Goal: Task Accomplishment & Management: Use online tool/utility

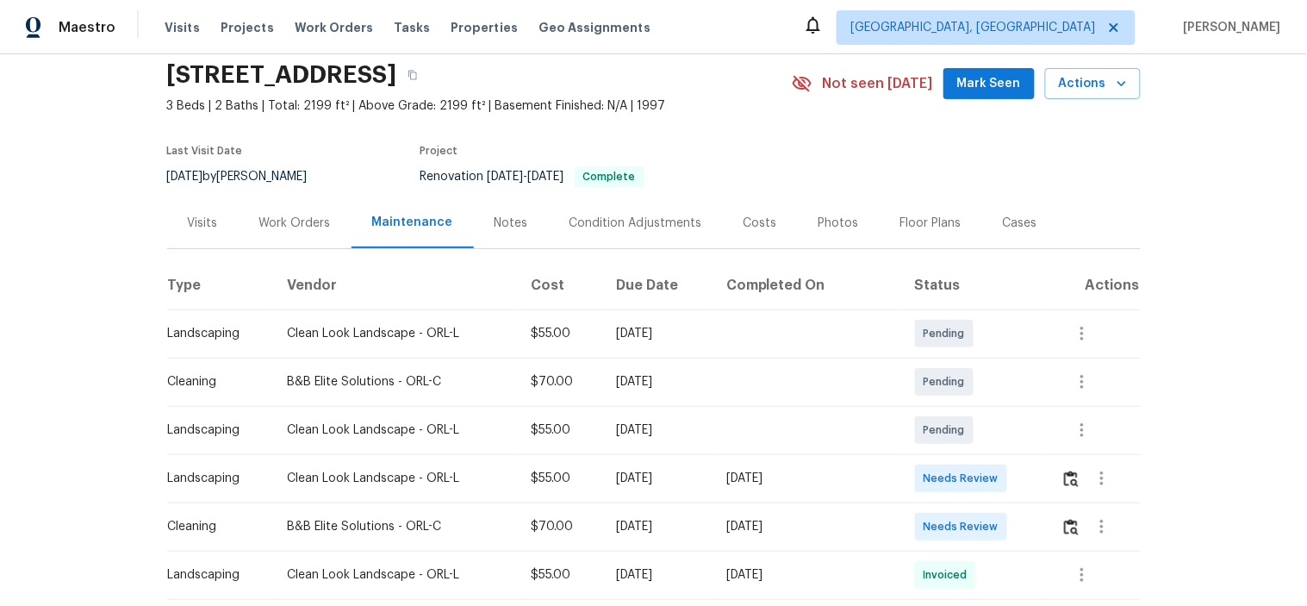
scroll to position [191, 0]
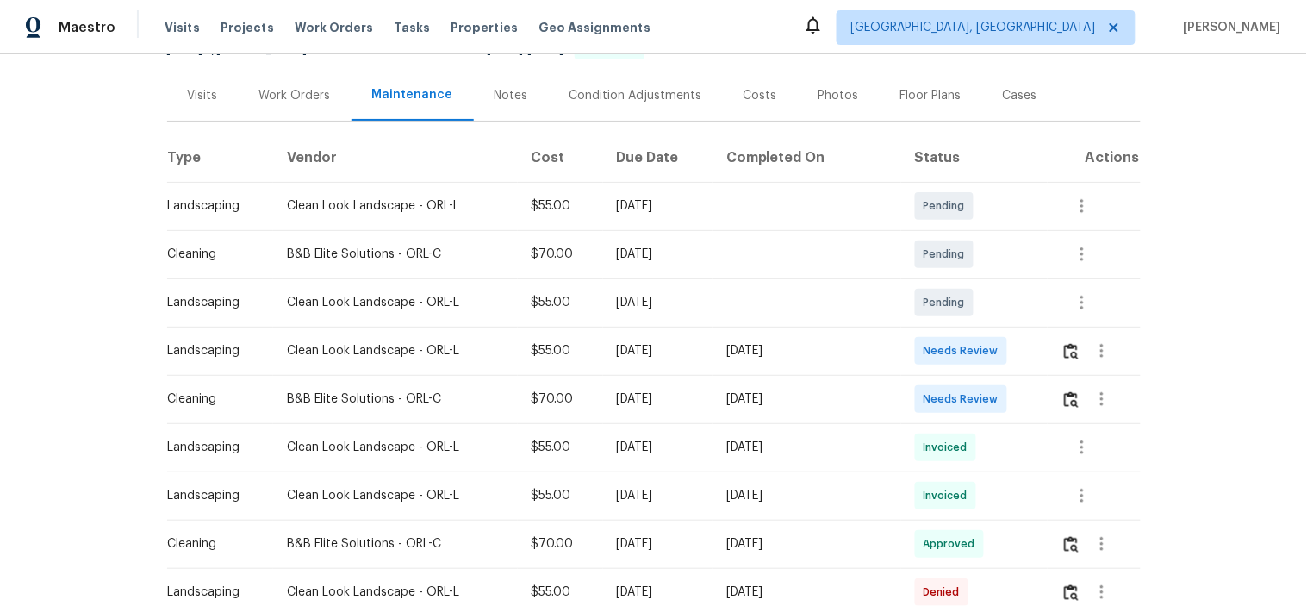
click at [1052, 399] on td at bounding box center [1093, 399] width 93 height 48
click at [1064, 396] on img "button" at bounding box center [1071, 399] width 15 height 16
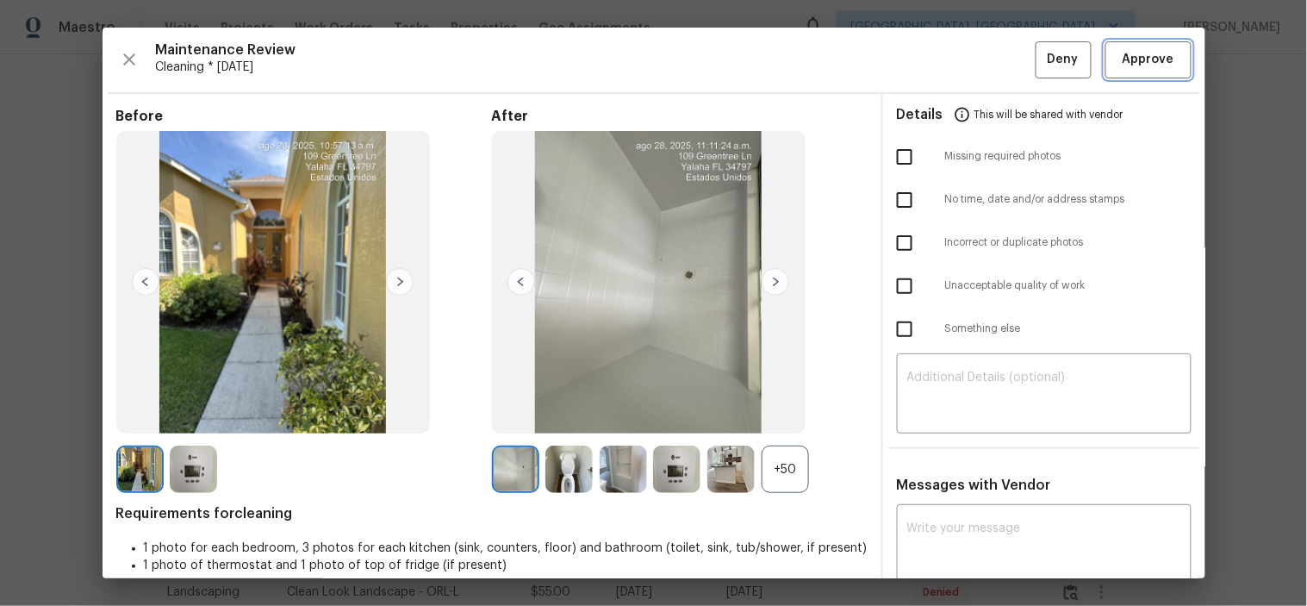
click at [1105, 53] on button "Approve" at bounding box center [1148, 59] width 86 height 37
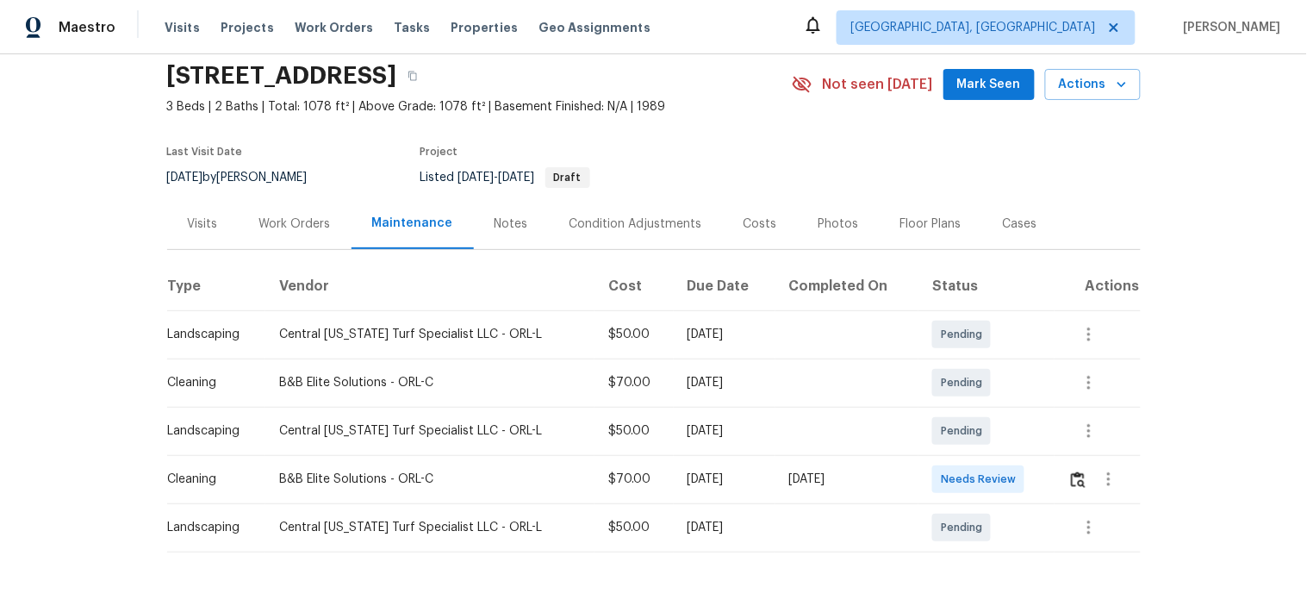
scroll to position [126, 0]
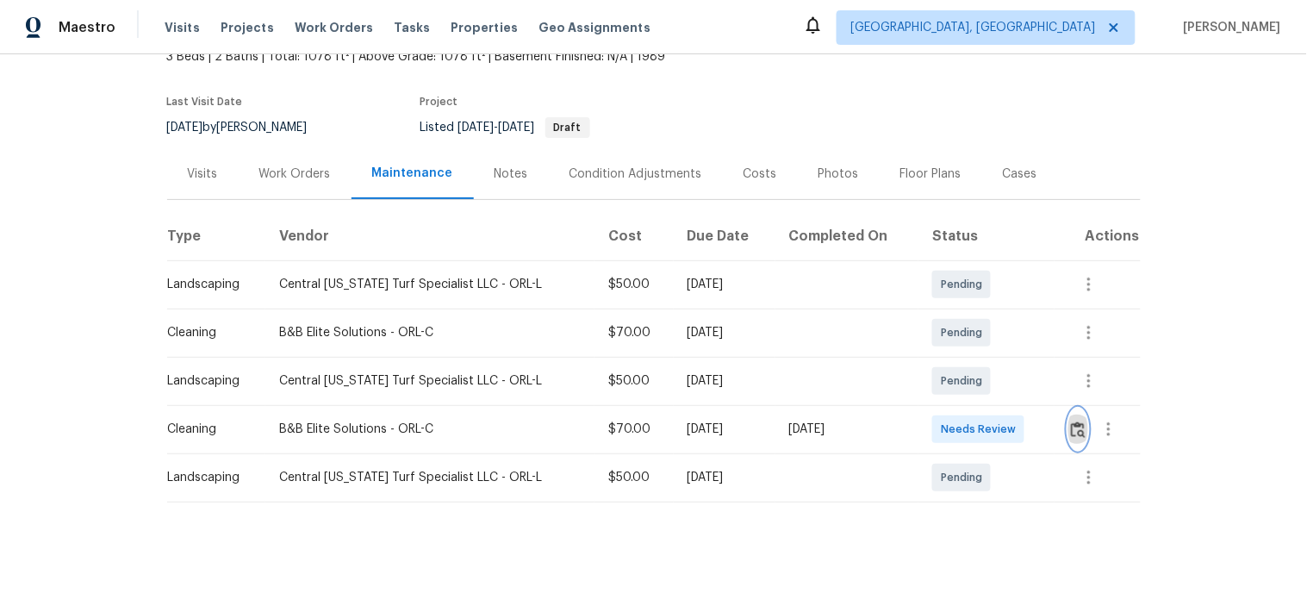
click at [1077, 421] on img "button" at bounding box center [1078, 429] width 15 height 16
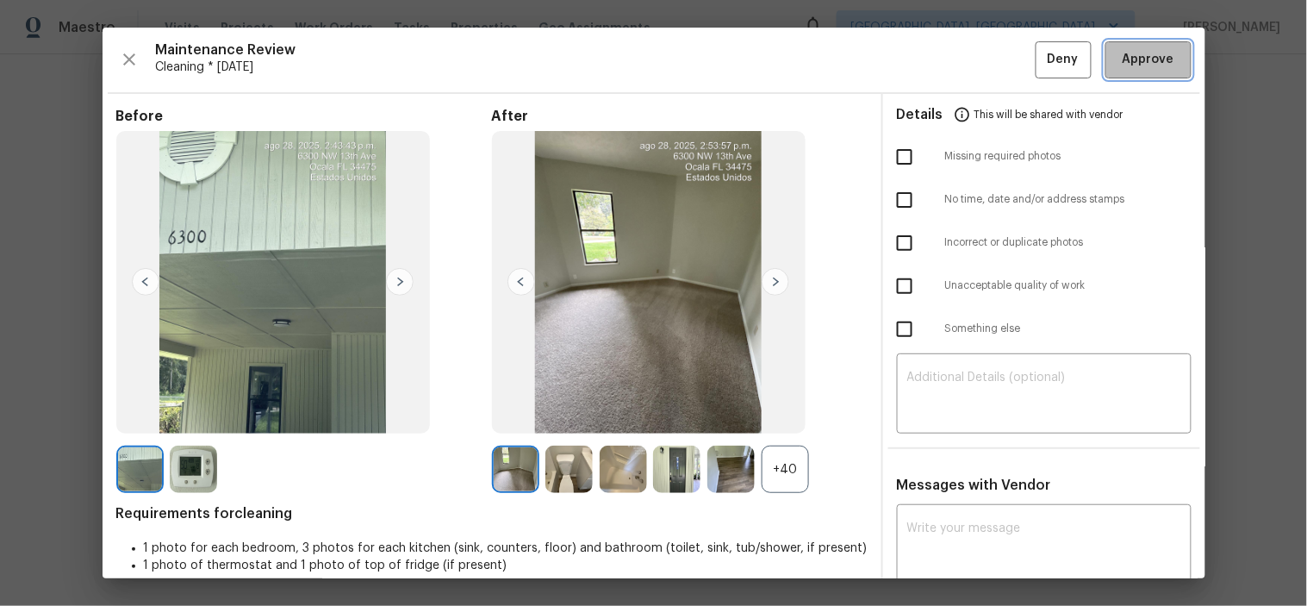
click at [1122, 63] on span "Approve" at bounding box center [1148, 60] width 52 height 22
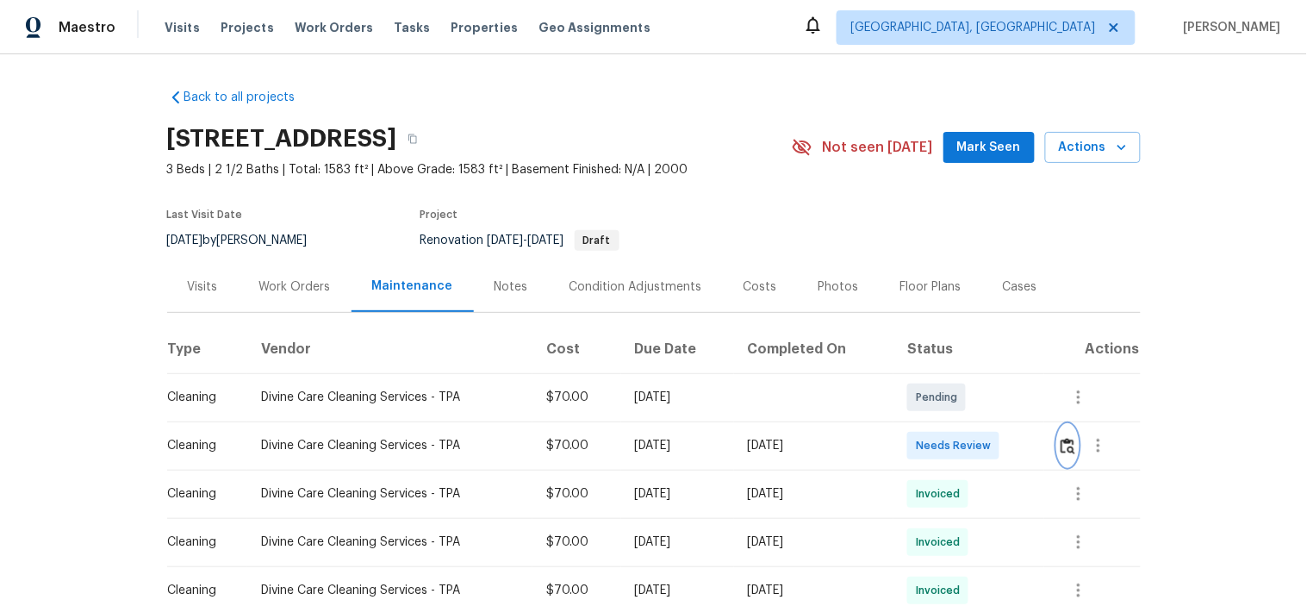
click at [1066, 444] on img "button" at bounding box center [1067, 446] width 15 height 16
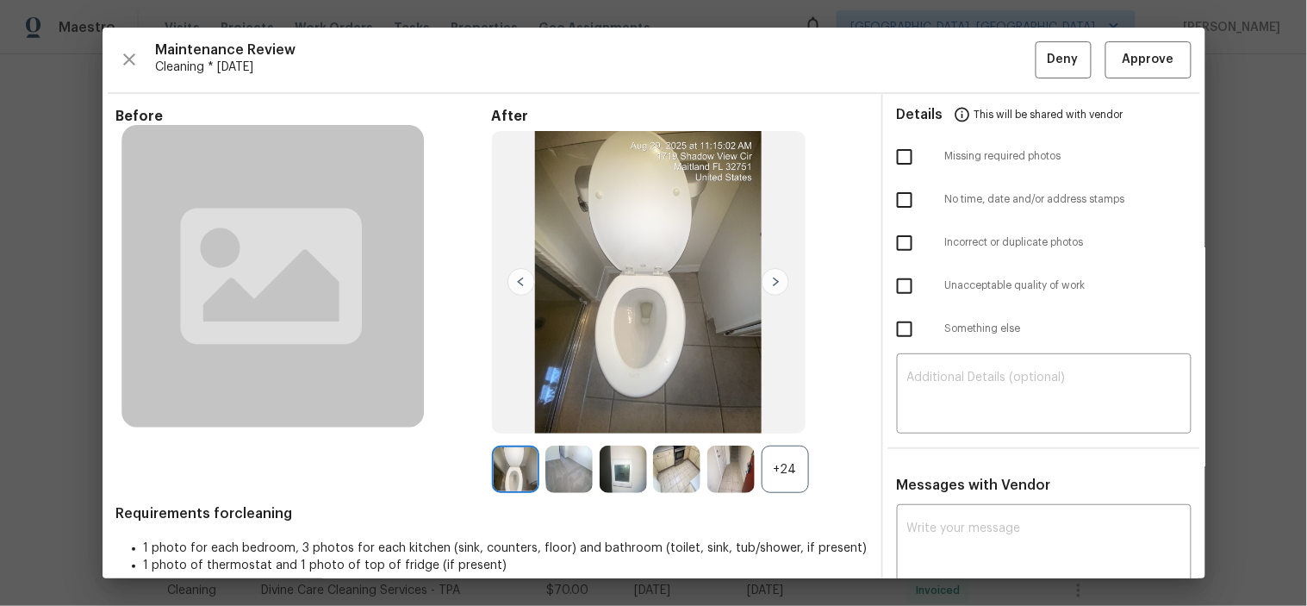
click at [898, 152] on input "checkbox" at bounding box center [904, 157] width 36 height 36
checkbox input "true"
click at [976, 376] on textarea at bounding box center [1044, 395] width 274 height 48
paste textarea "Maintenance Audit Team: Hello! Unfortunately, this cleaning visit completed on …"
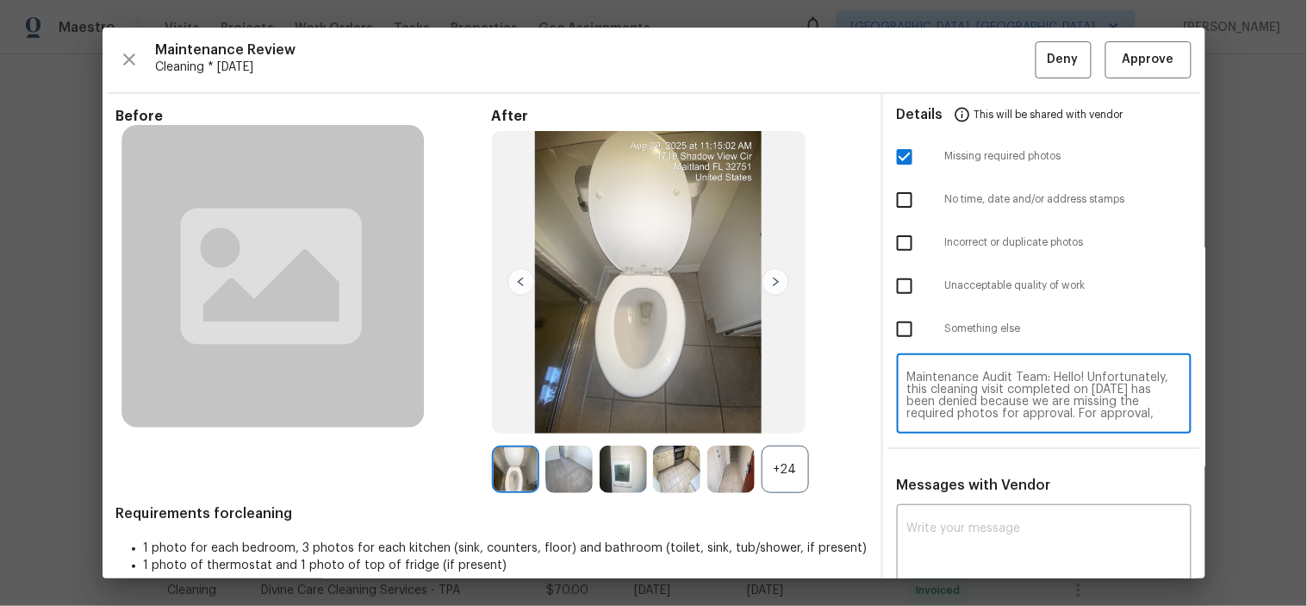
click at [997, 382] on textarea "Maintenance Audit Team: Hello! Unfortunately, this cleaning visit completed on …" at bounding box center [1044, 395] width 274 height 48
type textarea "Maintenance Audit Team: Hello! Unfortunately, this cleaning visit completed on …"
click at [1039, 526] on textarea at bounding box center [1044, 546] width 274 height 48
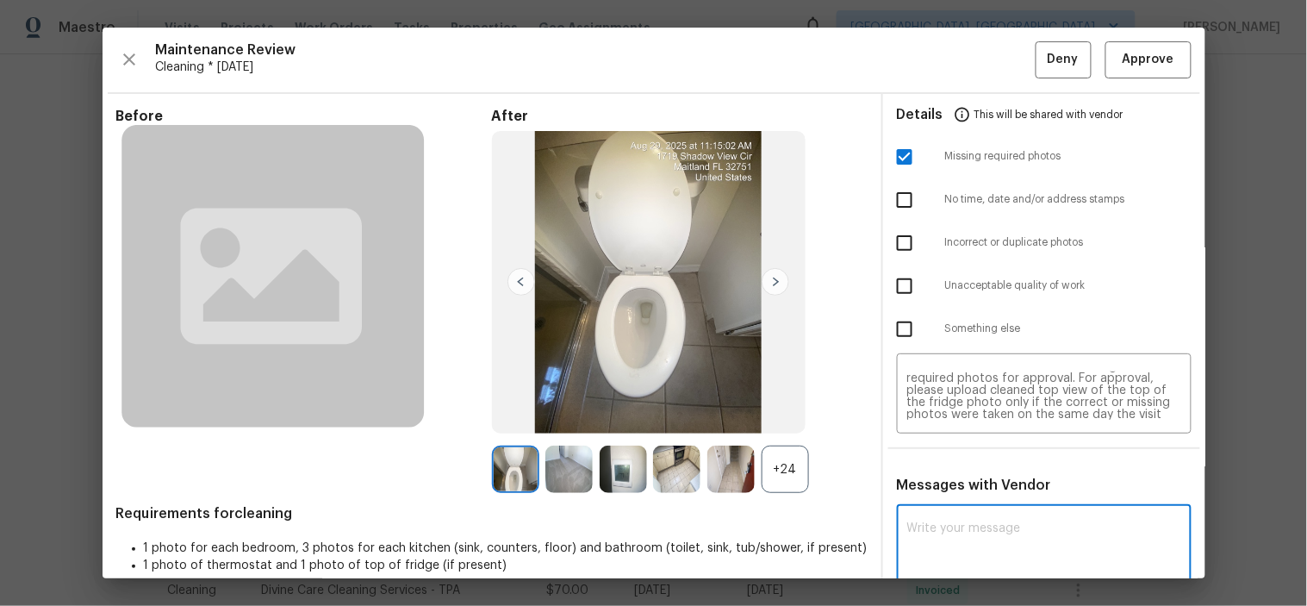
paste textarea "Maintenance Audit Team: Hello! Unfortunately, this cleaning visit completed on …"
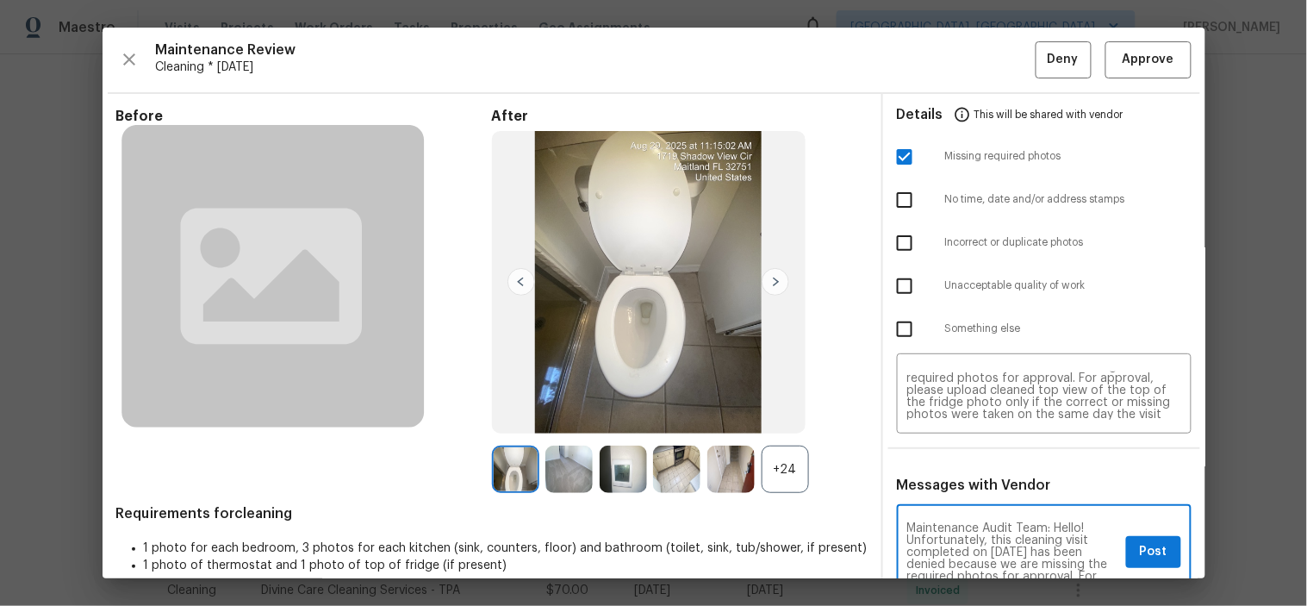
scroll to position [3, 0]
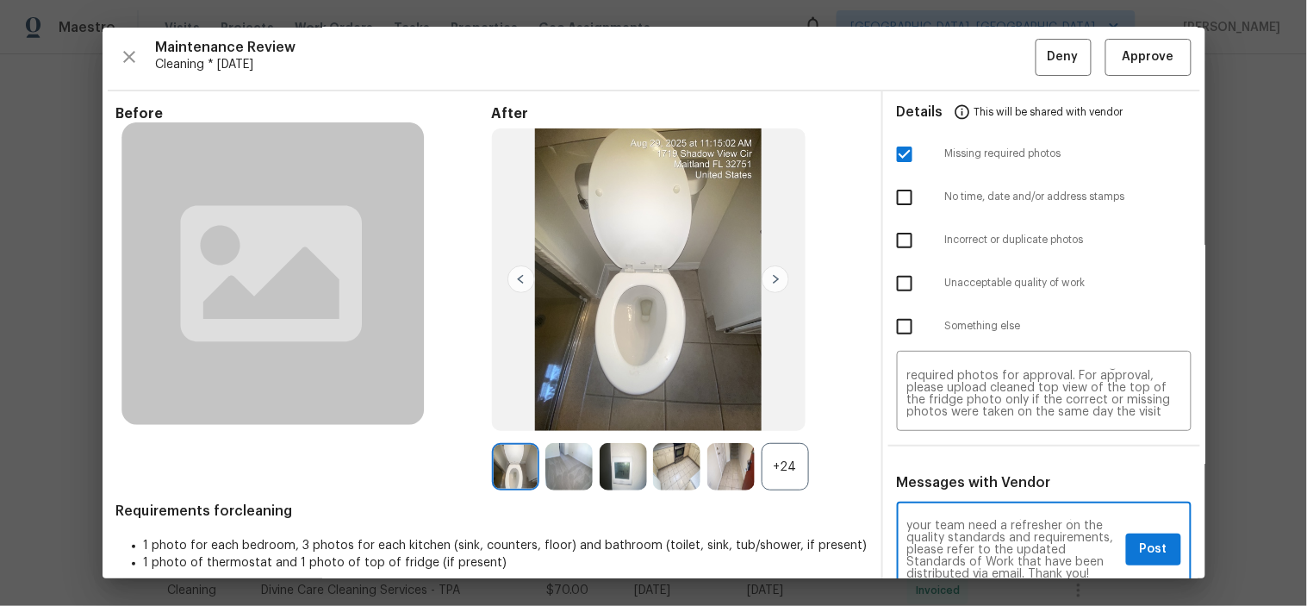
type textarea "Maintenance Audit Team: Hello! Unfortunately, this cleaning visit completed on …"
click at [1140, 547] on span "Post" at bounding box center [1154, 549] width 28 height 22
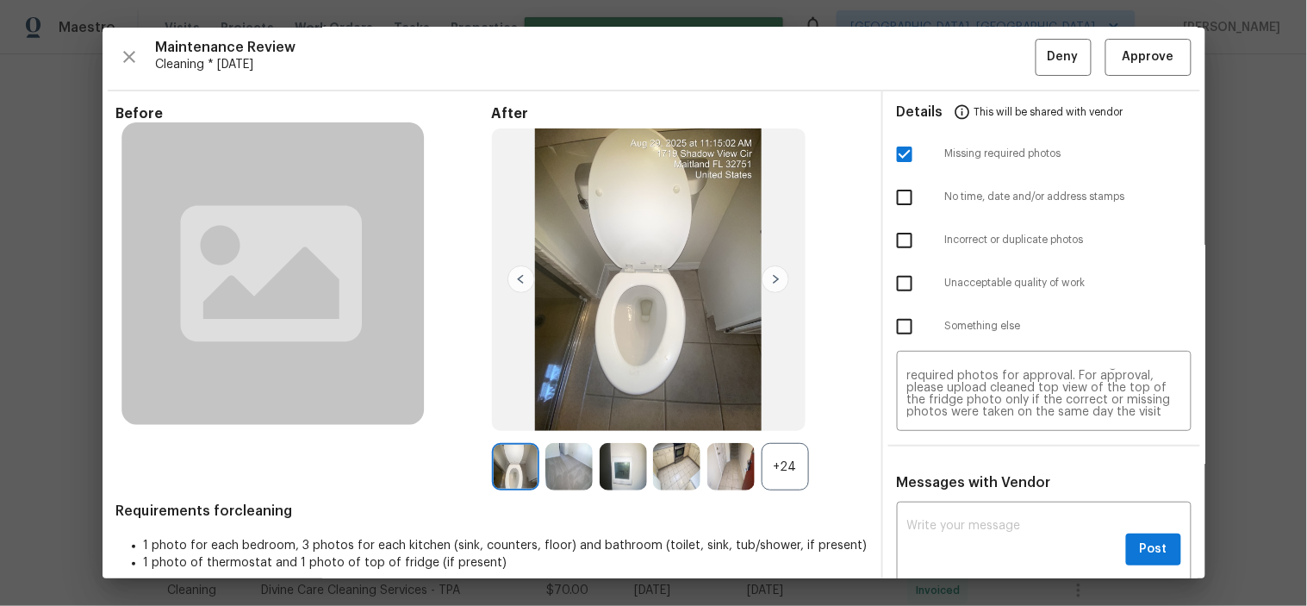
scroll to position [0, 0]
click at [1047, 50] on span "Deny" at bounding box center [1062, 58] width 31 height 22
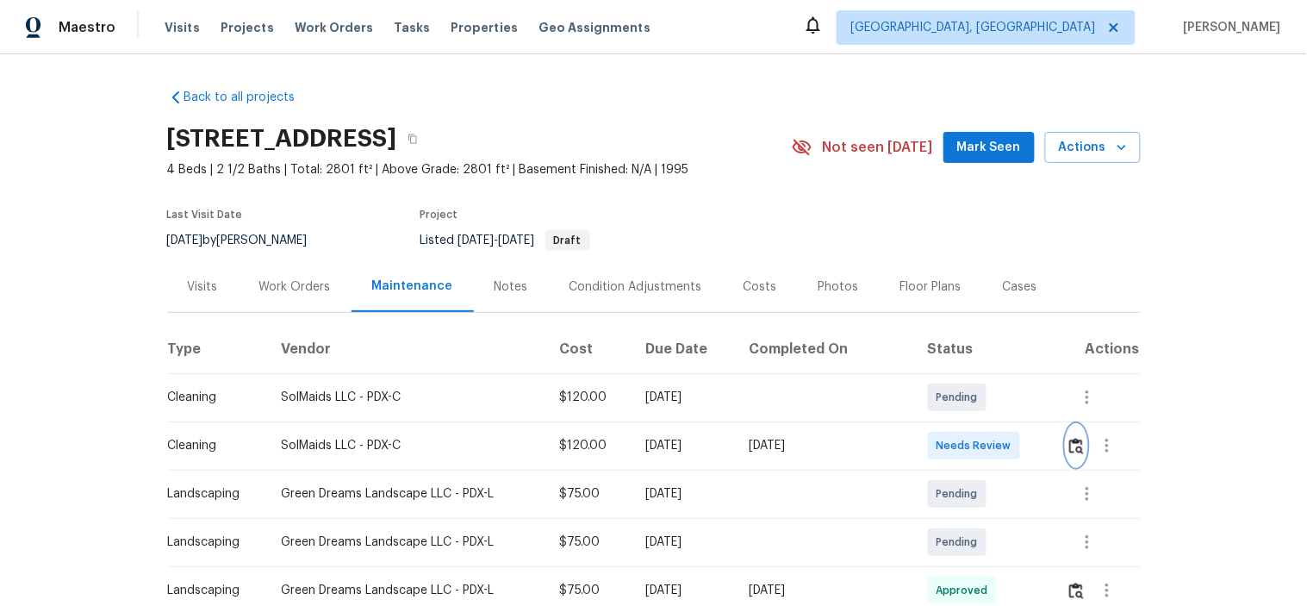
click at [1078, 448] on button "button" at bounding box center [1076, 445] width 20 height 41
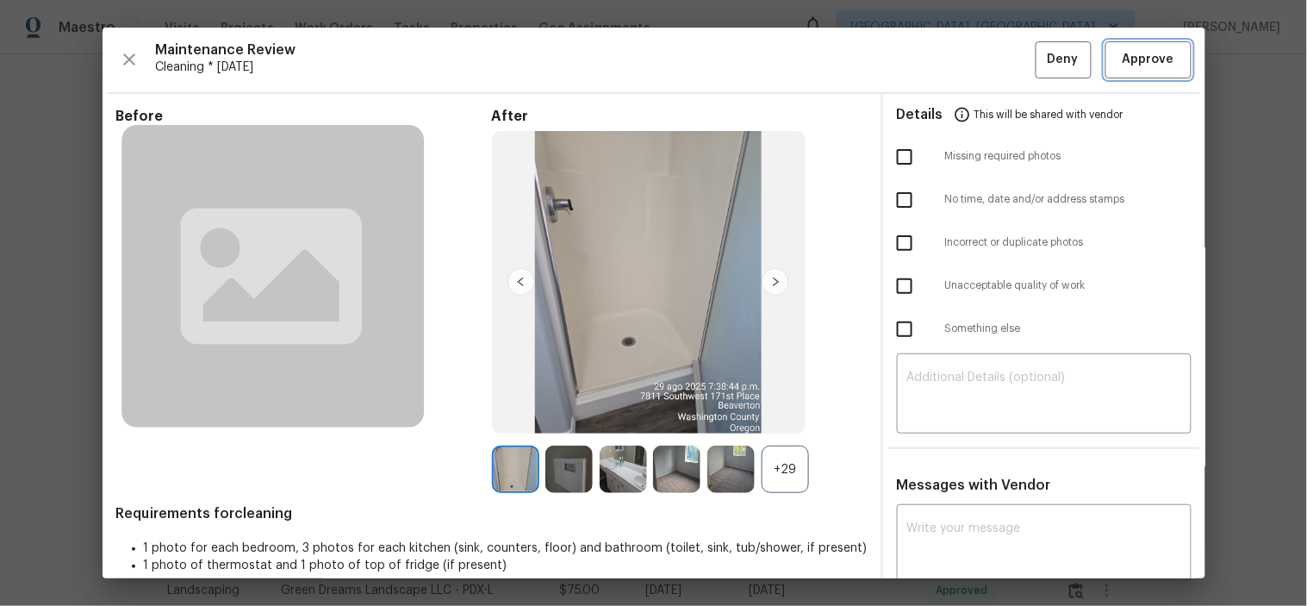
click at [1135, 53] on span "Approve" at bounding box center [1148, 60] width 52 height 22
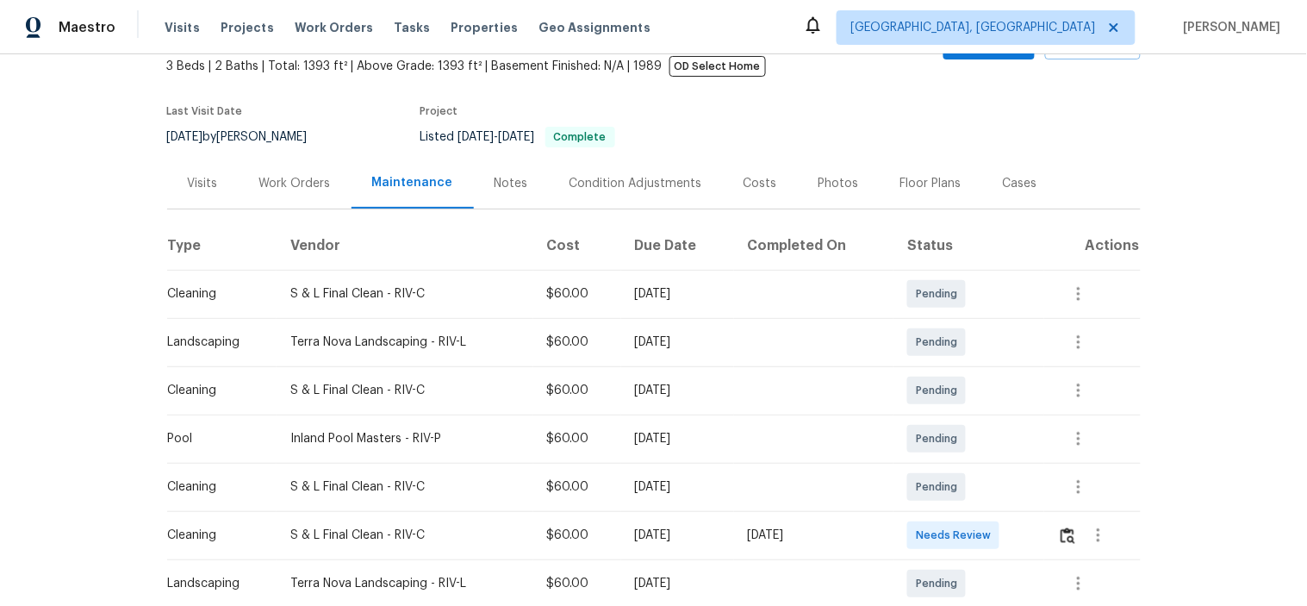
scroll to position [191, 0]
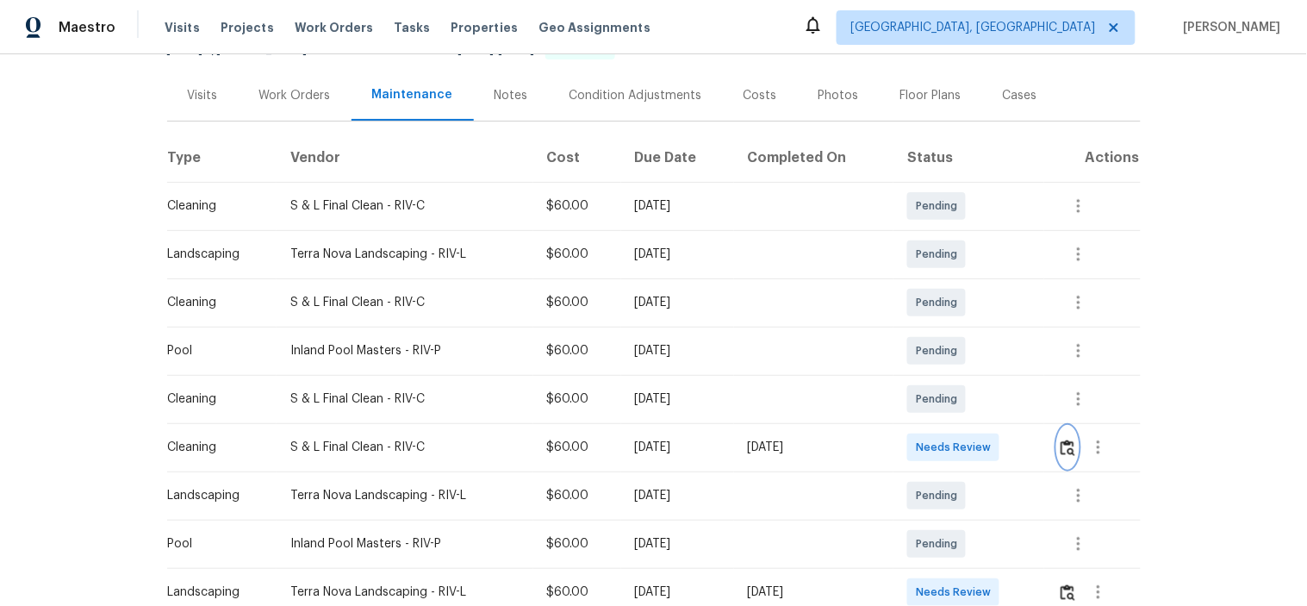
click at [1066, 454] on img "button" at bounding box center [1067, 447] width 15 height 16
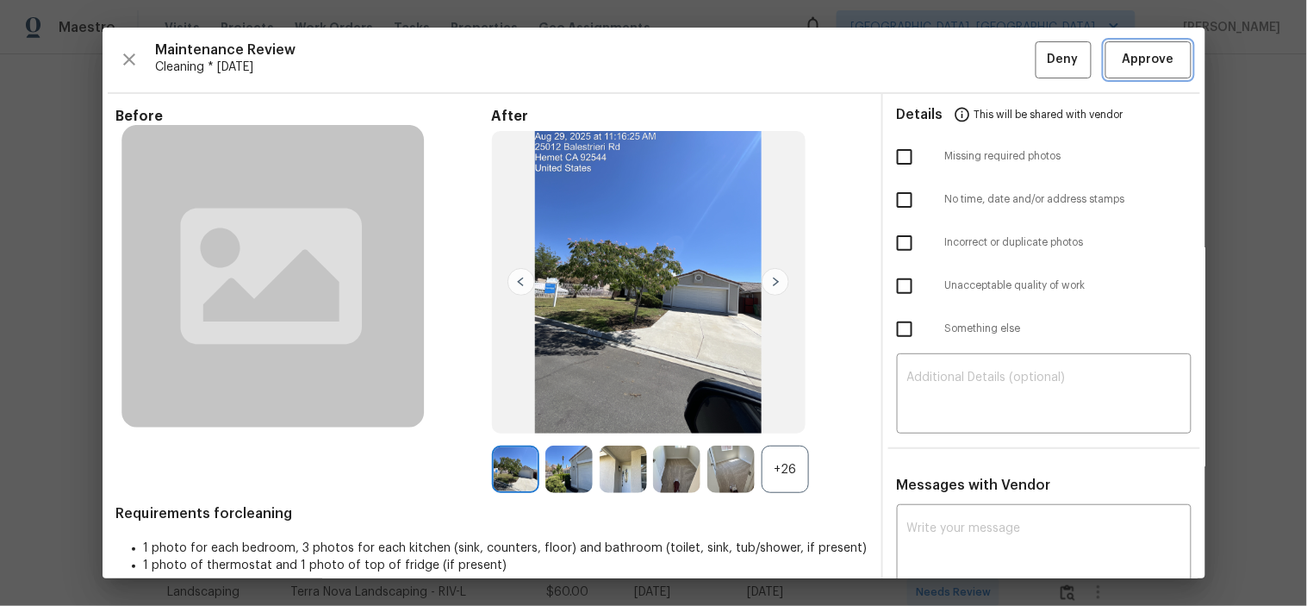
click at [1146, 53] on span "Approve" at bounding box center [1148, 60] width 52 height 22
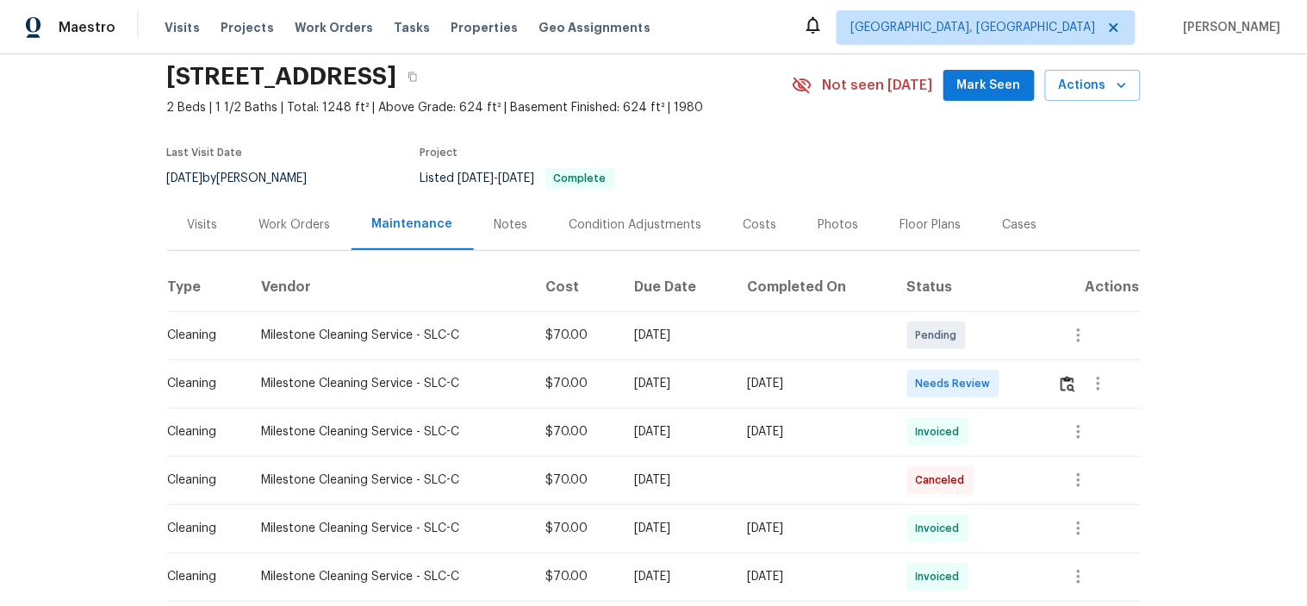
scroll to position [96, 0]
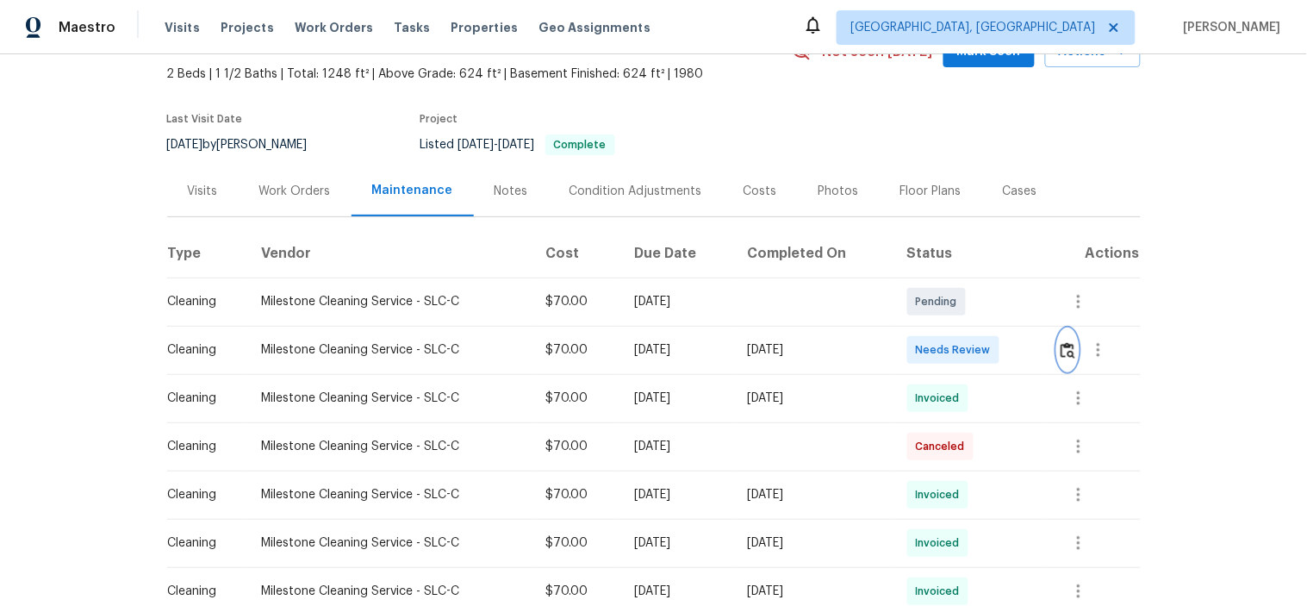
click at [1066, 349] on img "button" at bounding box center [1067, 350] width 15 height 16
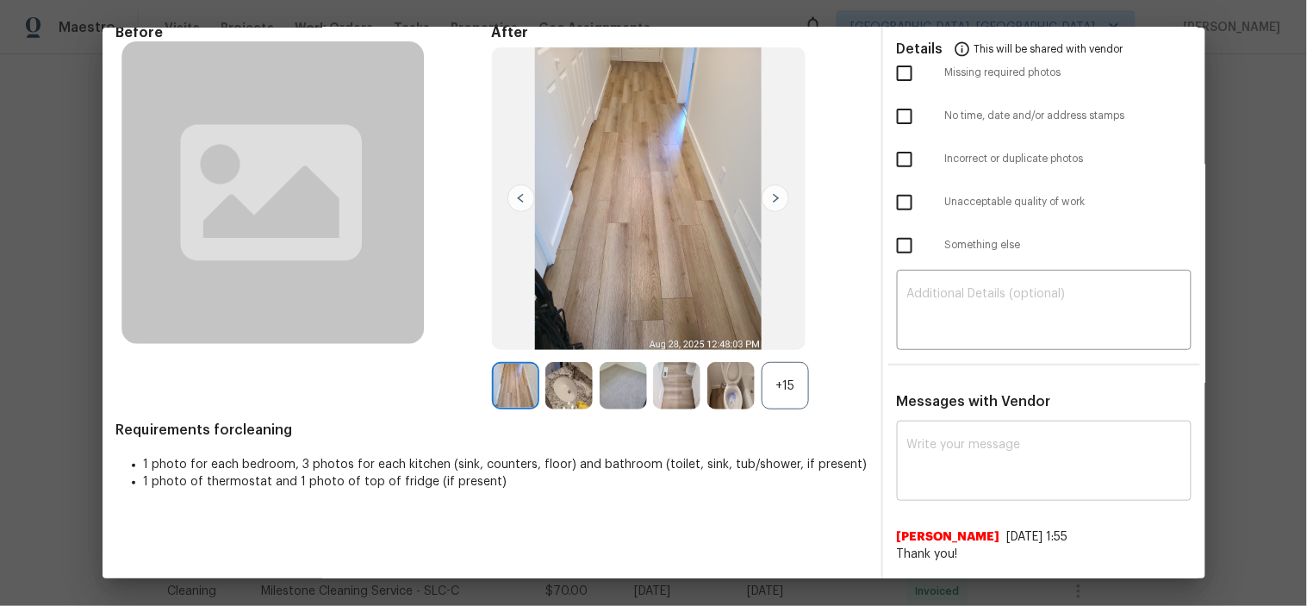
scroll to position [191, 0]
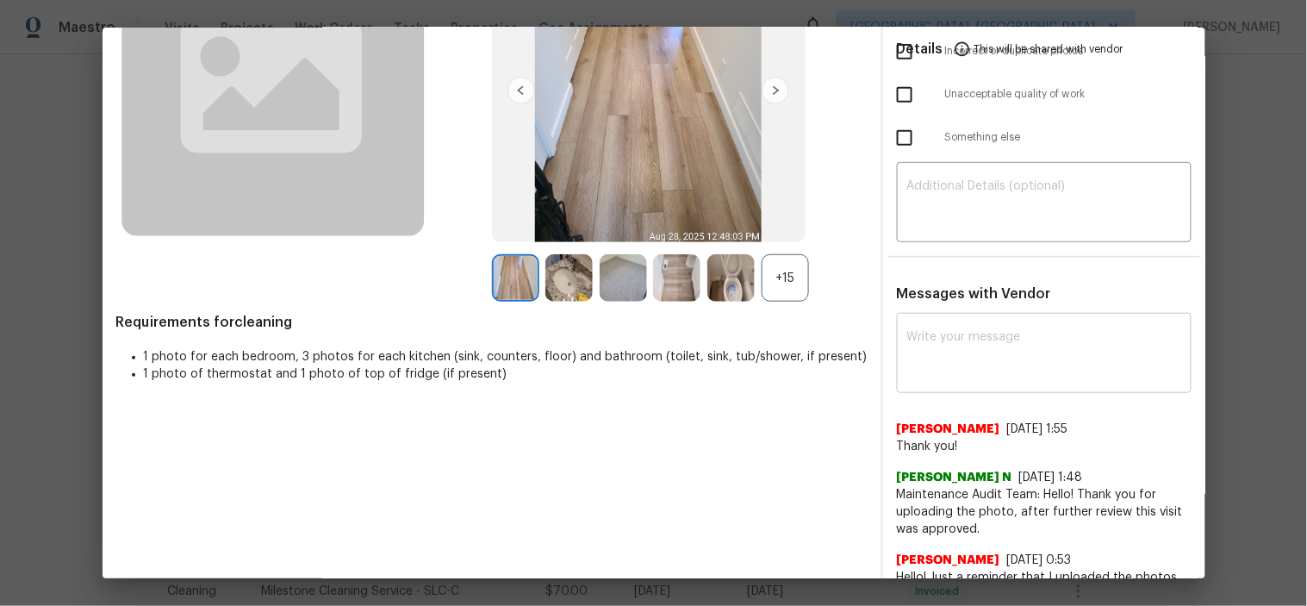
click at [948, 349] on textarea at bounding box center [1044, 355] width 274 height 48
paste textarea "Maintenance Audit Team: Hello! After further review, the visit(08/29/2025) has …"
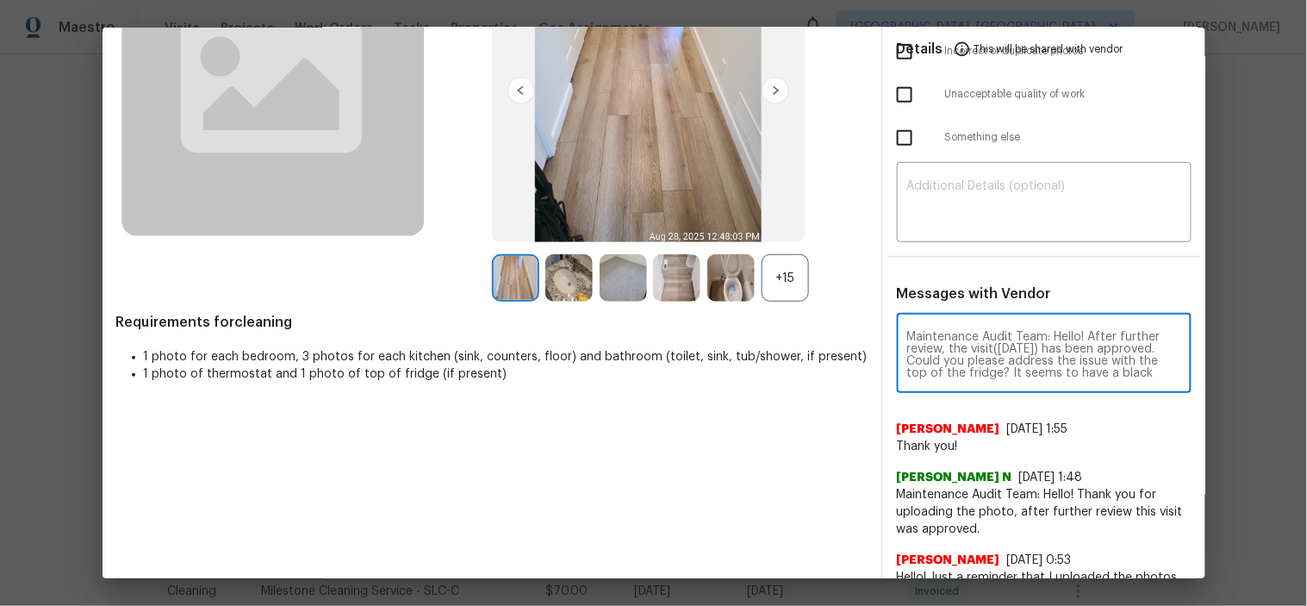
scroll to position [47, 0]
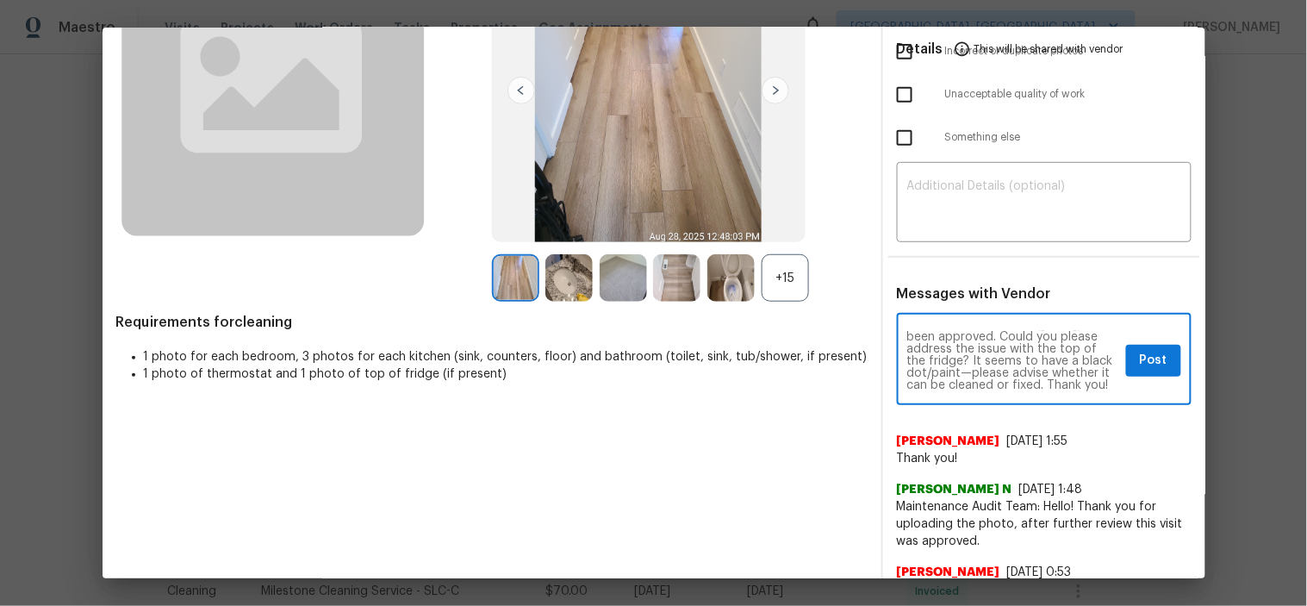
type textarea "Maintenance Audit Team: Hello! After further review, the visit(08/29/2025) has …"
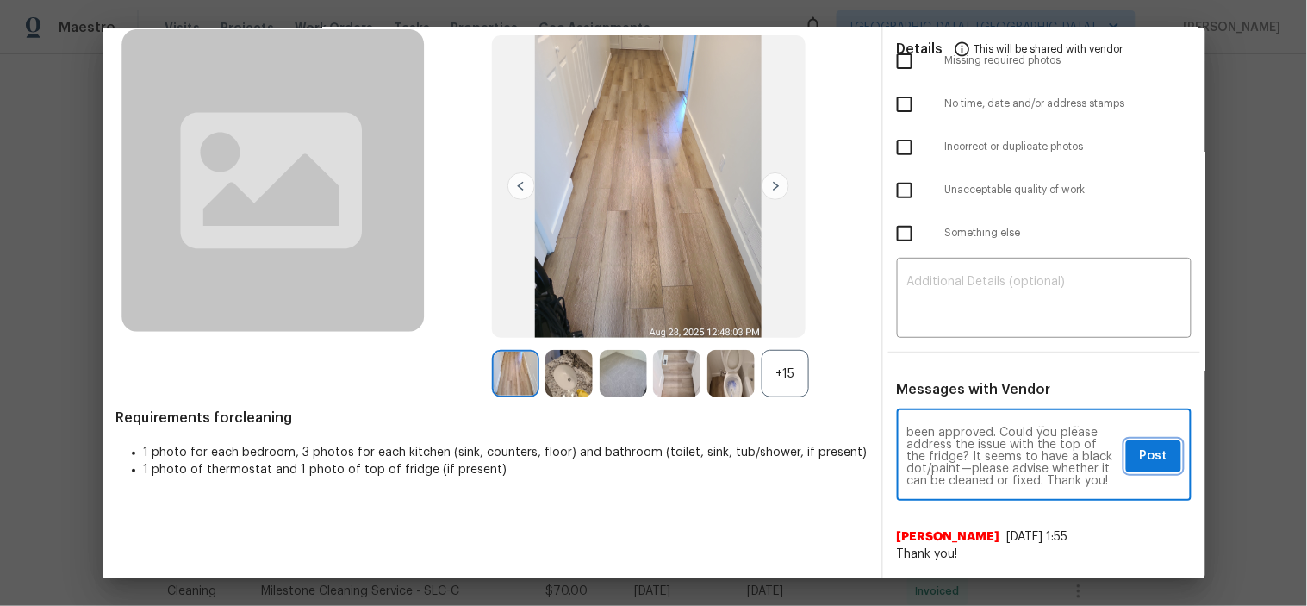
click at [1151, 463] on span "Post" at bounding box center [1154, 456] width 28 height 22
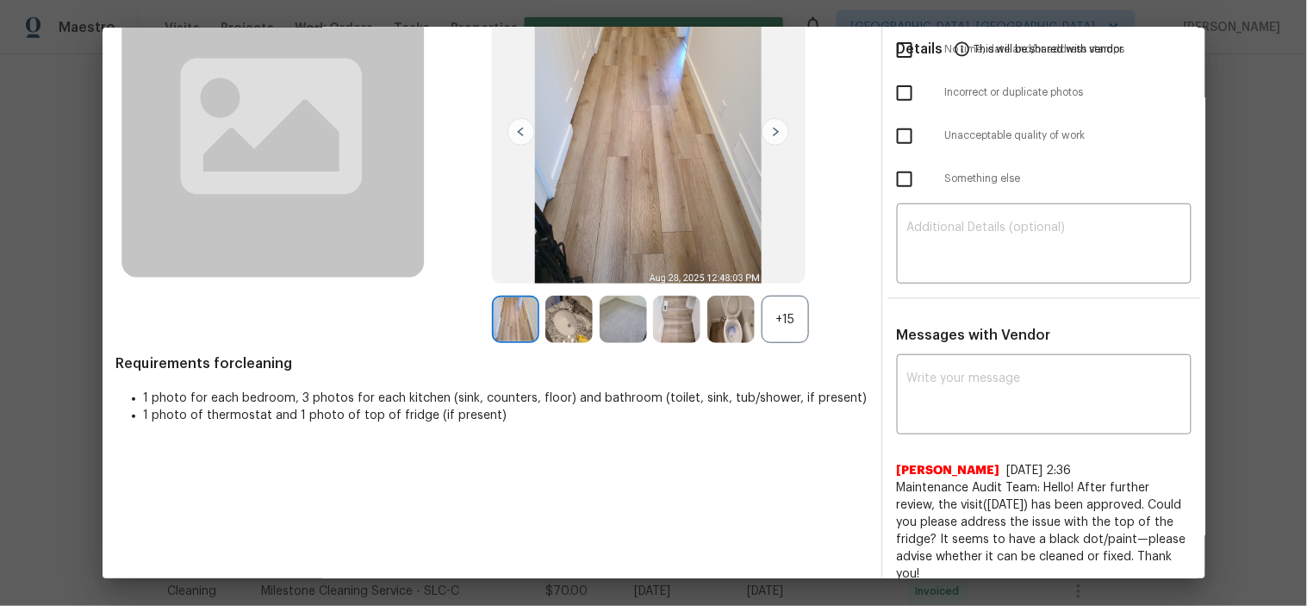
scroll to position [0, 0]
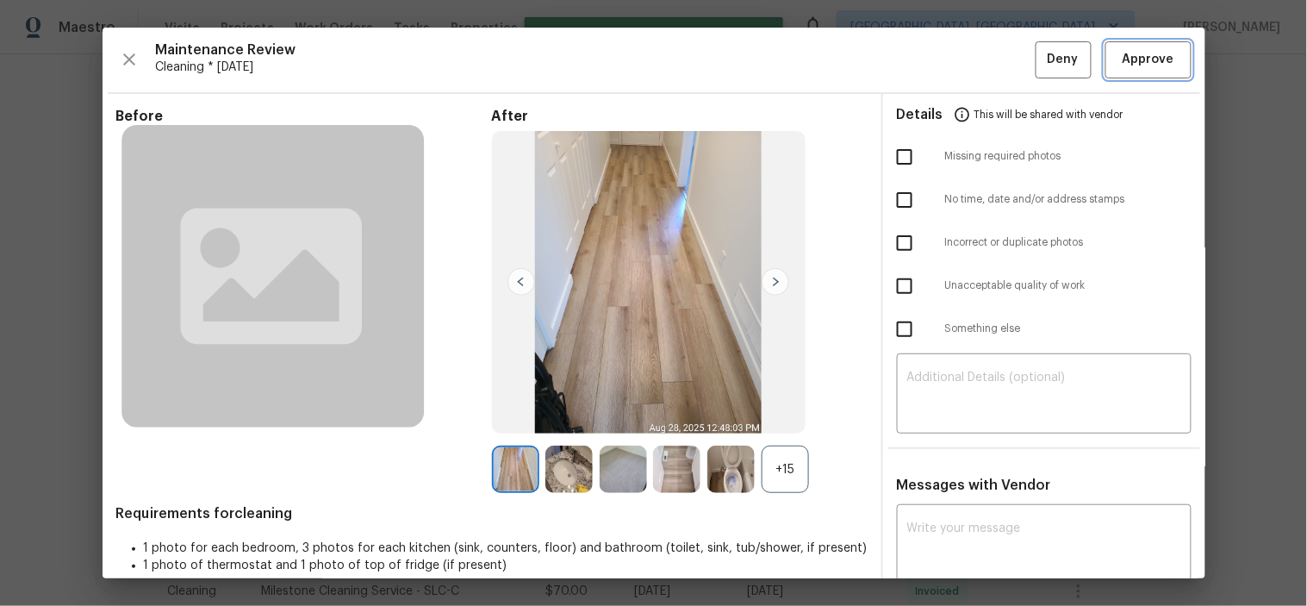
click at [1122, 65] on span "Approve" at bounding box center [1148, 60] width 52 height 22
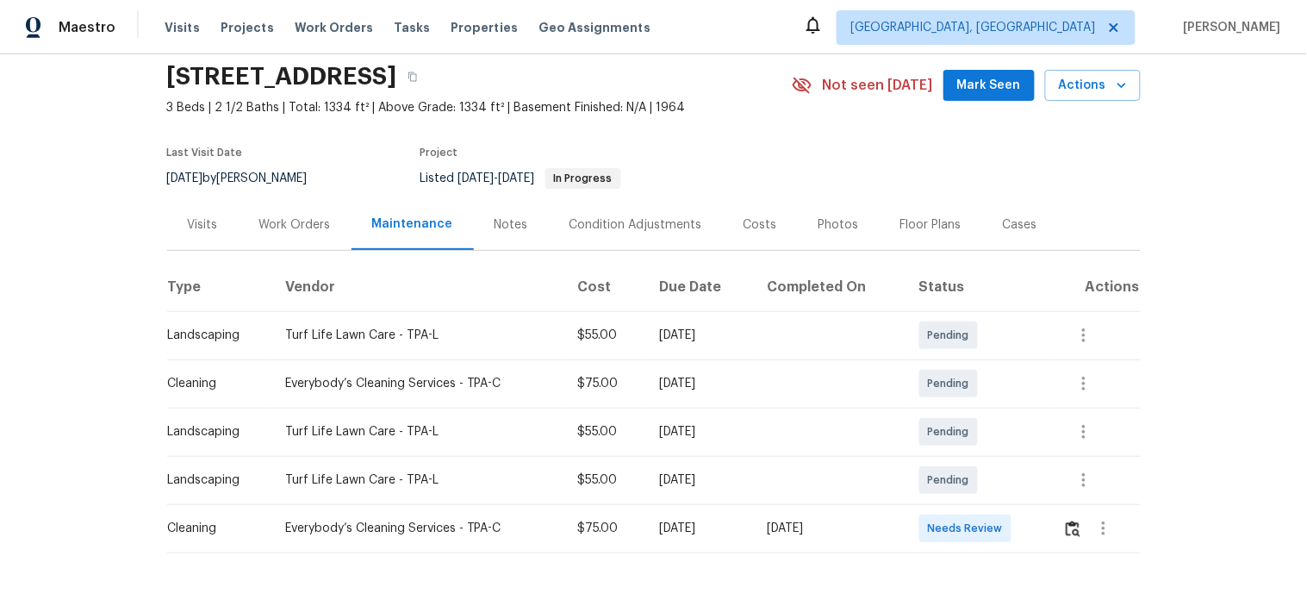
scroll to position [96, 0]
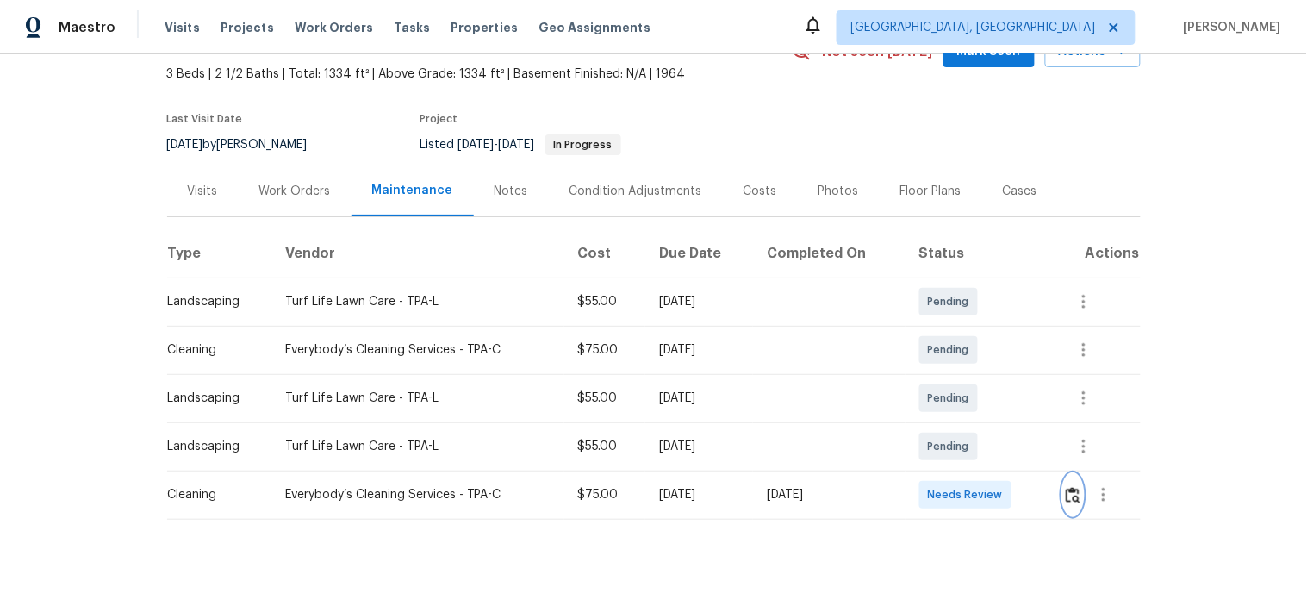
click at [1070, 495] on img "button" at bounding box center [1073, 495] width 15 height 16
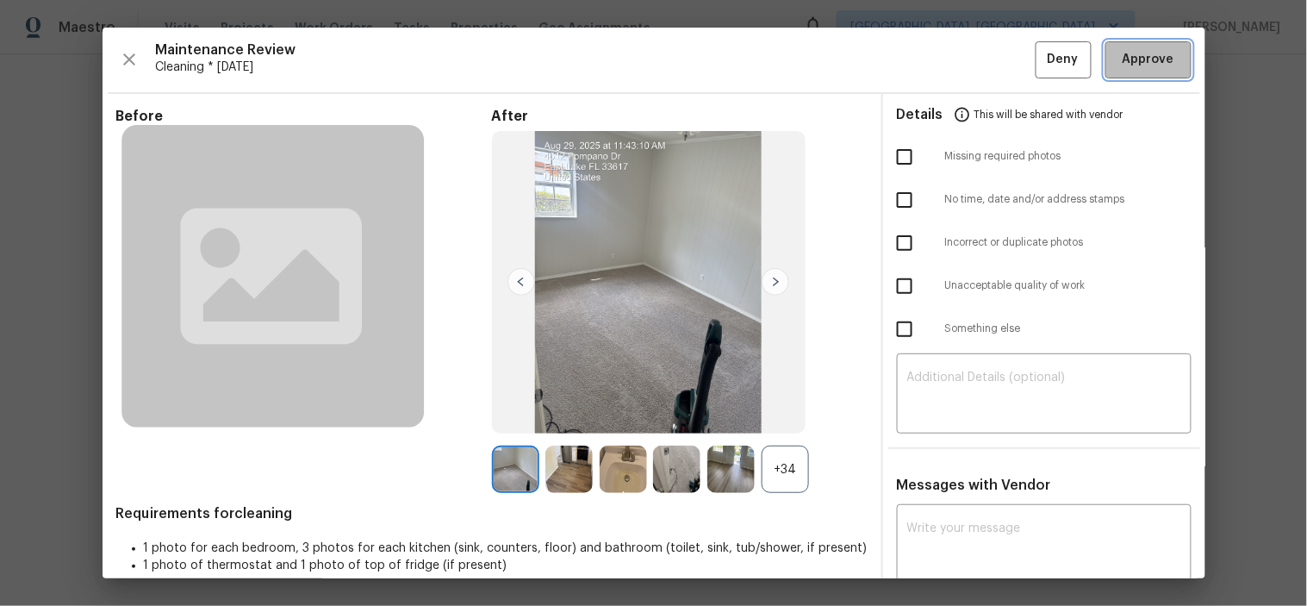
click at [1122, 54] on span "Approve" at bounding box center [1148, 60] width 52 height 22
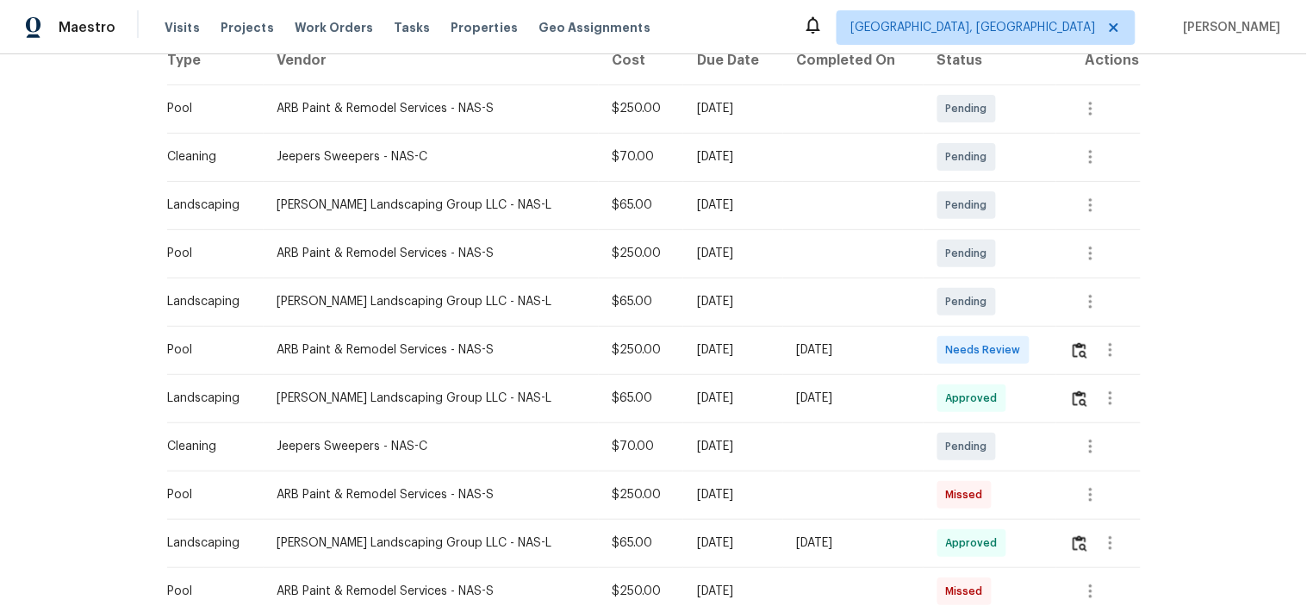
scroll to position [382, 0]
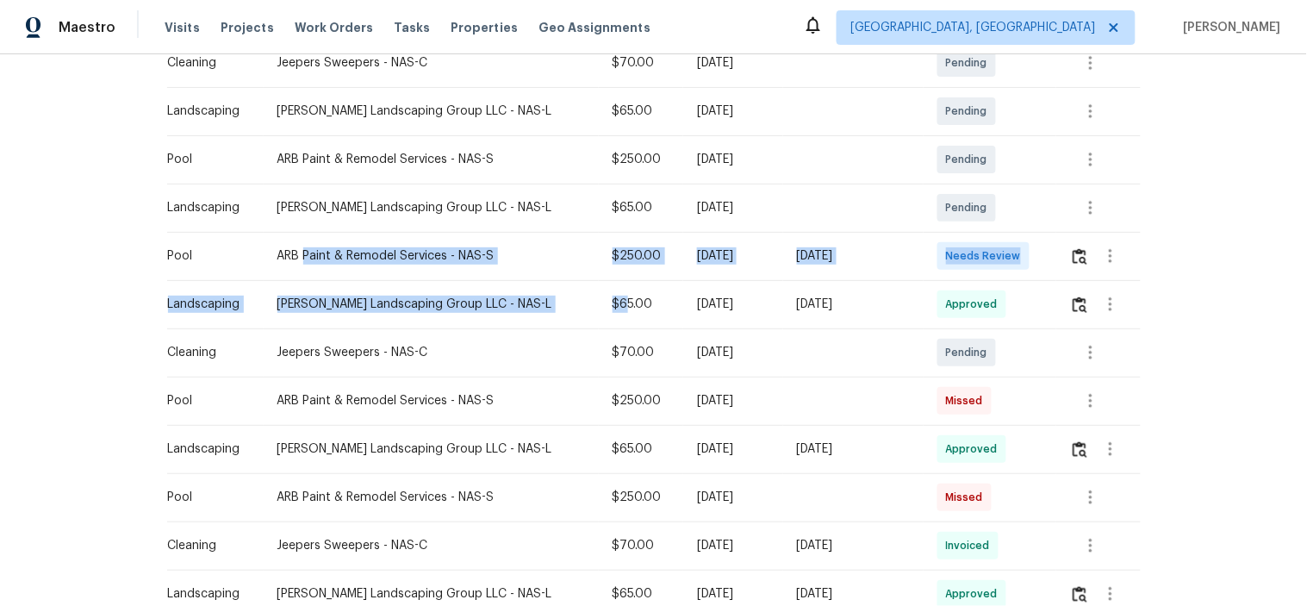
drag, startPoint x: 332, startPoint y: 257, endPoint x: 1164, endPoint y: 286, distance: 832.6
click at [993, 286] on tbody "Pool ARB Paint & Remodel Services - NAS-S $250.00 [DATE] Pending Cleaning Jeepe…" at bounding box center [653, 594] width 973 height 1206
click at [1056, 269] on td at bounding box center [1098, 256] width 84 height 48
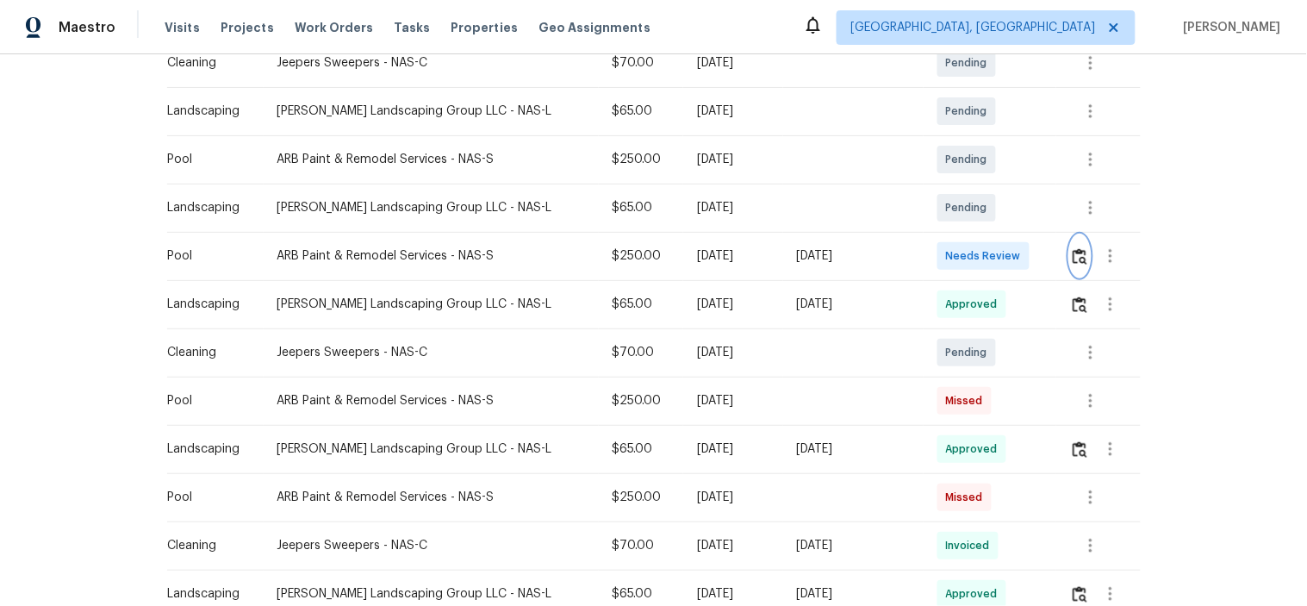
click at [1079, 253] on img "button" at bounding box center [1079, 256] width 15 height 16
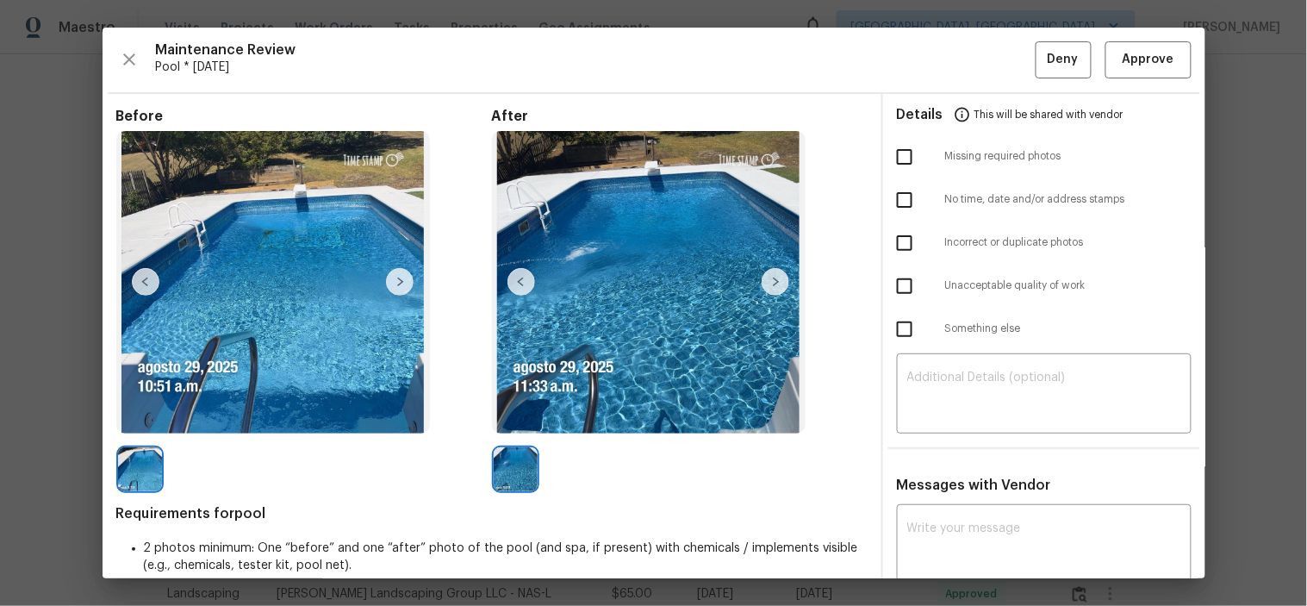
click at [898, 153] on input "checkbox" at bounding box center [904, 157] width 36 height 36
checkbox input "true"
click at [893, 209] on input "checkbox" at bounding box center [904, 200] width 36 height 36
click at [898, 202] on input "checkbox" at bounding box center [904, 200] width 36 height 36
checkbox input "false"
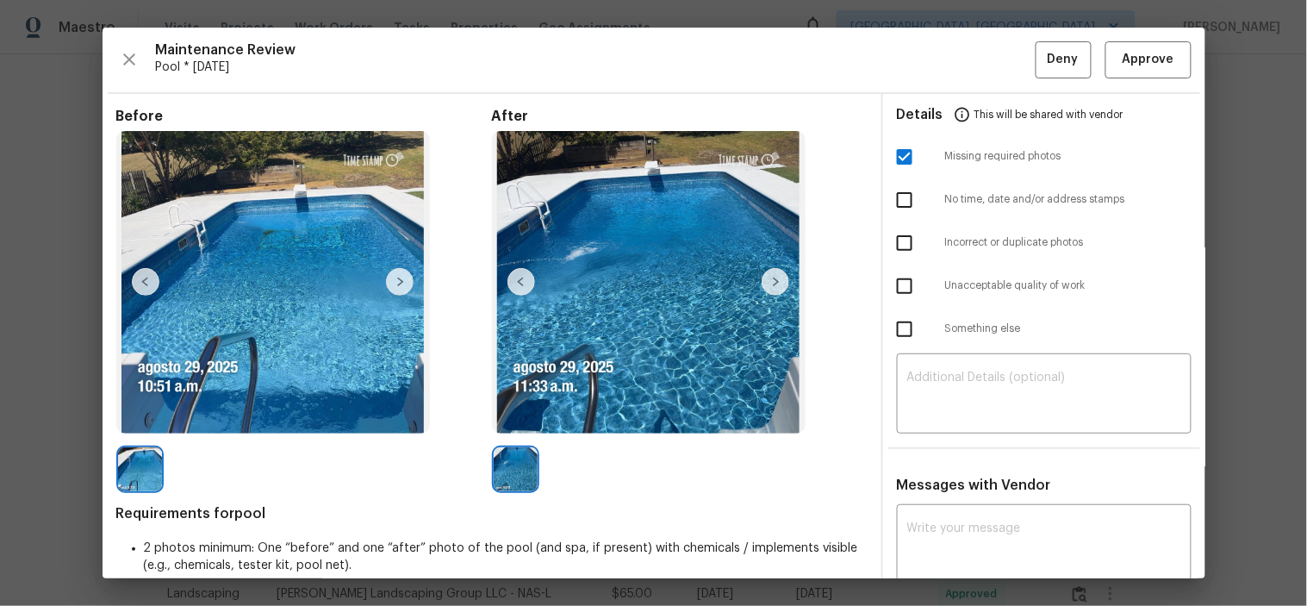
click at [894, 328] on input "checkbox" at bounding box center [904, 329] width 36 height 36
checkbox input "true"
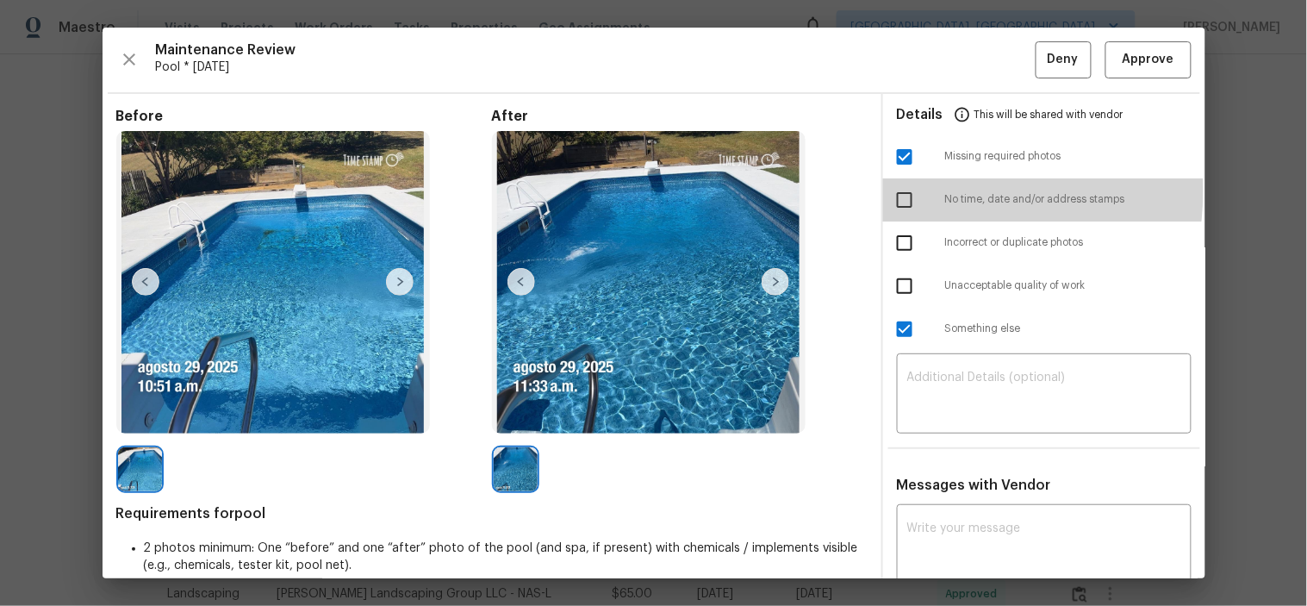
click at [898, 191] on input "checkbox" at bounding box center [904, 200] width 36 height 36
checkbox input "true"
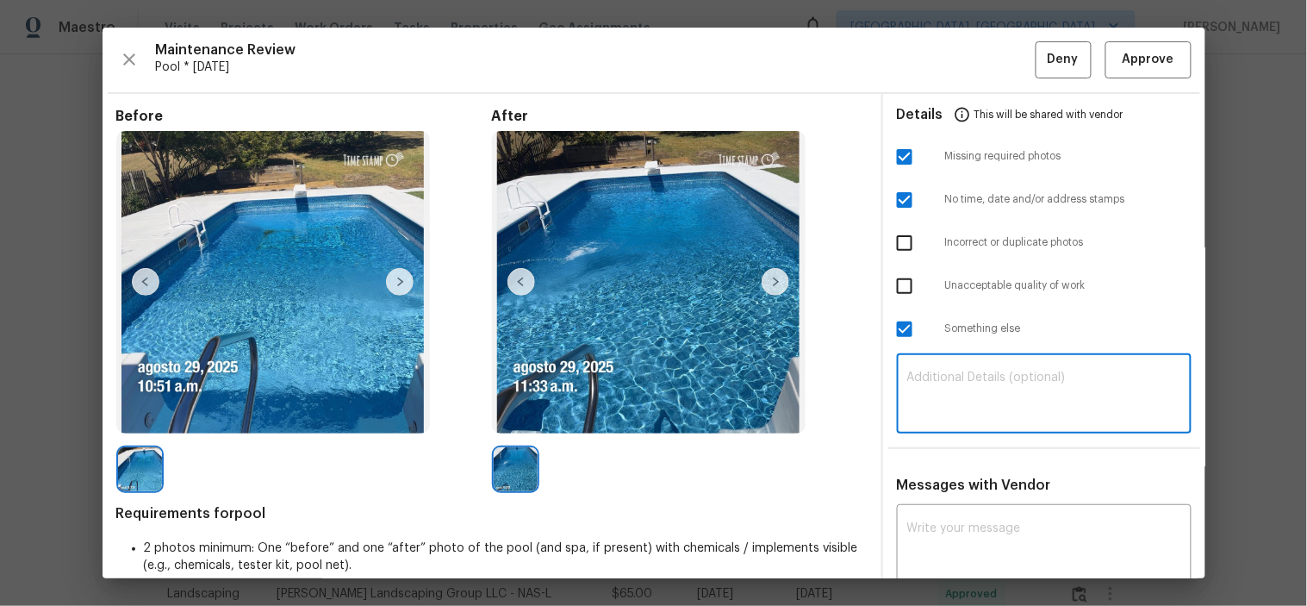
click at [985, 381] on textarea at bounding box center [1044, 395] width 274 height 48
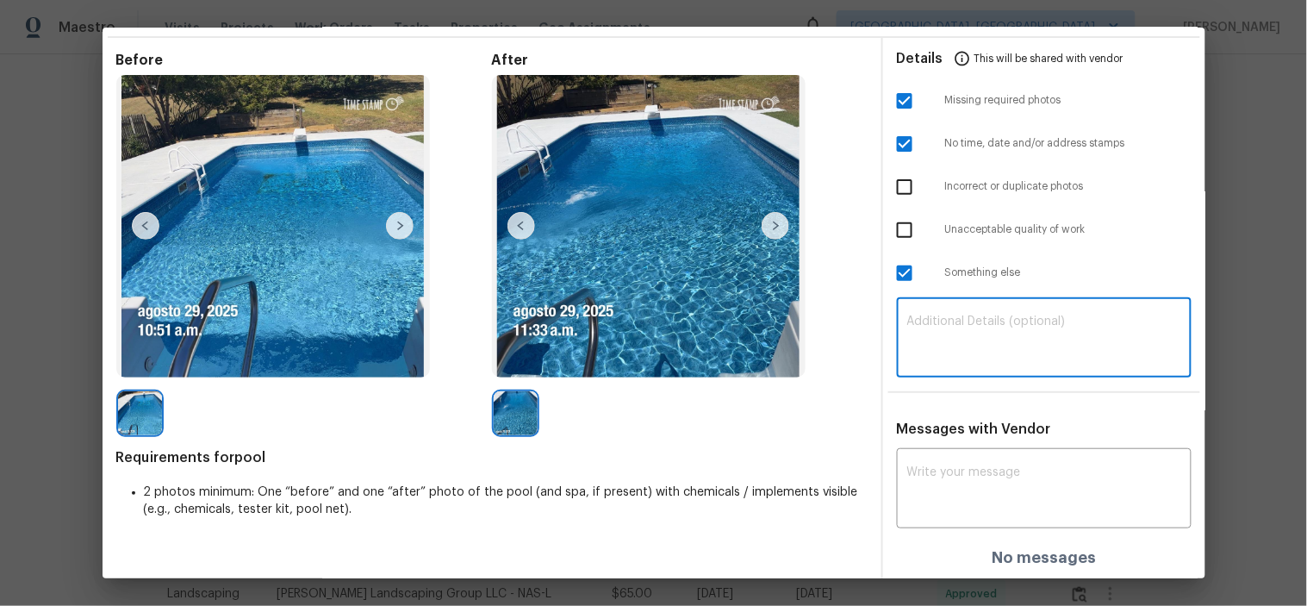
paste textarea "Maintenance Audit Team: Hello! Unfortunately this pool visit completed on 08/29…"
type textarea "Maintenance Audit Team: Hello! Unfortunately this pool visit completed on 08/29…"
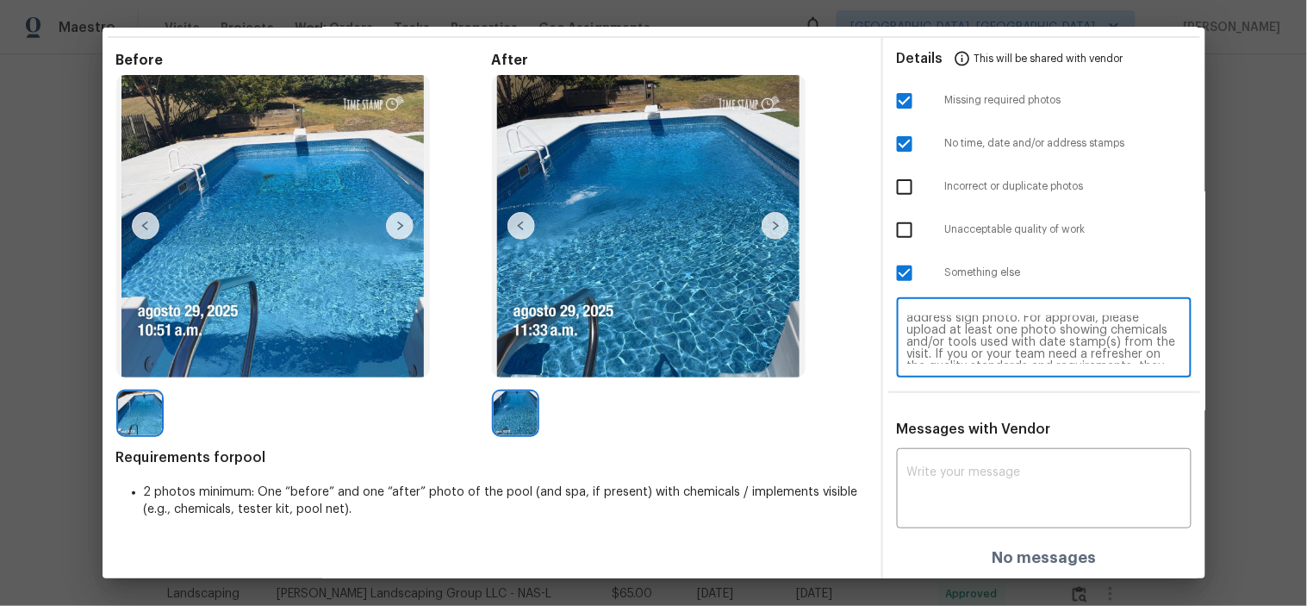
scroll to position [0, 0]
click at [1002, 336] on textarea "Maintenance Audit Team: Hello! Unfortunately this pool visit completed on 08/29…" at bounding box center [1044, 339] width 274 height 48
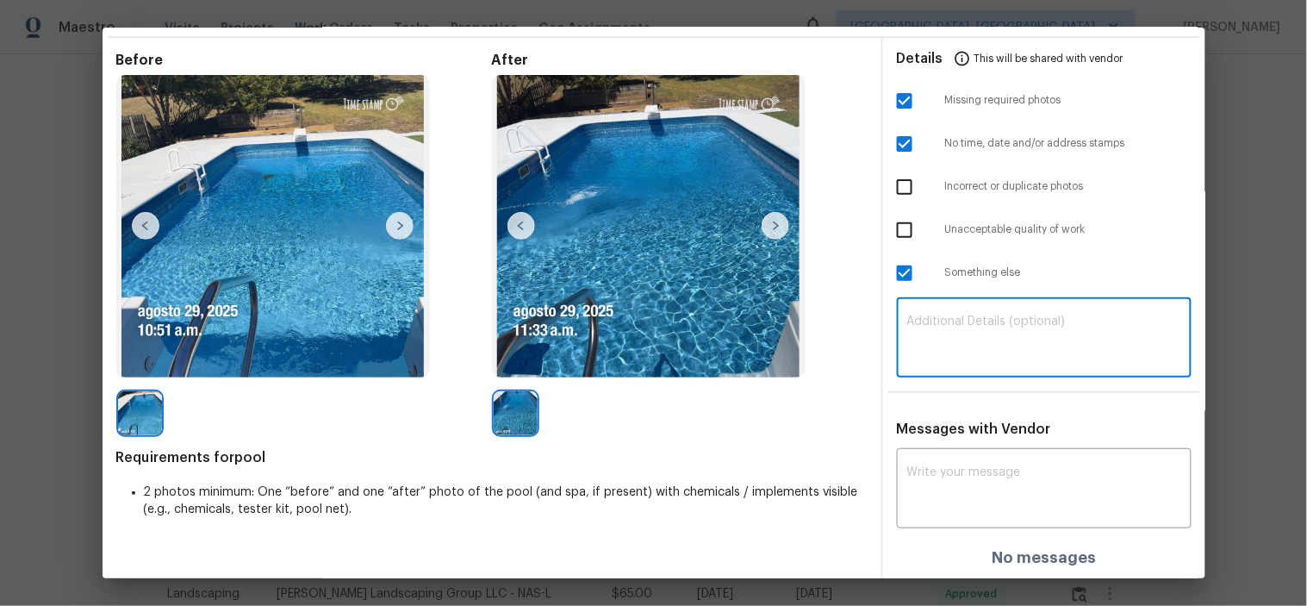
click at [1001, 323] on textarea at bounding box center [1044, 339] width 274 height 48
paste textarea "Maintenance Audit Team: Hello! Unfortunately this pool visit completed on 08/29…"
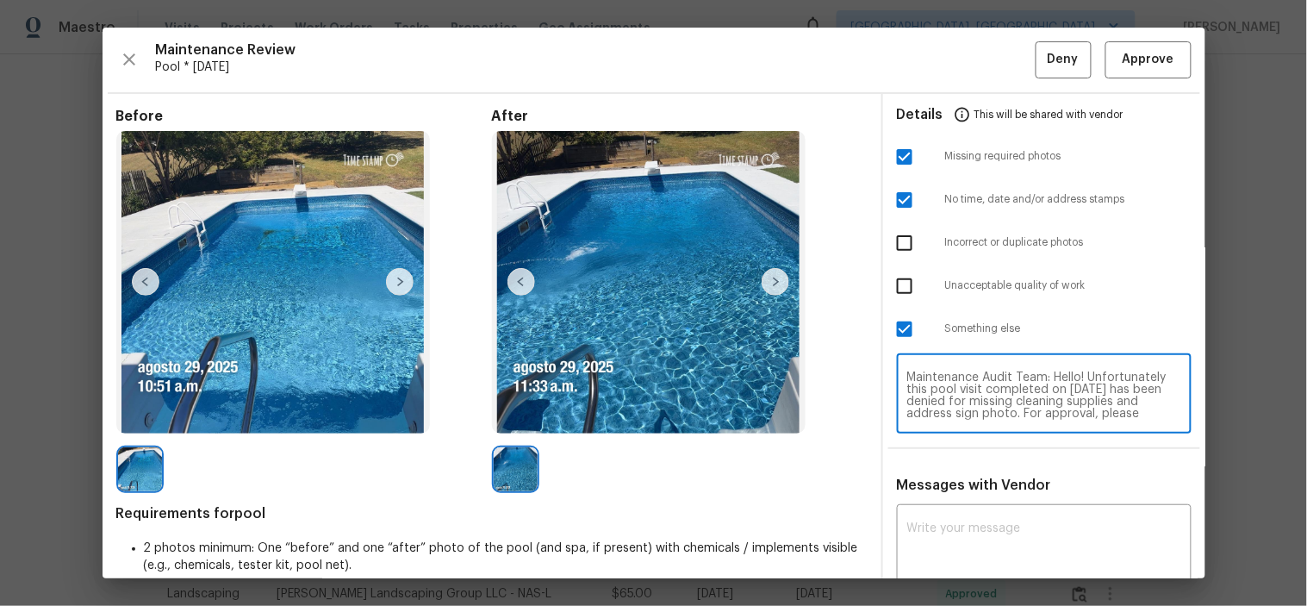
drag, startPoint x: 1036, startPoint y: 395, endPoint x: 1213, endPoint y: 432, distance: 180.4
click at [1036, 394] on textarea "Maintenance Audit Team: Hello! Unfortunately this pool visit completed on 08/29…" at bounding box center [1044, 395] width 274 height 48
type textarea "Maintenance Audit Team: Hello! Unfortunately this pool visit completed on 08/29…"
click at [1023, 540] on textarea at bounding box center [1044, 546] width 274 height 48
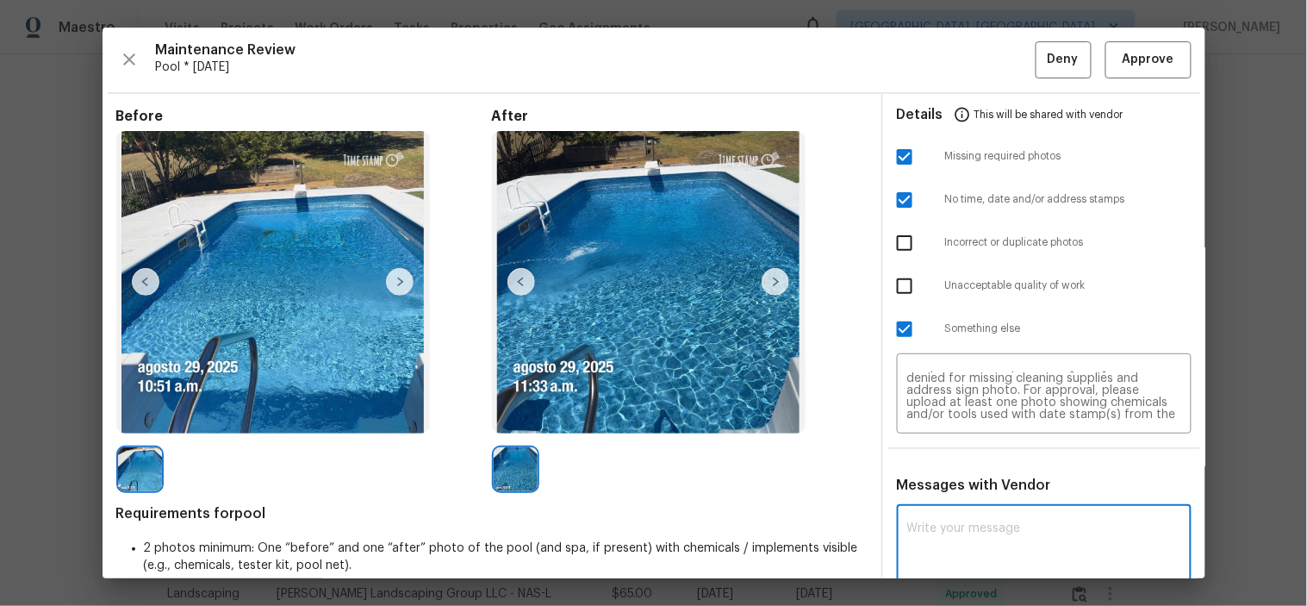
paste textarea "Maintenance Audit Team: Hello! Unfortunately this pool visit completed on 08/29…"
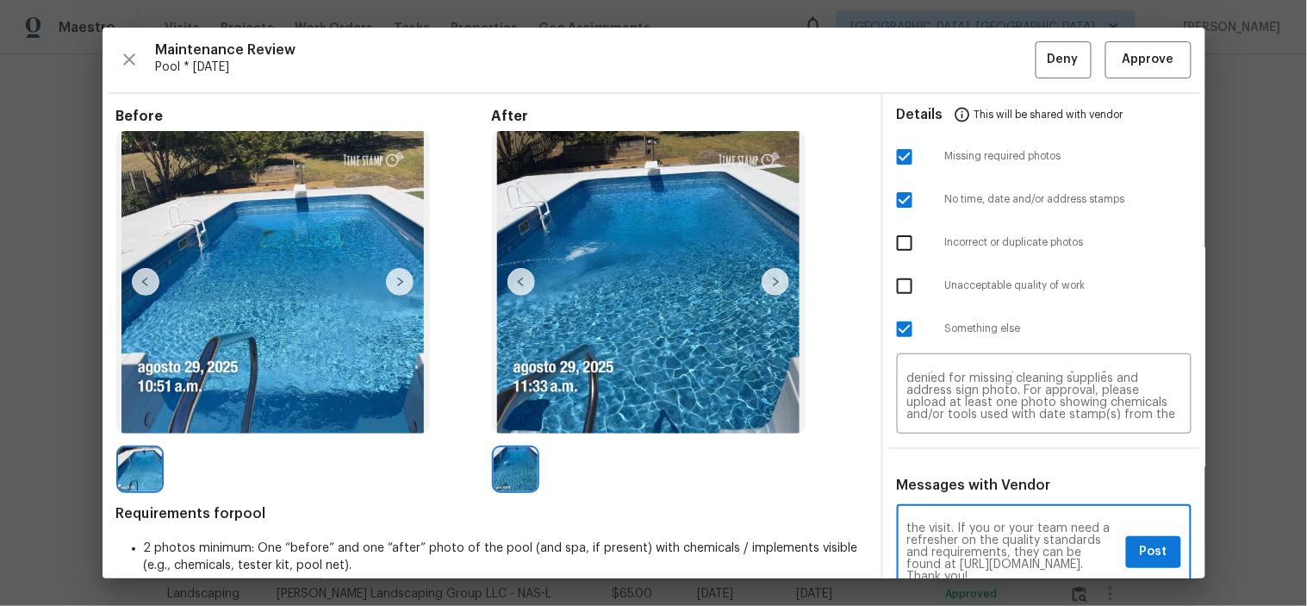
scroll to position [3, 0]
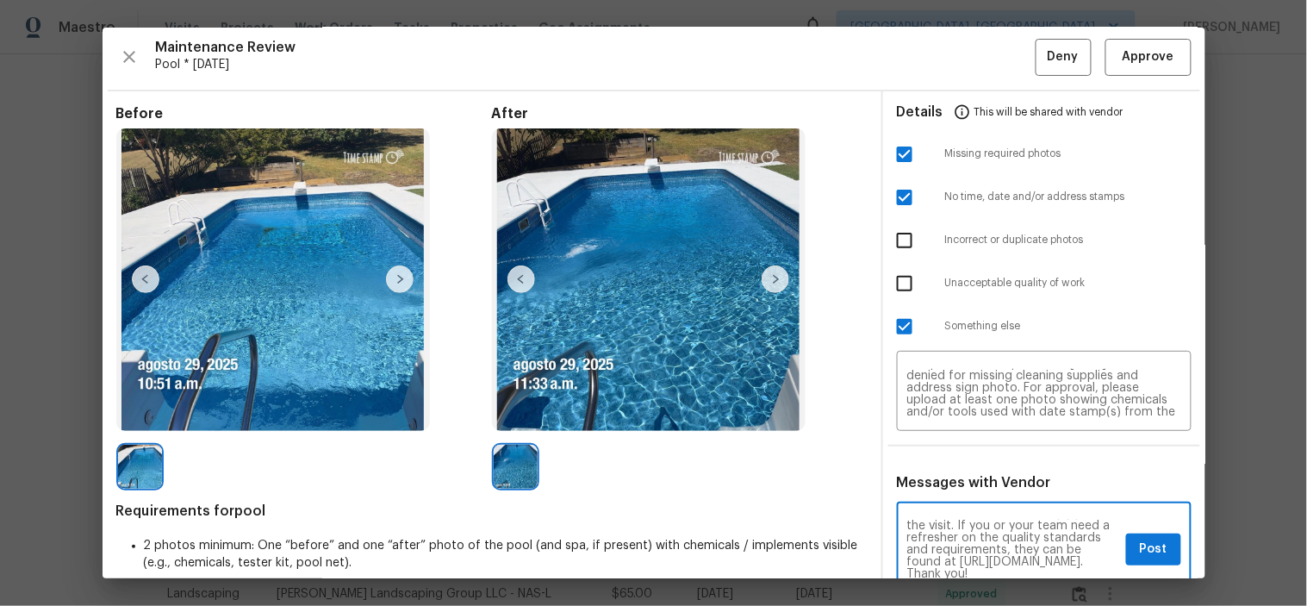
type textarea "Maintenance Audit Team: Hello! Unfortunately this pool visit completed on 08/29…"
click at [1140, 541] on span "Post" at bounding box center [1154, 549] width 28 height 22
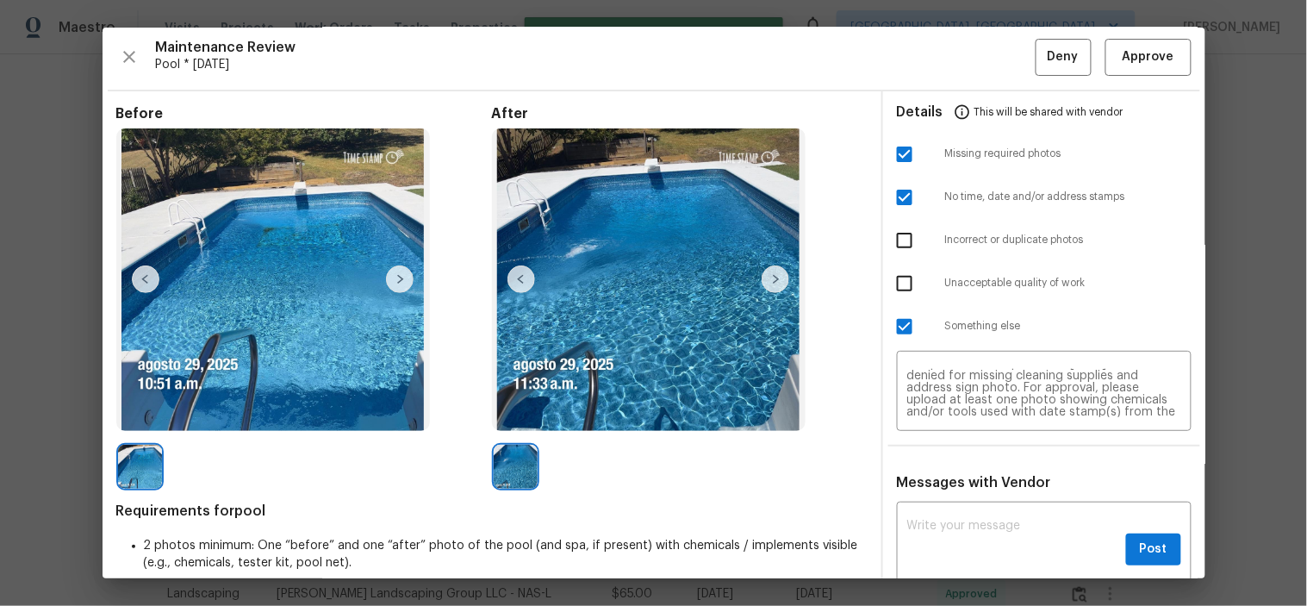
scroll to position [0, 0]
click at [1047, 56] on span "Deny" at bounding box center [1062, 58] width 31 height 22
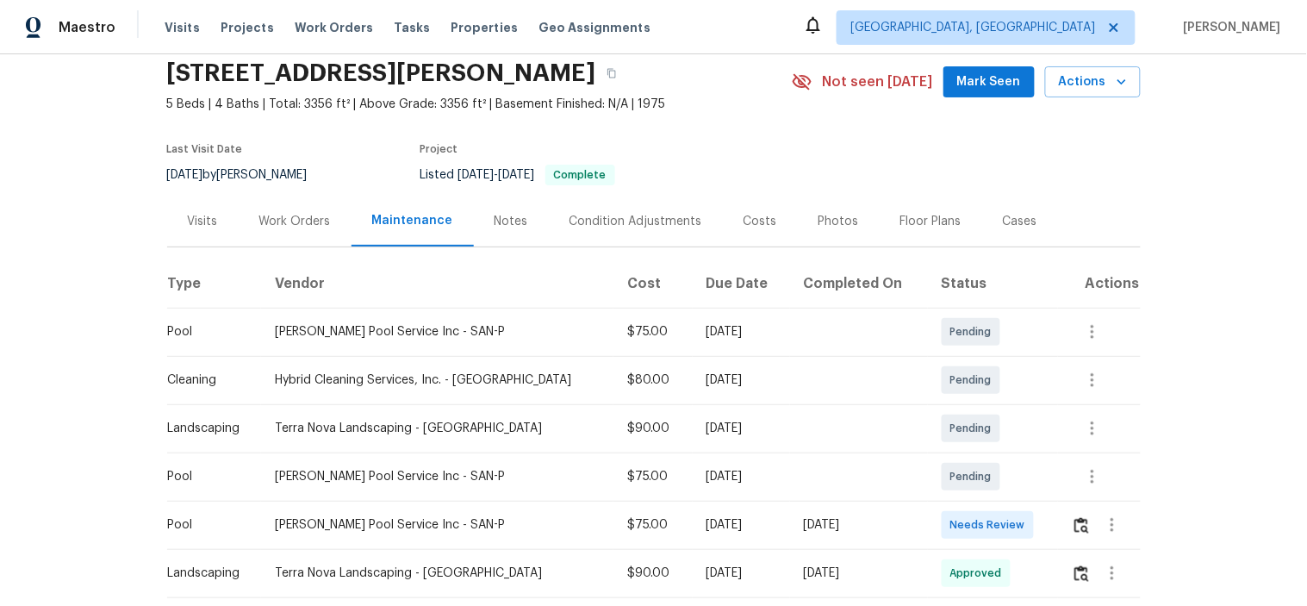
scroll to position [96, 0]
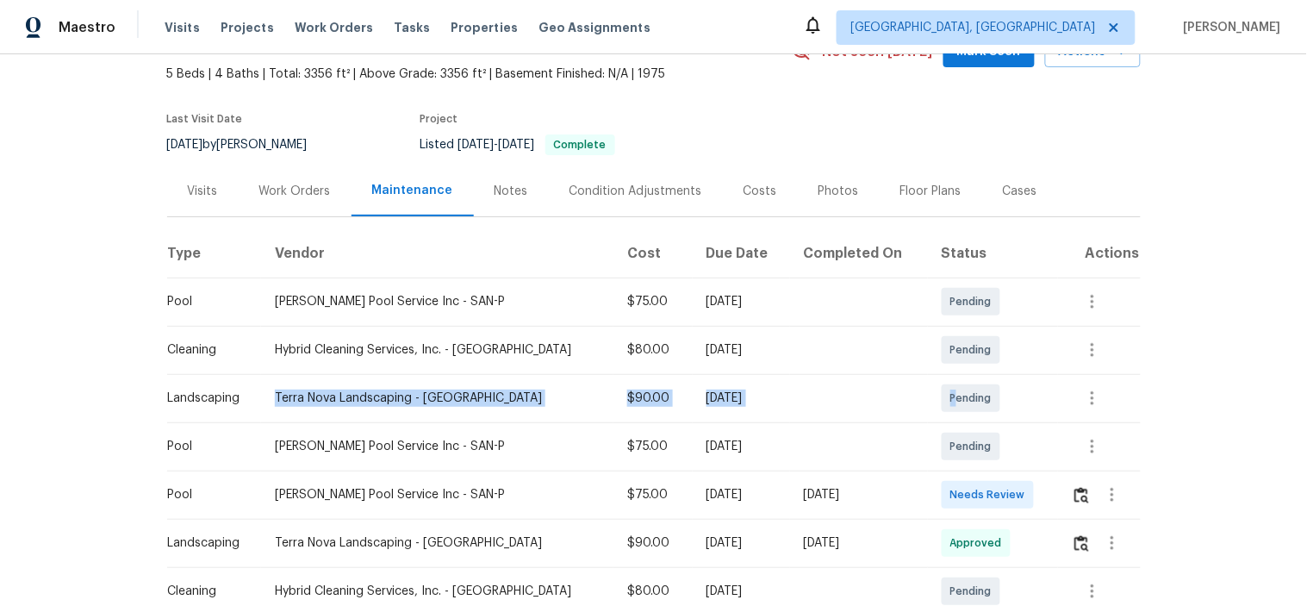
drag, startPoint x: 251, startPoint y: 398, endPoint x: 987, endPoint y: 388, distance: 736.5
click at [956, 393] on tr "Landscaping Terra Nova Landscaping - SAN-L $90.00 [DATE] Pending" at bounding box center [653, 398] width 973 height 48
click at [987, 390] on div "Pending" at bounding box center [970, 398] width 59 height 28
click at [1074, 494] on img "button" at bounding box center [1081, 495] width 15 height 16
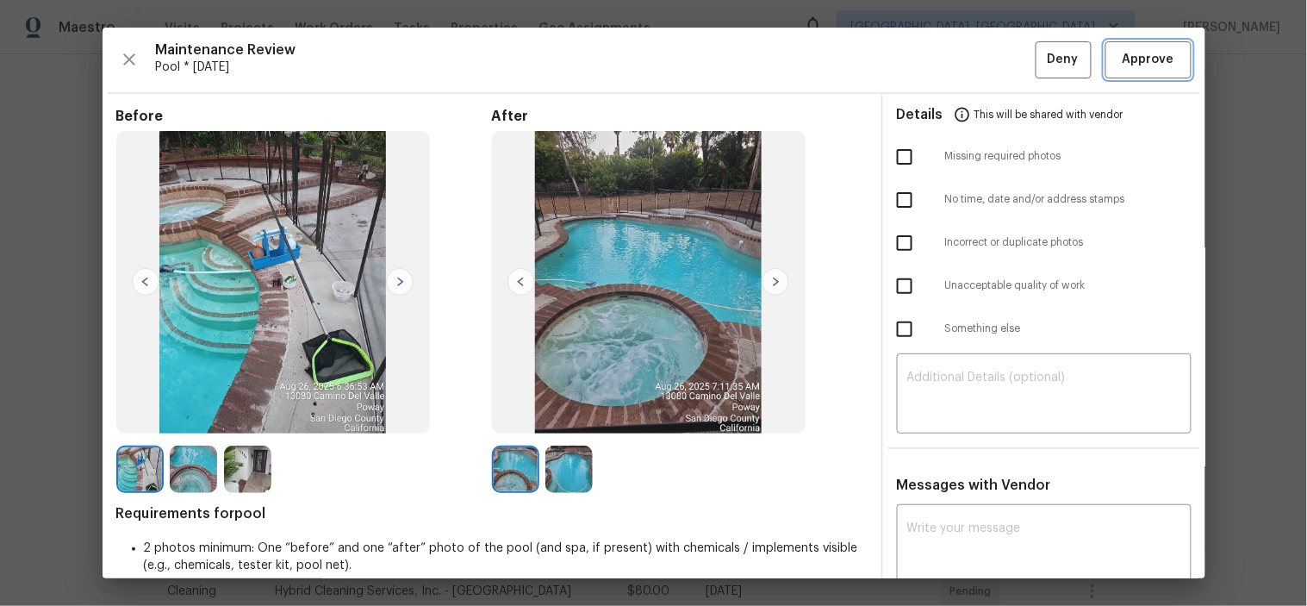
click at [1133, 53] on span "Approve" at bounding box center [1148, 60] width 52 height 22
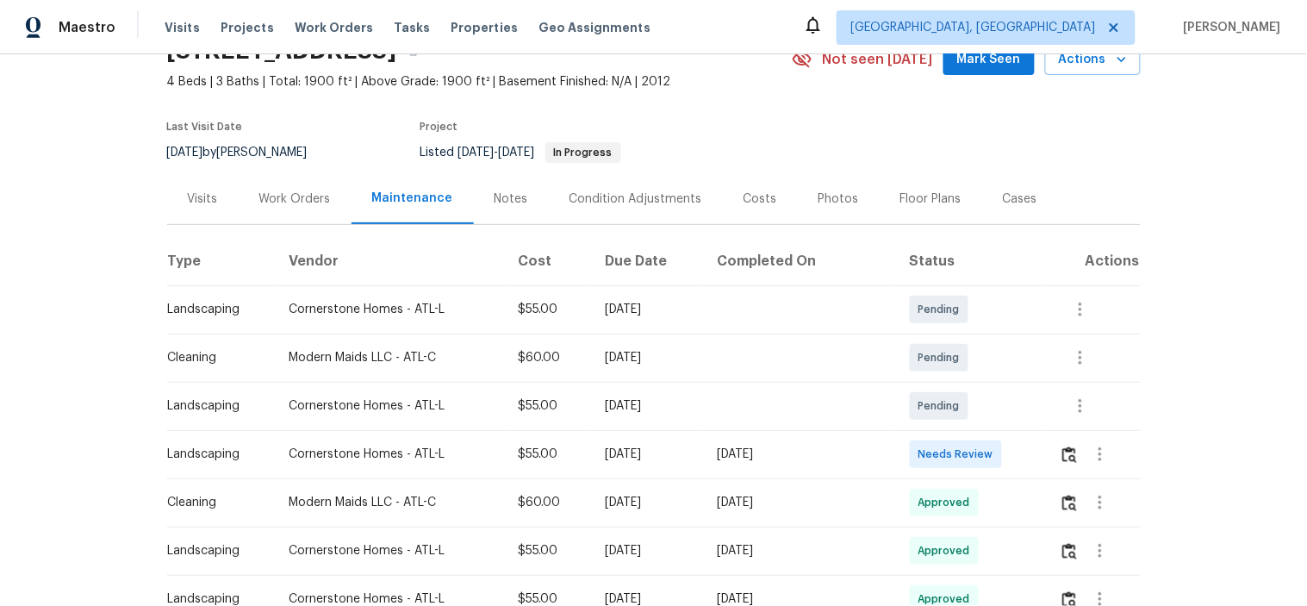
scroll to position [287, 0]
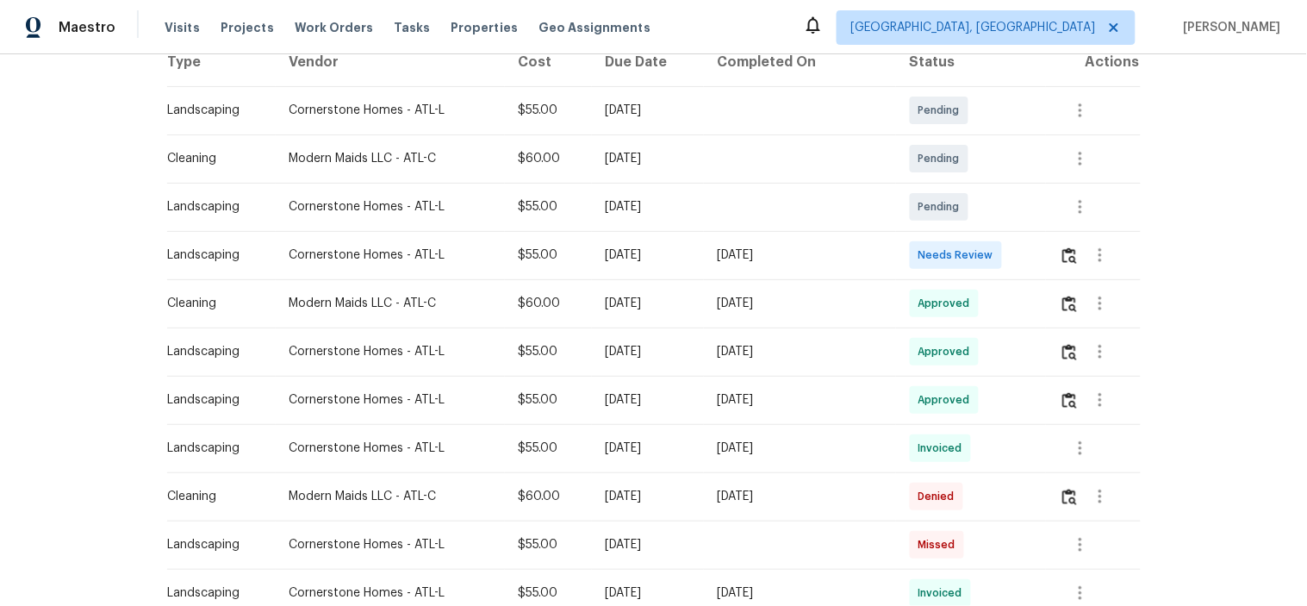
drag, startPoint x: 732, startPoint y: 351, endPoint x: 613, endPoint y: 302, distance: 128.3
click at [613, 302] on div "[DATE]" at bounding box center [648, 303] width 84 height 17
drag, startPoint x: 384, startPoint y: 353, endPoint x: 914, endPoint y: 372, distance: 530.1
click at [916, 368] on td "Approved" at bounding box center [971, 351] width 150 height 48
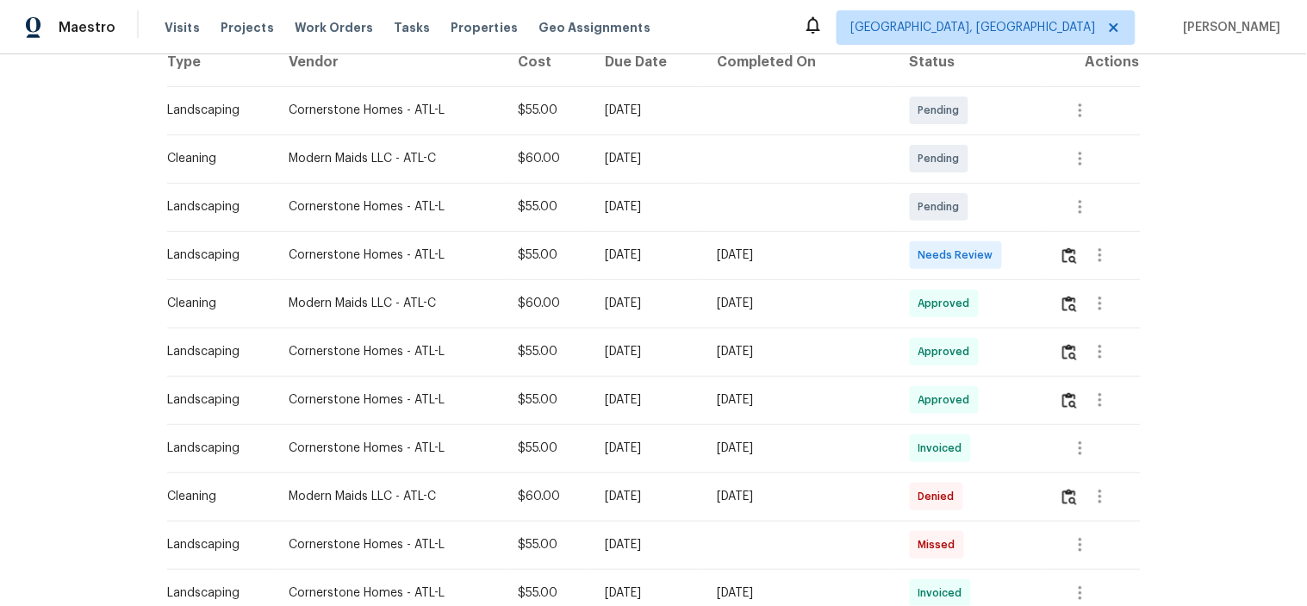
click at [1049, 270] on td at bounding box center [1093, 255] width 95 height 48
click at [1062, 252] on img "button" at bounding box center [1069, 255] width 15 height 16
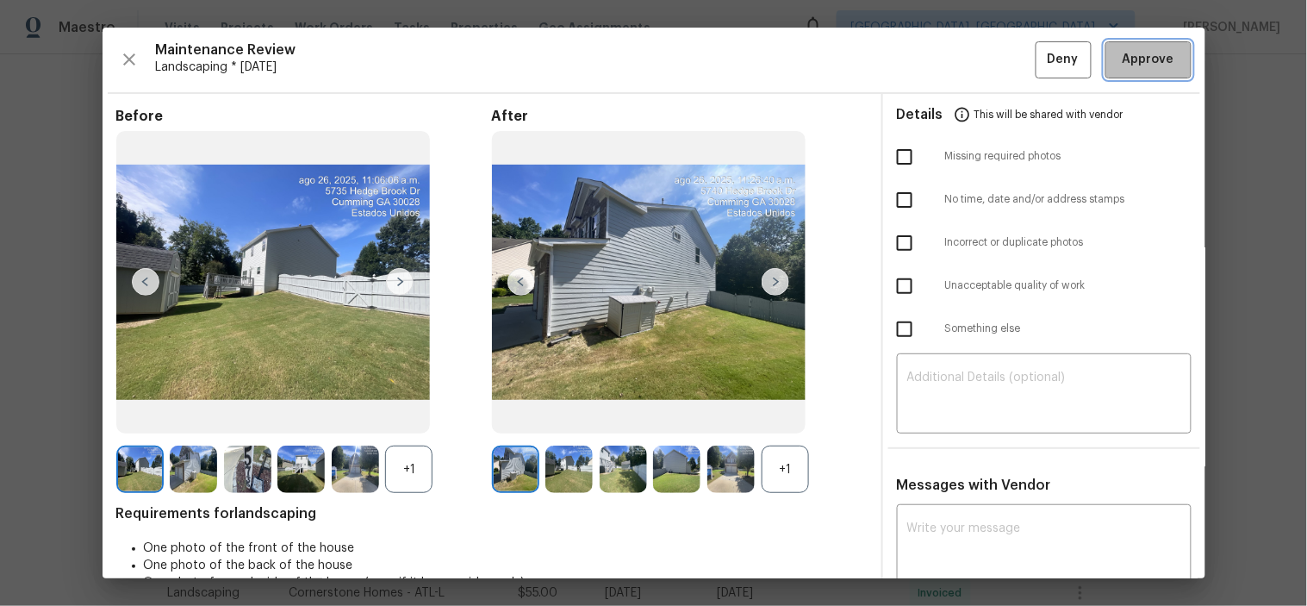
click at [1138, 54] on span "Approve" at bounding box center [1148, 60] width 52 height 22
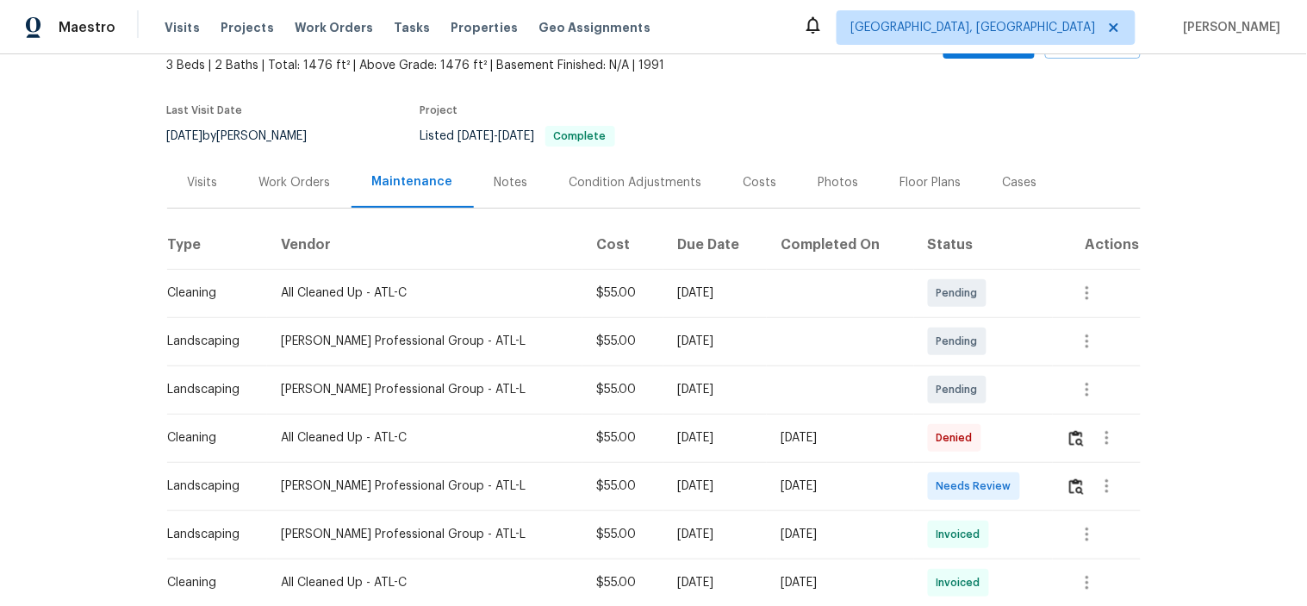
scroll to position [191, 0]
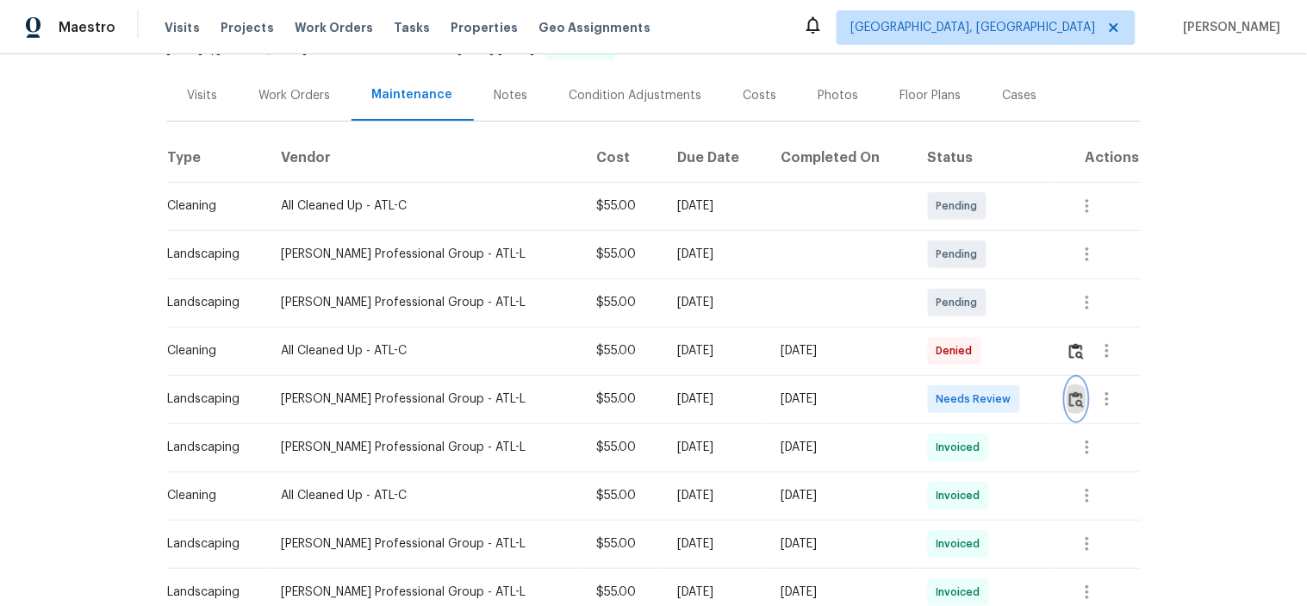
click at [1069, 400] on img "button" at bounding box center [1076, 399] width 15 height 16
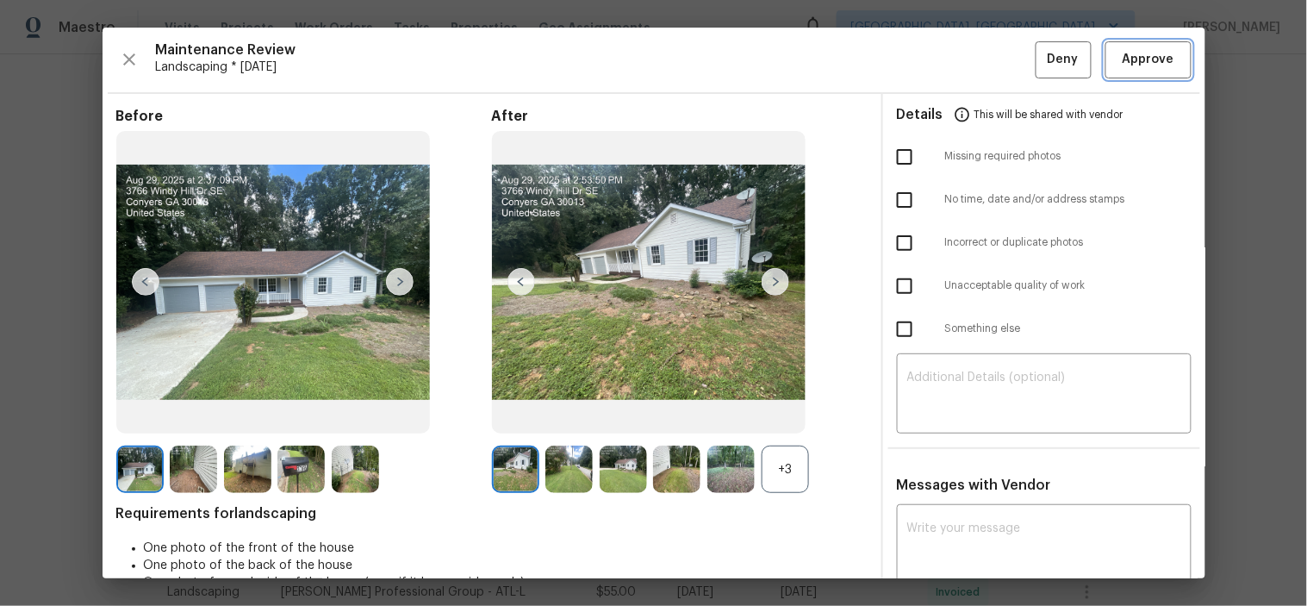
click at [1122, 64] on span "Approve" at bounding box center [1148, 60] width 52 height 22
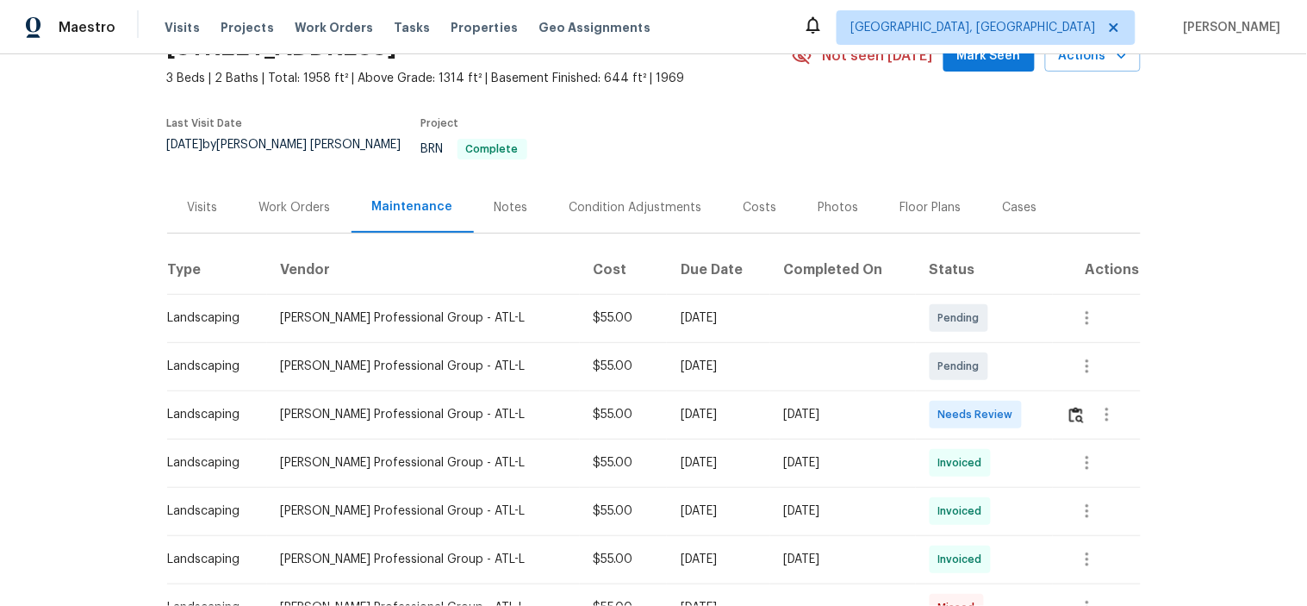
scroll to position [191, 0]
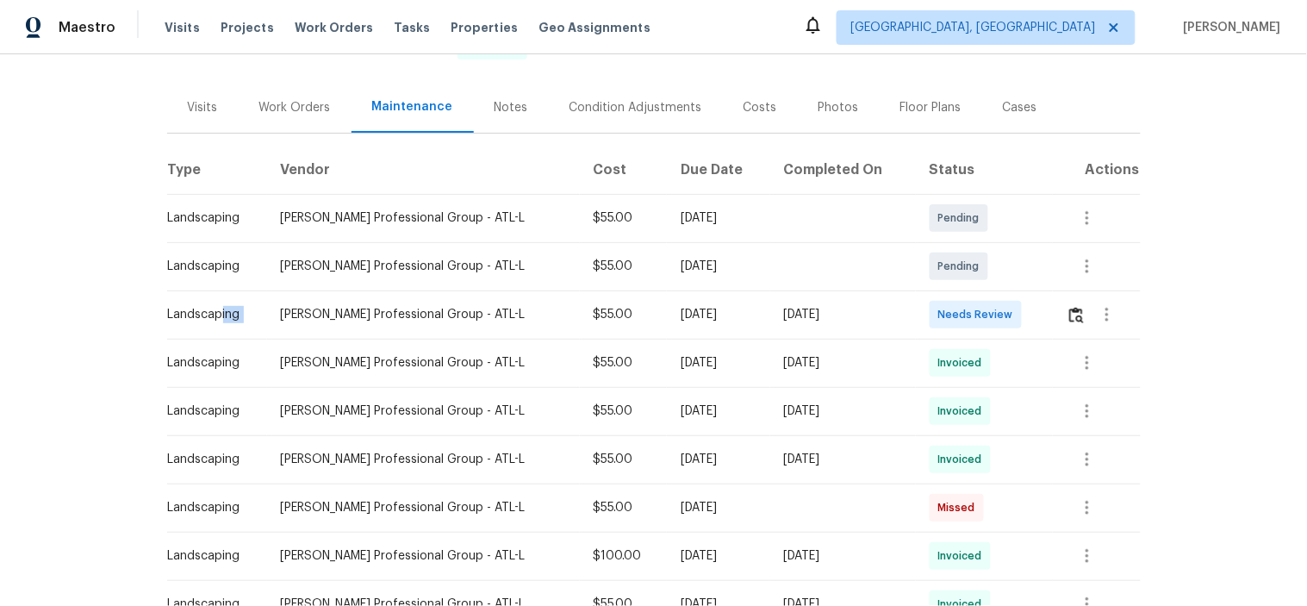
drag, startPoint x: 213, startPoint y: 289, endPoint x: 881, endPoint y: 314, distance: 668.9
click at [594, 299] on tr "Landscaping [PERSON_NAME] Professional Group - ATL-L $55.00 [DATE] [DATE] Needs…" at bounding box center [653, 314] width 973 height 48
click at [977, 312] on div "Needs Review" at bounding box center [975, 315] width 92 height 28
click at [1070, 307] on img "button" at bounding box center [1076, 315] width 15 height 16
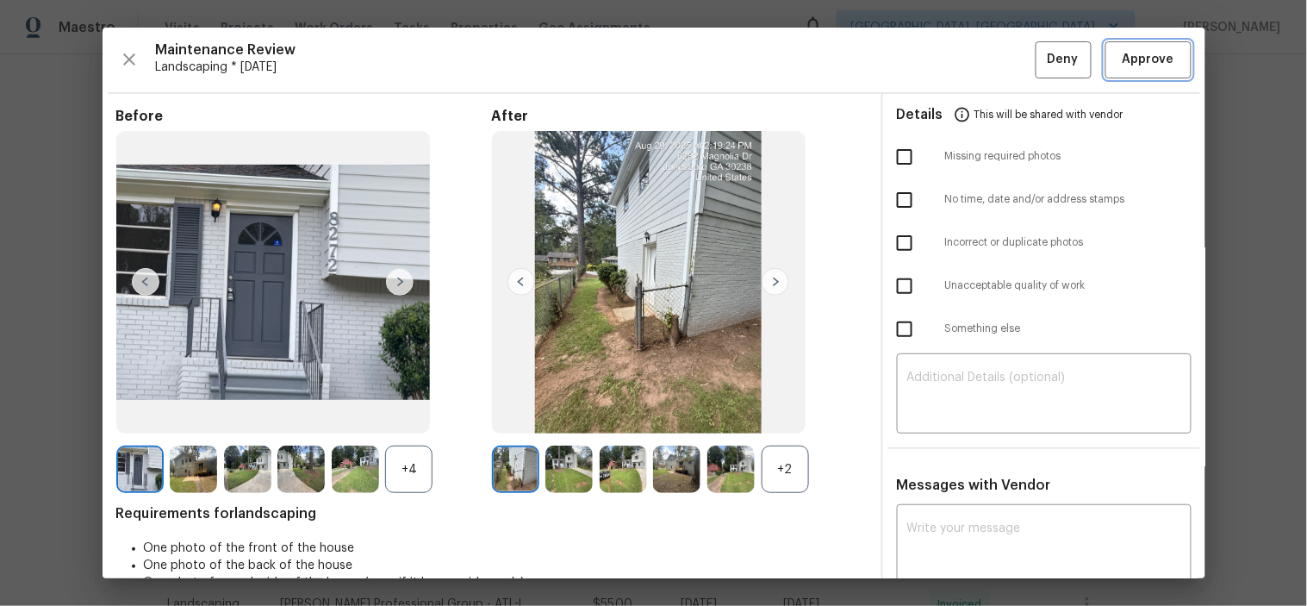
click at [1122, 56] on span "Approve" at bounding box center [1148, 60] width 52 height 22
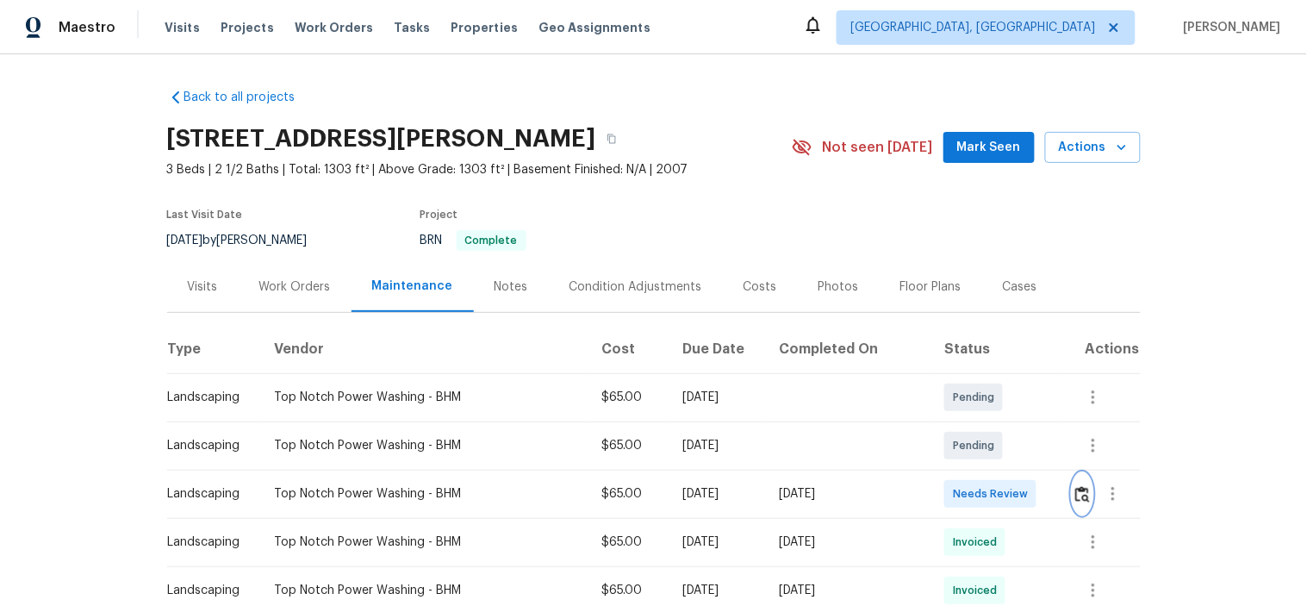
click at [1075, 491] on img "button" at bounding box center [1082, 494] width 15 height 16
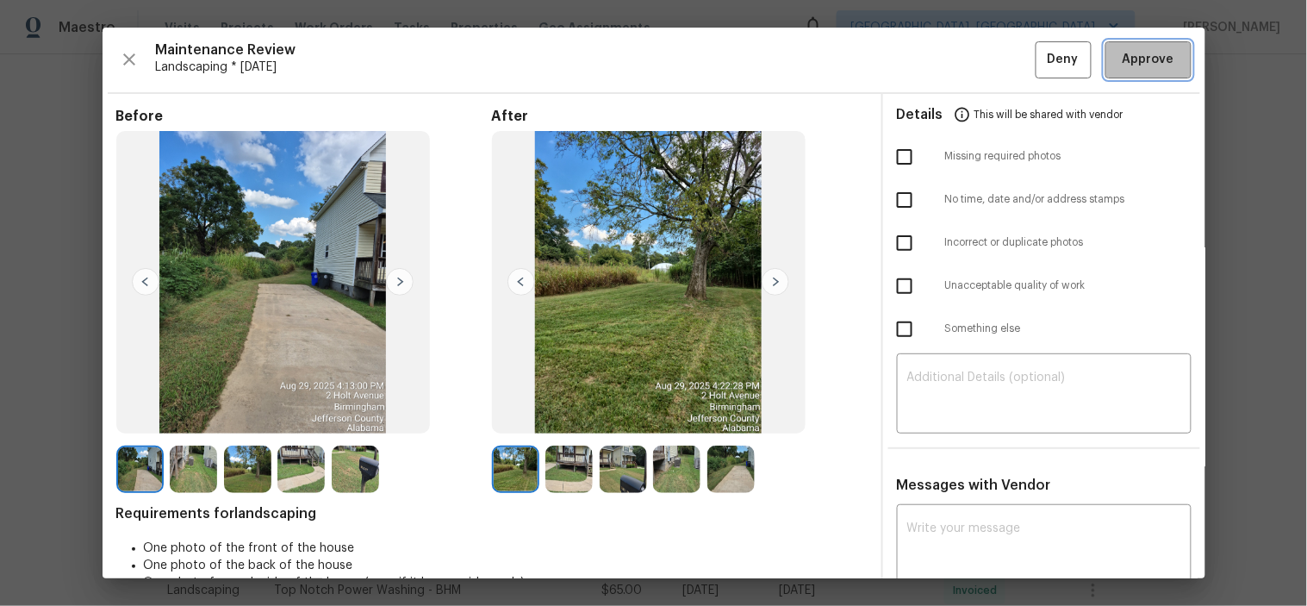
click at [1141, 60] on span "Approve" at bounding box center [1148, 60] width 52 height 22
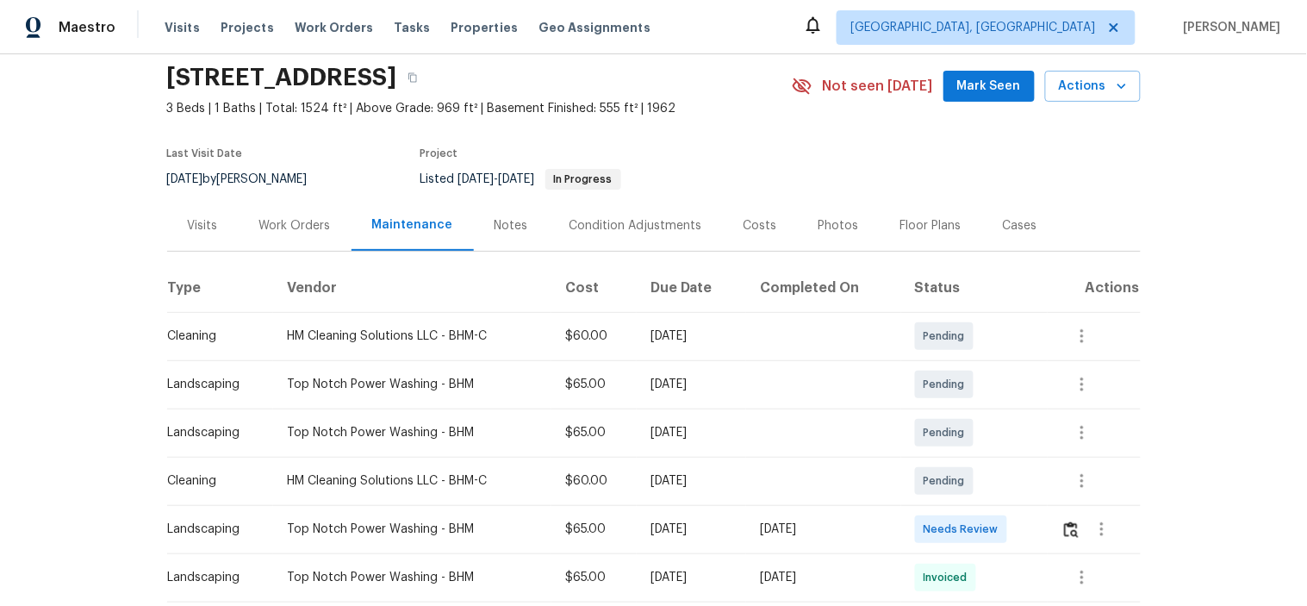
scroll to position [96, 0]
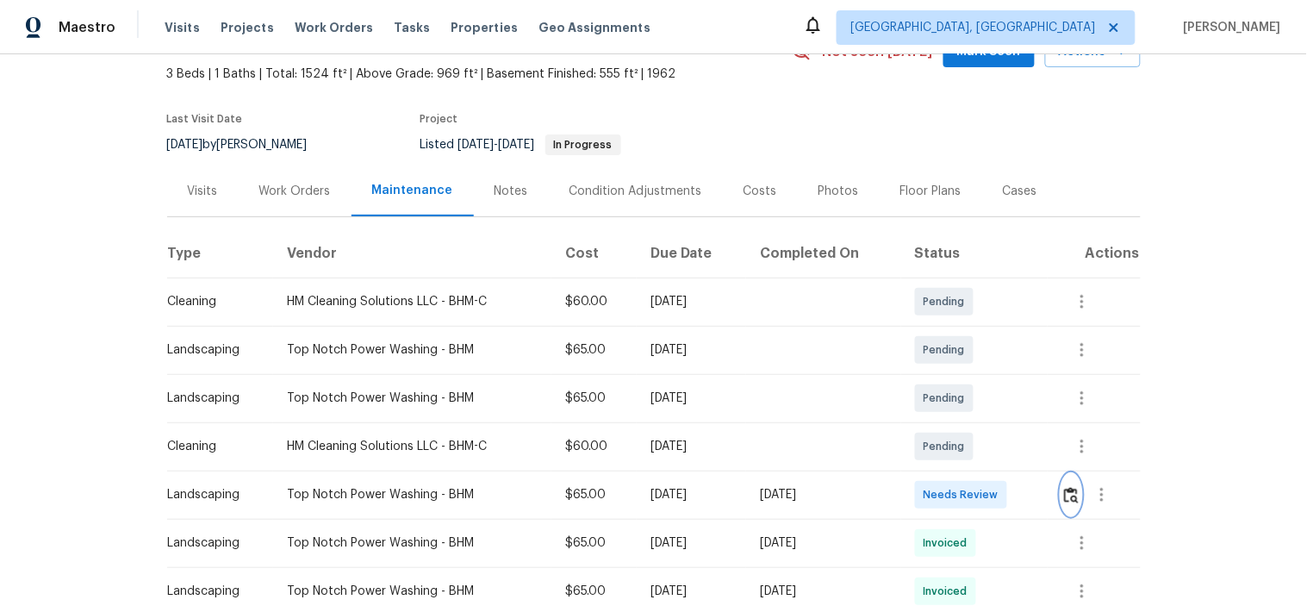
click at [1069, 494] on img "button" at bounding box center [1071, 495] width 15 height 16
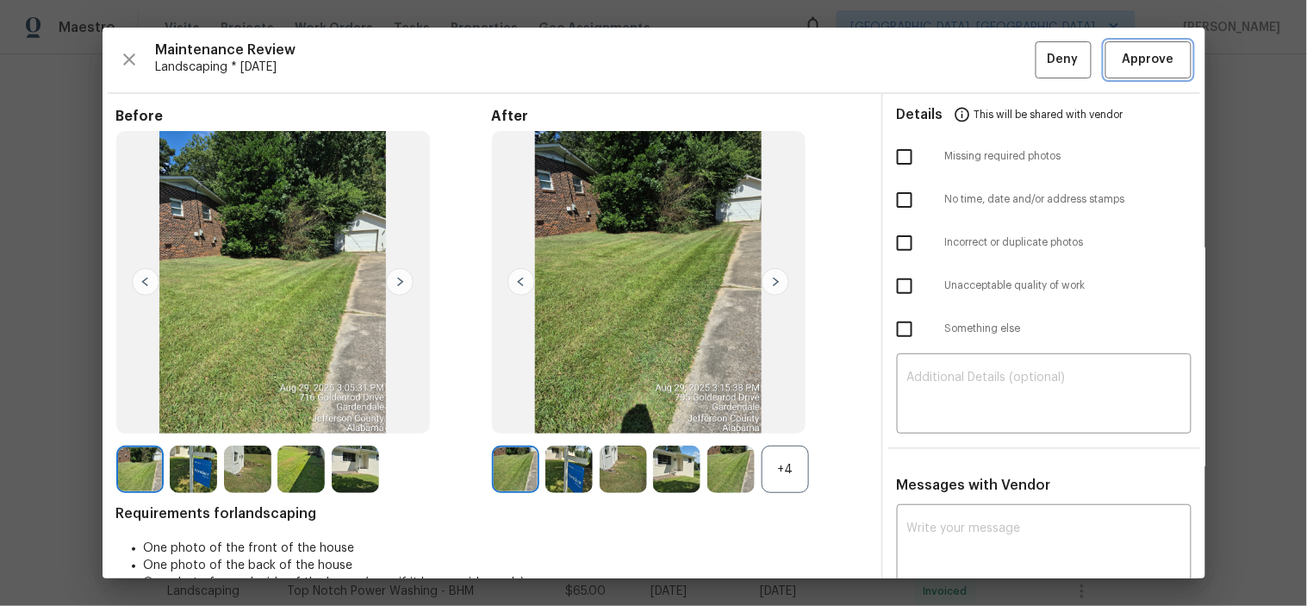
click at [1165, 52] on button "Approve" at bounding box center [1148, 59] width 86 height 37
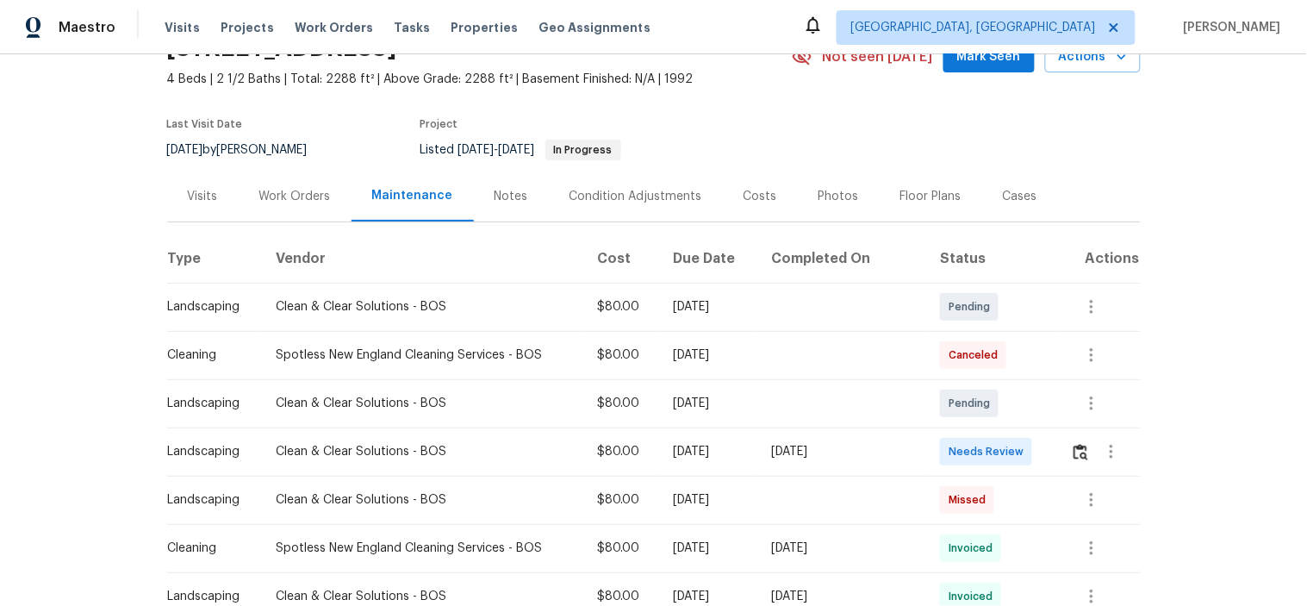
scroll to position [96, 0]
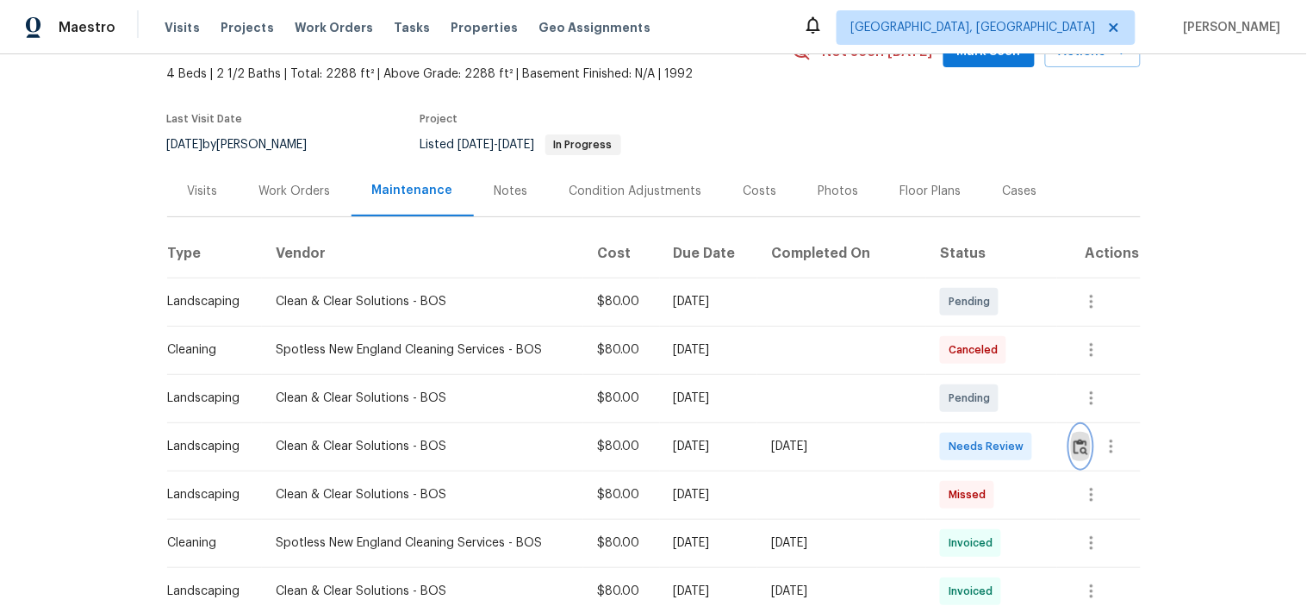
click at [1071, 445] on button "button" at bounding box center [1081, 446] width 20 height 41
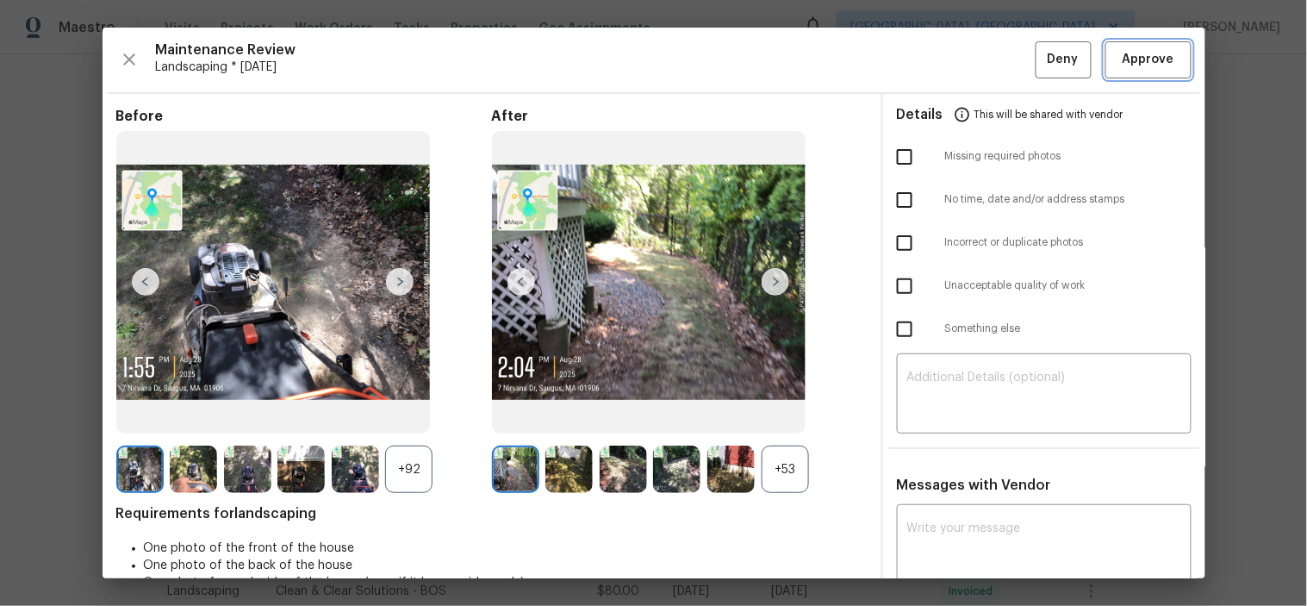
click at [1119, 66] on span "Approve" at bounding box center [1148, 60] width 59 height 22
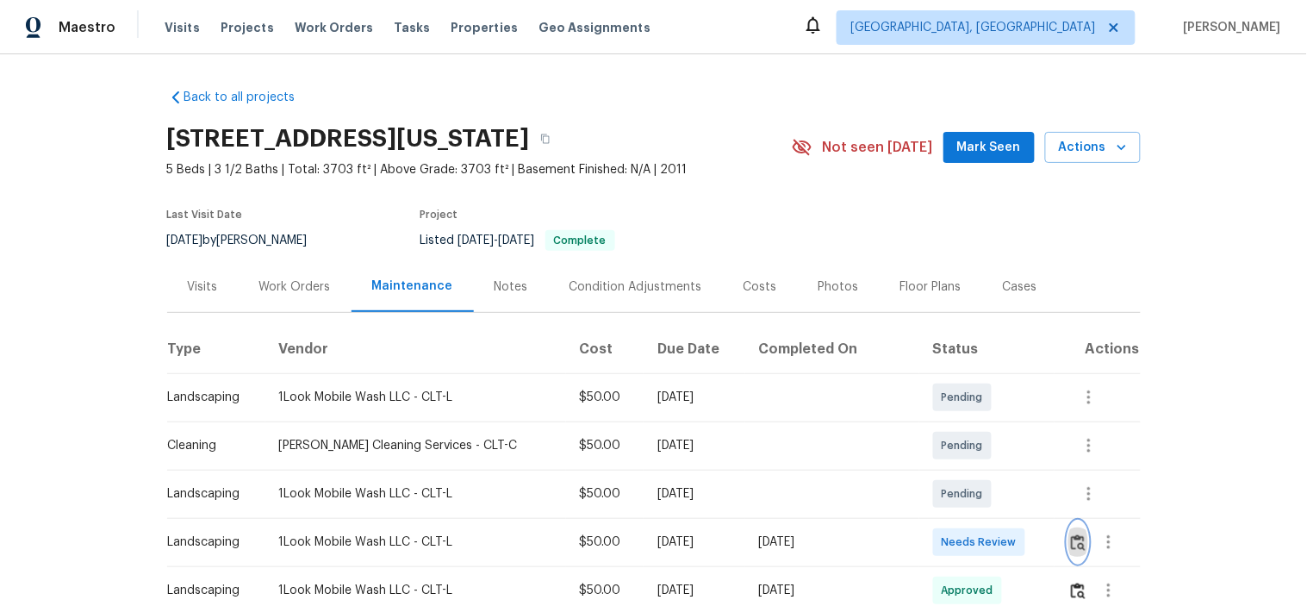
click at [1071, 544] on img "button" at bounding box center [1078, 542] width 15 height 16
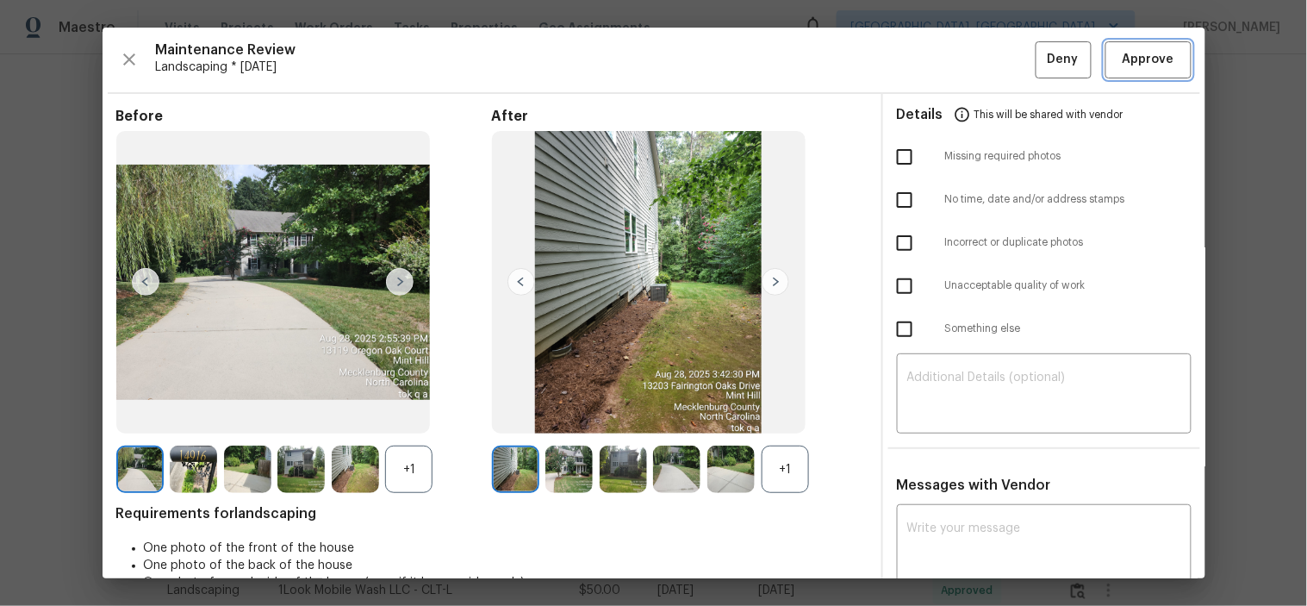
click at [1140, 65] on span "Approve" at bounding box center [1148, 60] width 52 height 22
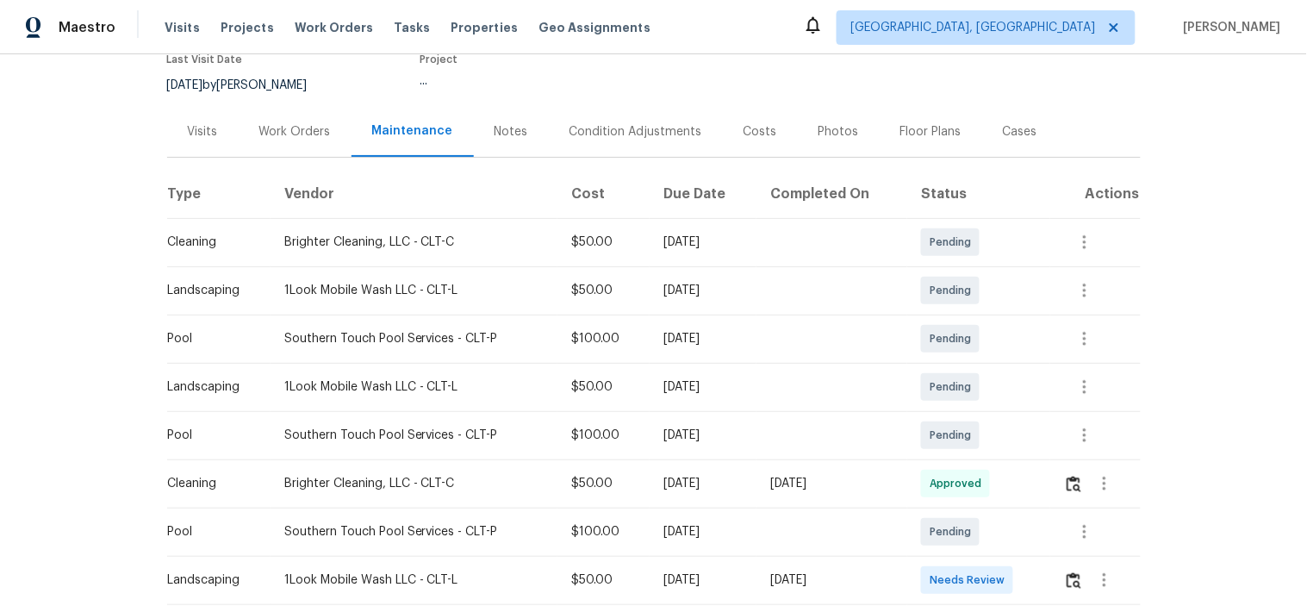
scroll to position [287, 0]
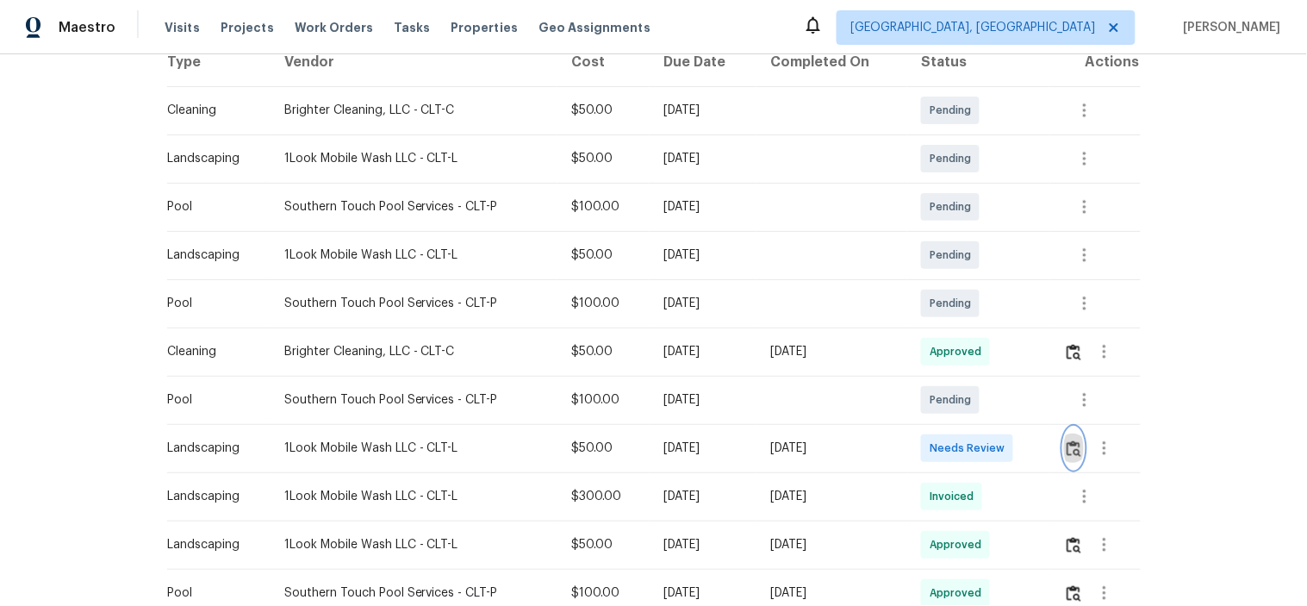
click at [1064, 452] on button "button" at bounding box center [1074, 447] width 20 height 41
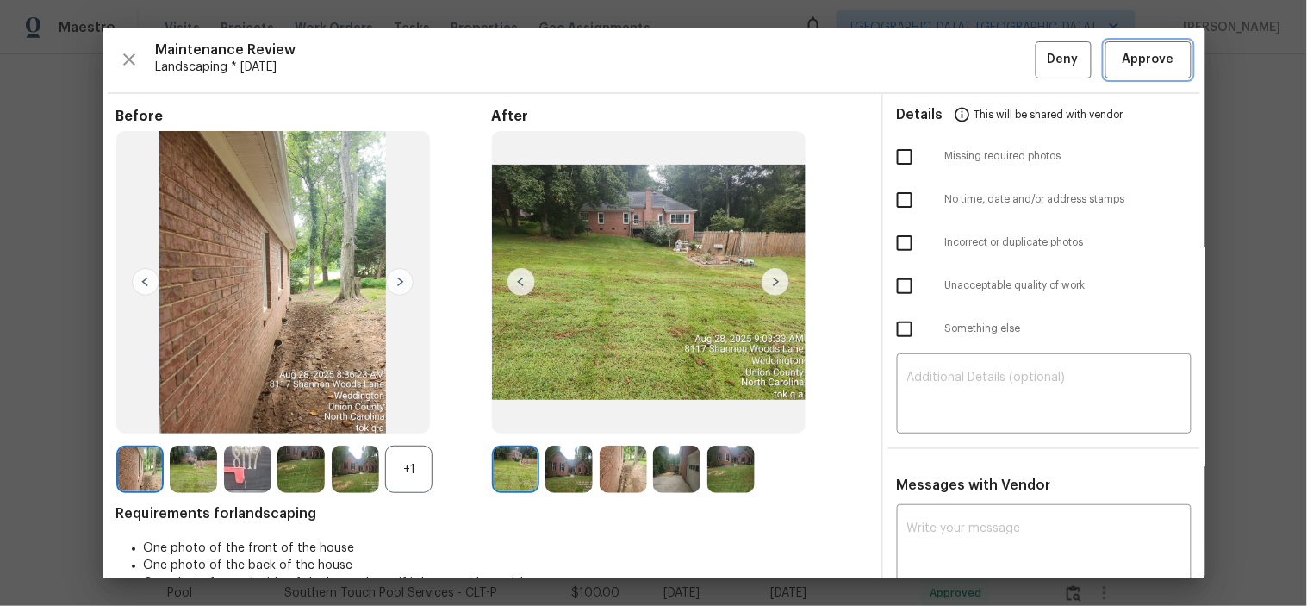
click at [1130, 58] on span "Approve" at bounding box center [1148, 60] width 52 height 22
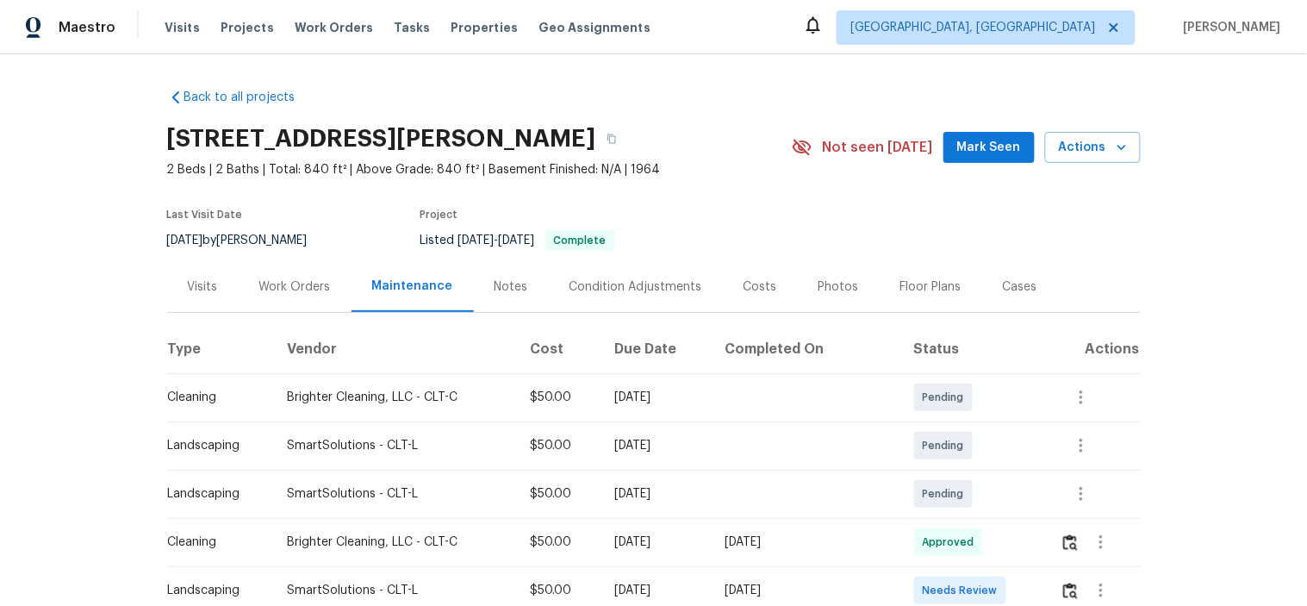
scroll to position [287, 0]
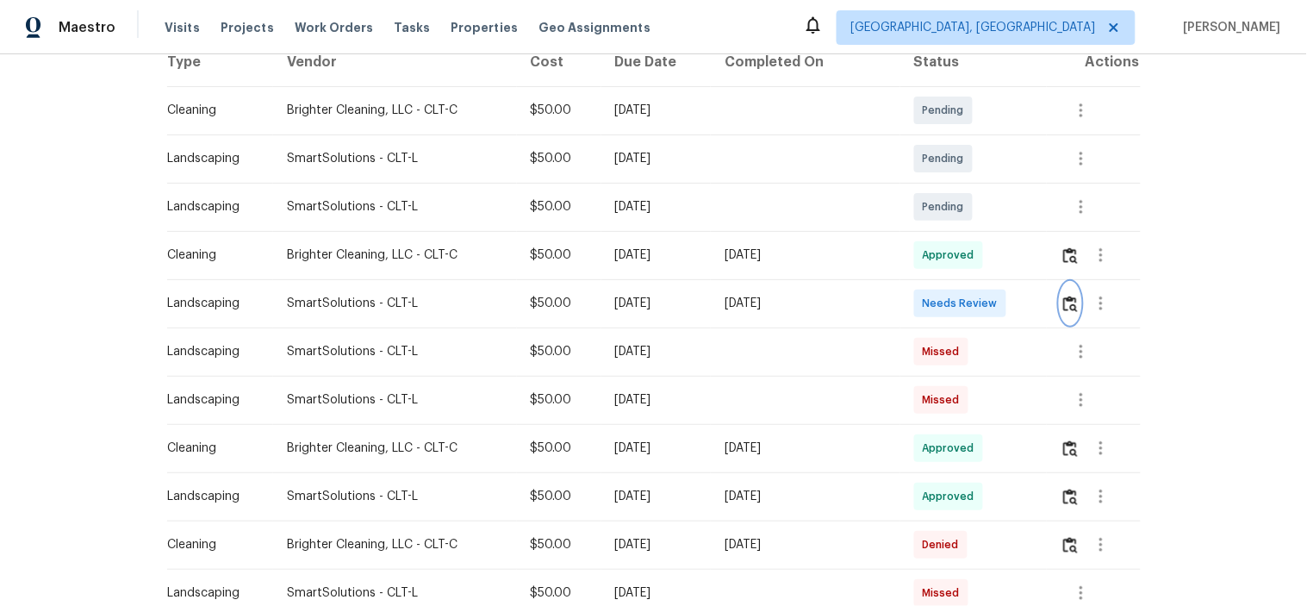
click at [1071, 307] on img "button" at bounding box center [1070, 303] width 15 height 16
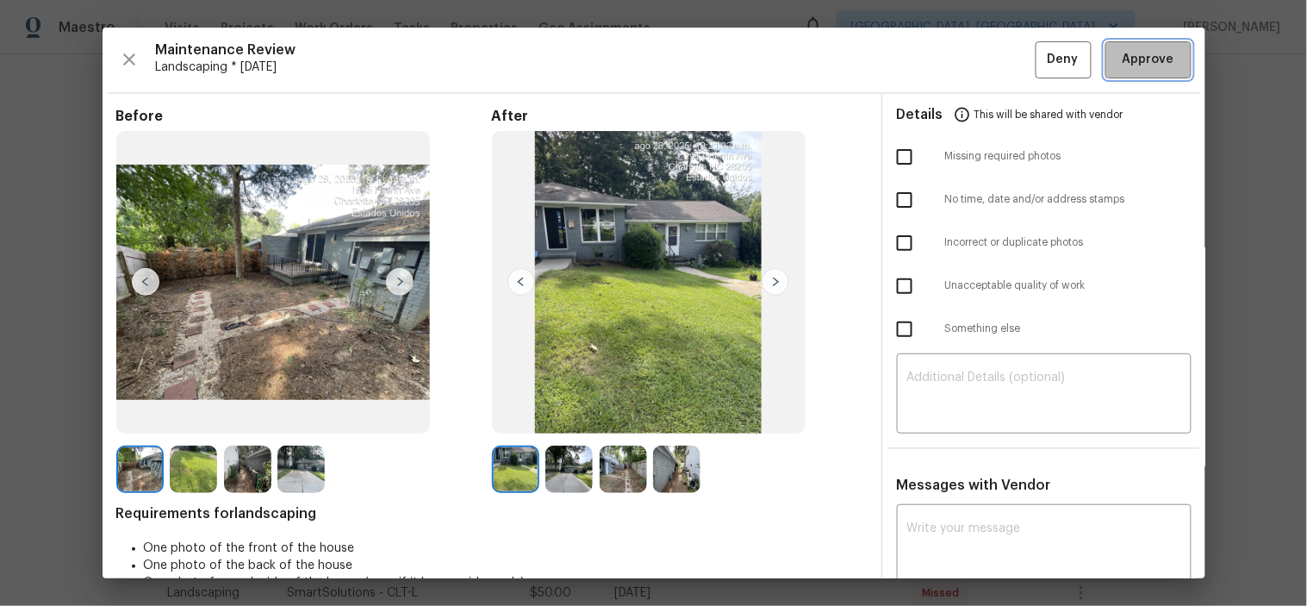
click at [1125, 61] on span "Approve" at bounding box center [1148, 60] width 52 height 22
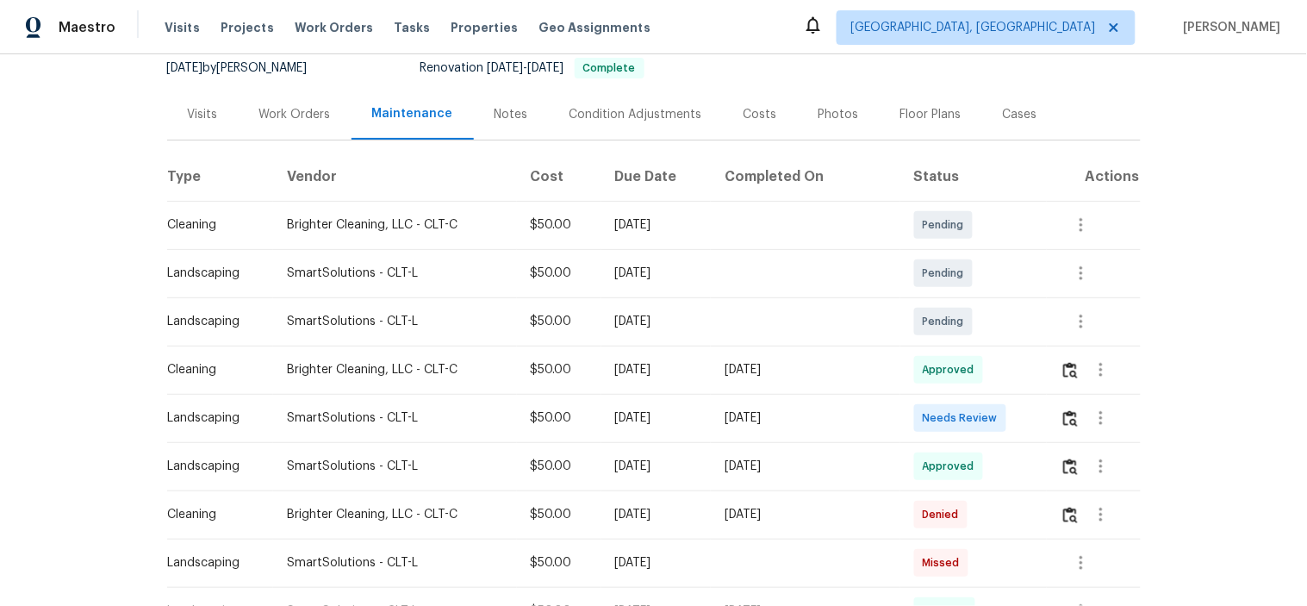
scroll to position [287, 0]
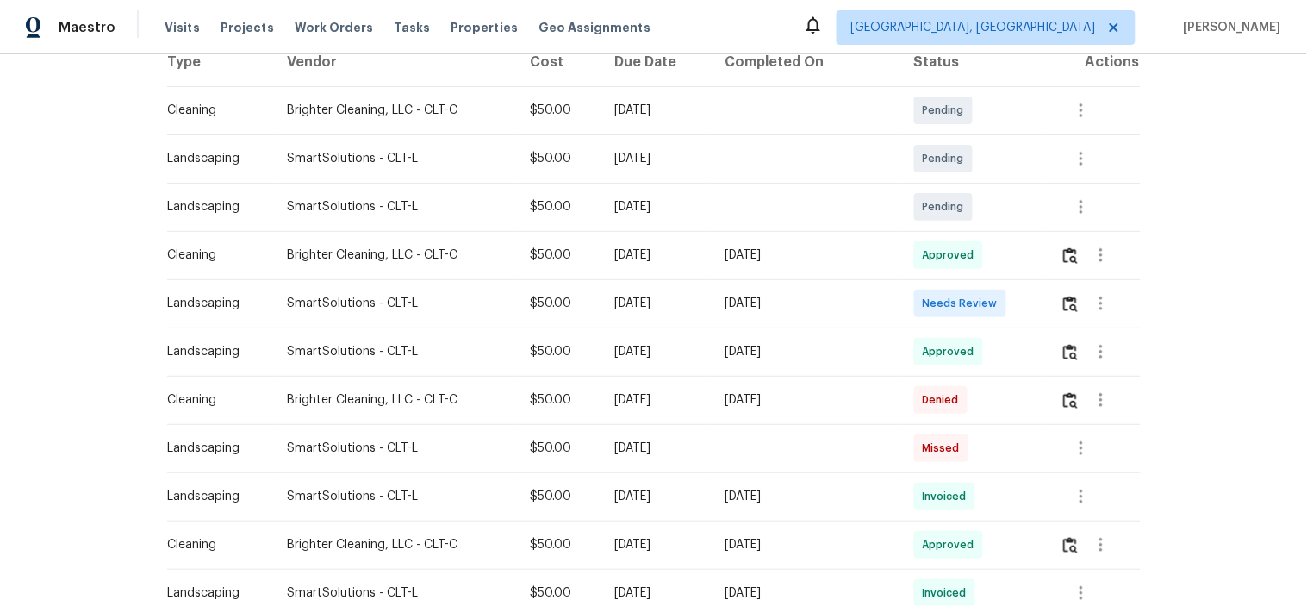
drag, startPoint x: 468, startPoint y: 357, endPoint x: 1070, endPoint y: 342, distance: 602.3
click at [949, 355] on tr "Landscaping SmartSolutions - CLT-L $50.00 Mon, Aug 18 2025 Sun, Aug 24 2025 App…" at bounding box center [653, 351] width 973 height 48
click at [1015, 343] on td "Approved" at bounding box center [973, 351] width 147 height 48
click at [1070, 311] on img "button" at bounding box center [1070, 303] width 15 height 16
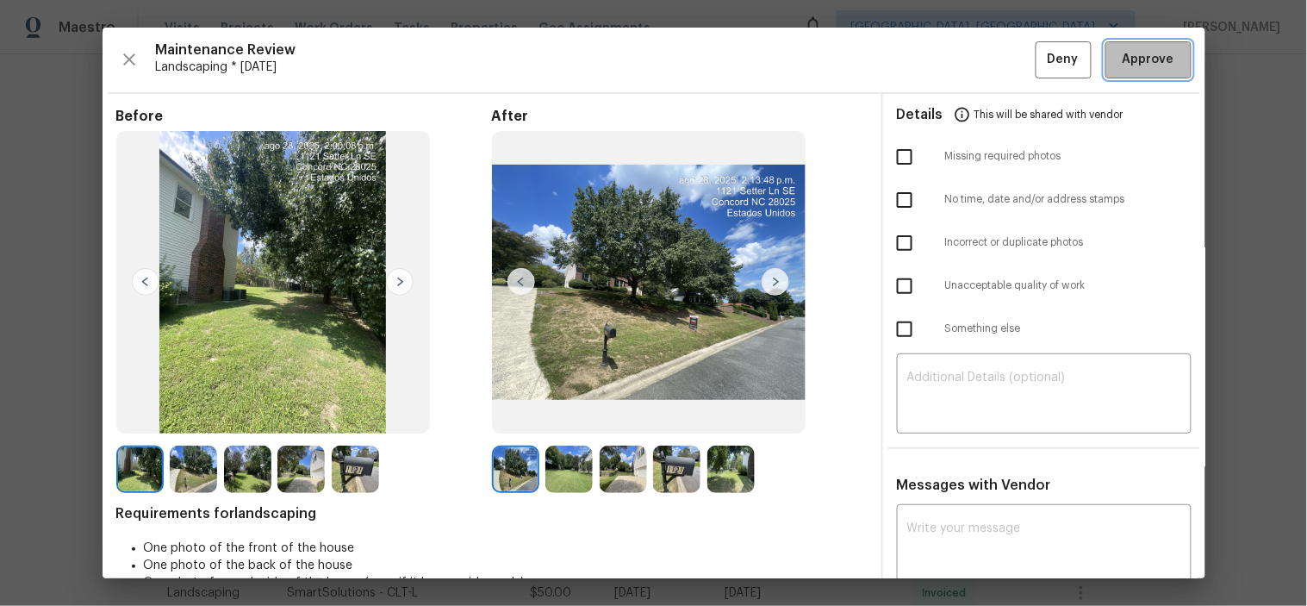
click at [1127, 54] on span "Approve" at bounding box center [1148, 60] width 52 height 22
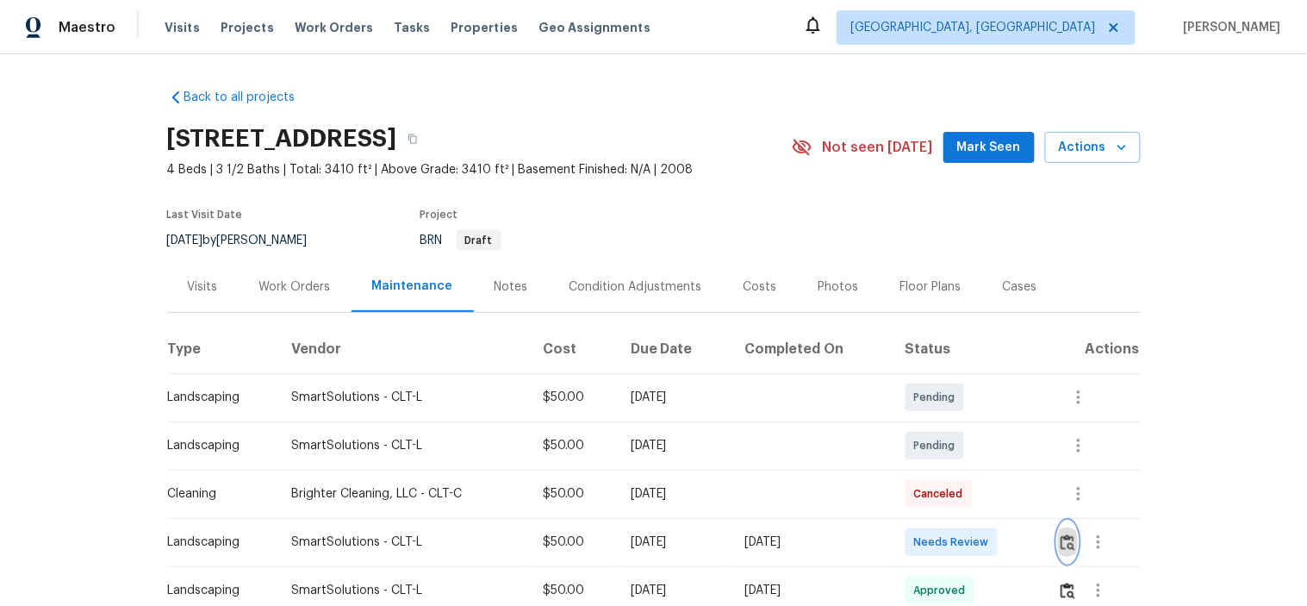
click at [1065, 543] on img "button" at bounding box center [1067, 542] width 15 height 16
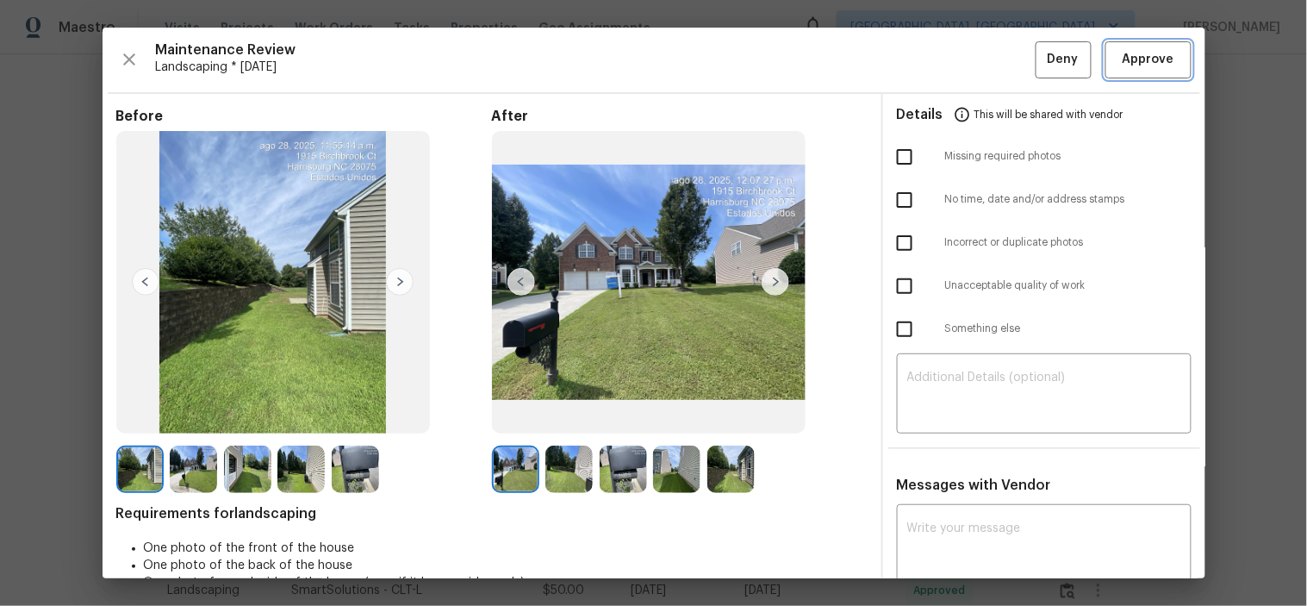
click at [1155, 50] on span "Approve" at bounding box center [1148, 60] width 52 height 22
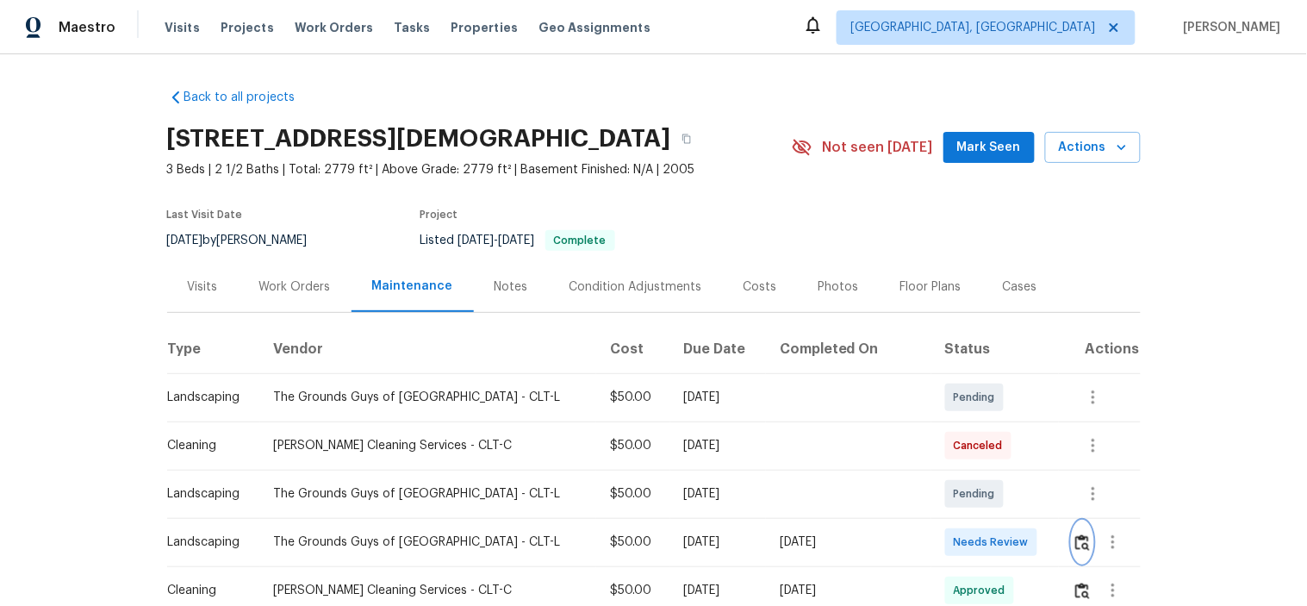
click at [1075, 534] on img "button" at bounding box center [1082, 542] width 15 height 16
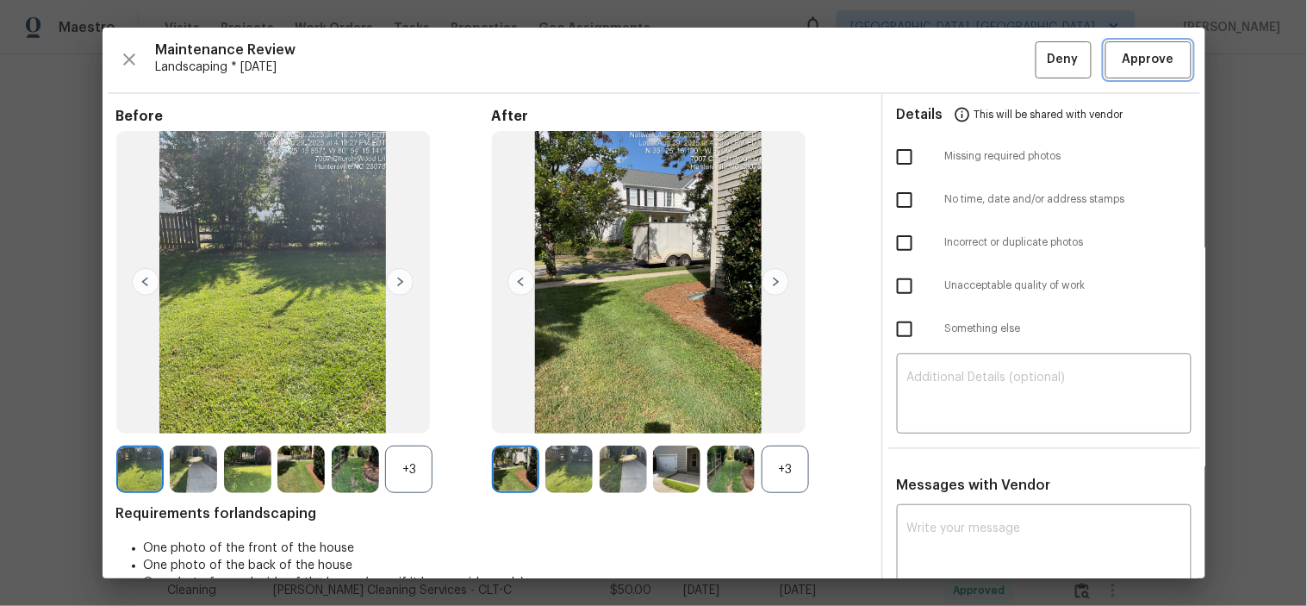
click at [1146, 53] on span "Approve" at bounding box center [1148, 60] width 52 height 22
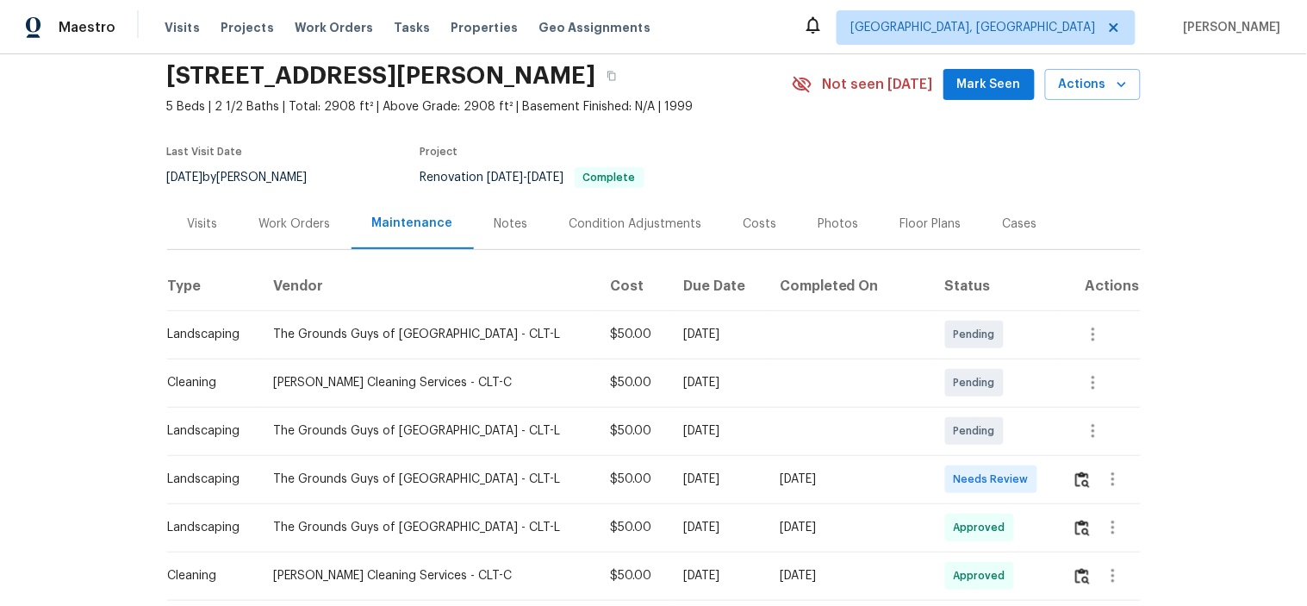
scroll to position [96, 0]
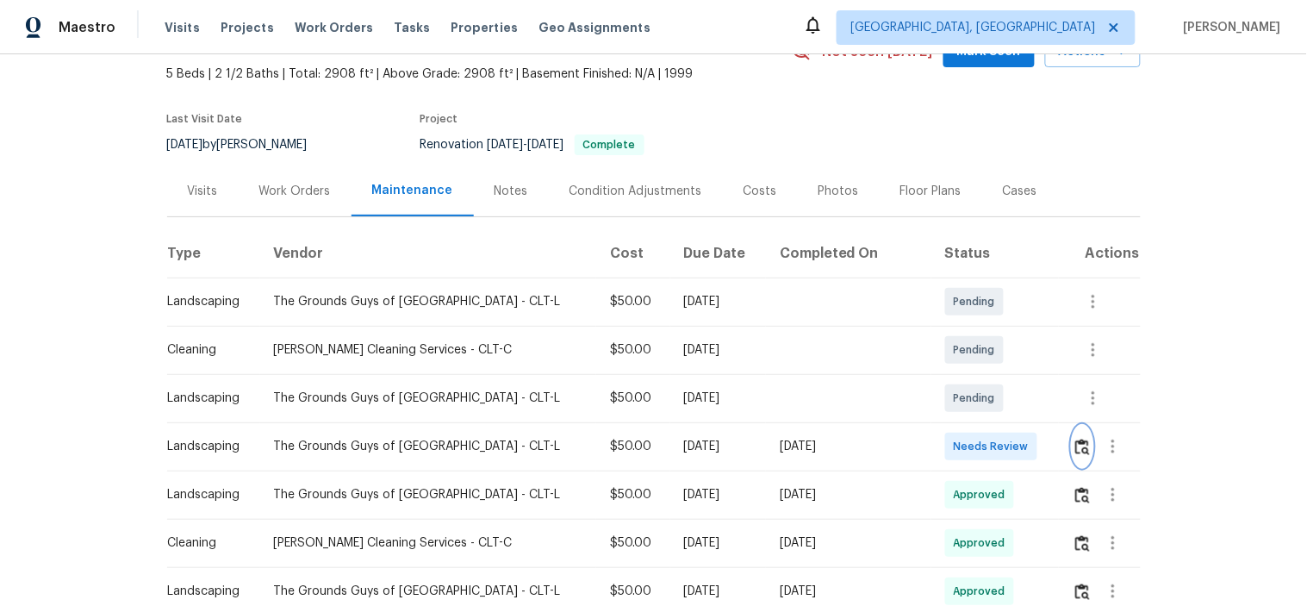
click at [1072, 436] on button "button" at bounding box center [1082, 446] width 20 height 41
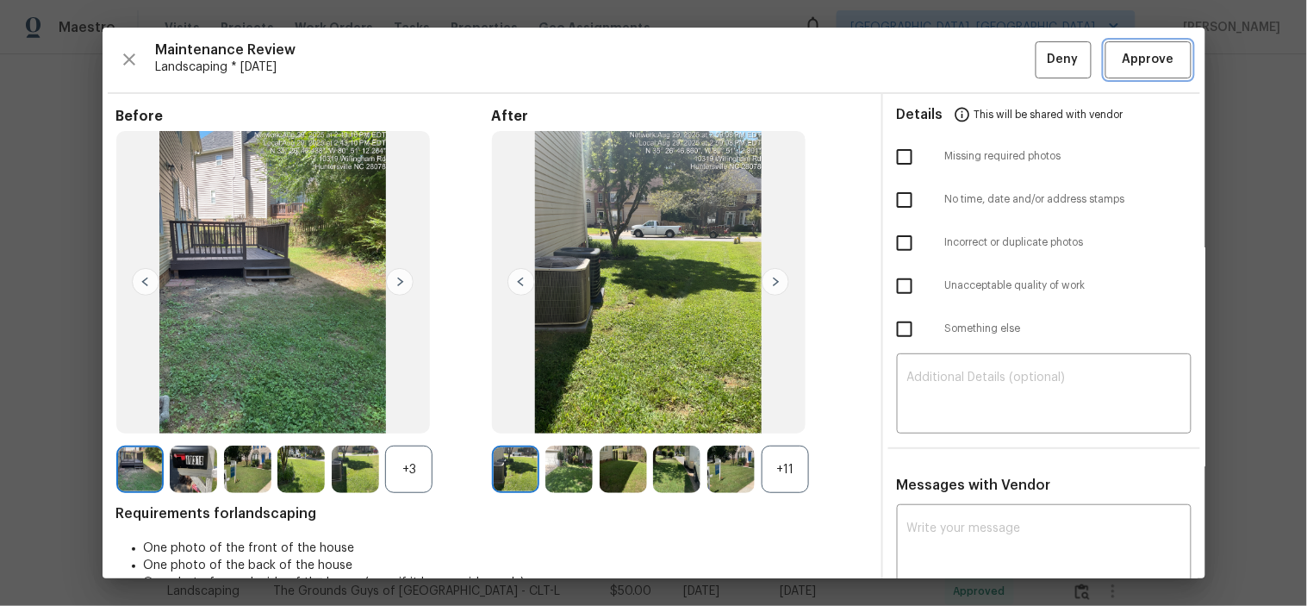
click at [1122, 57] on span "Approve" at bounding box center [1148, 60] width 52 height 22
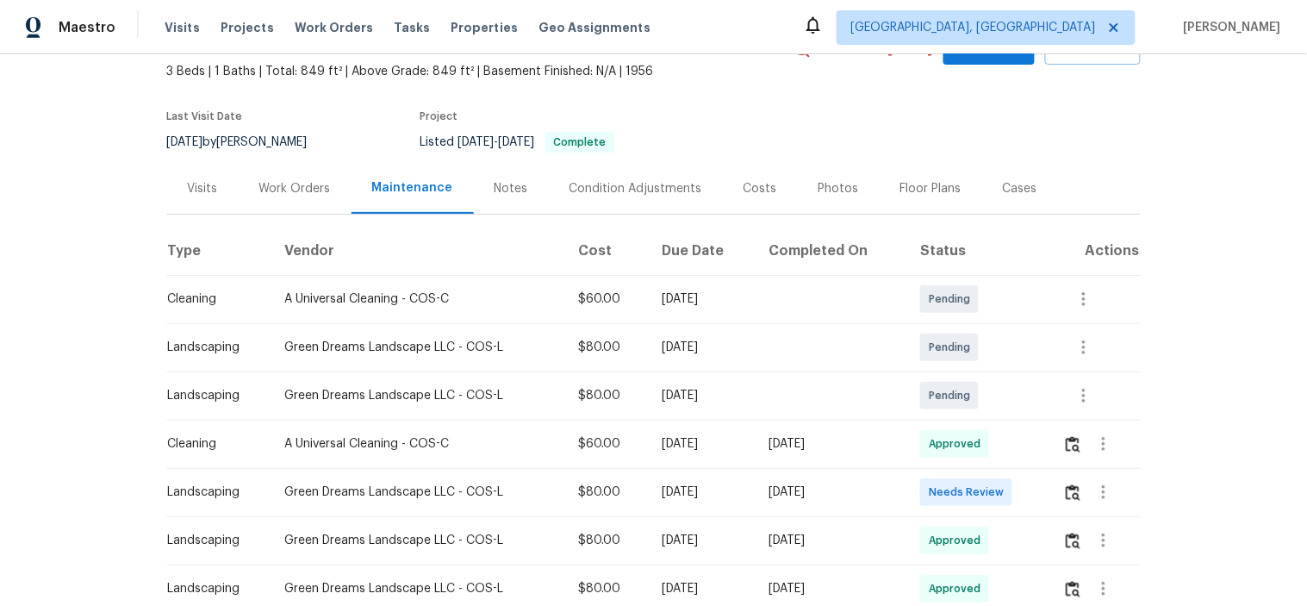
scroll to position [191, 0]
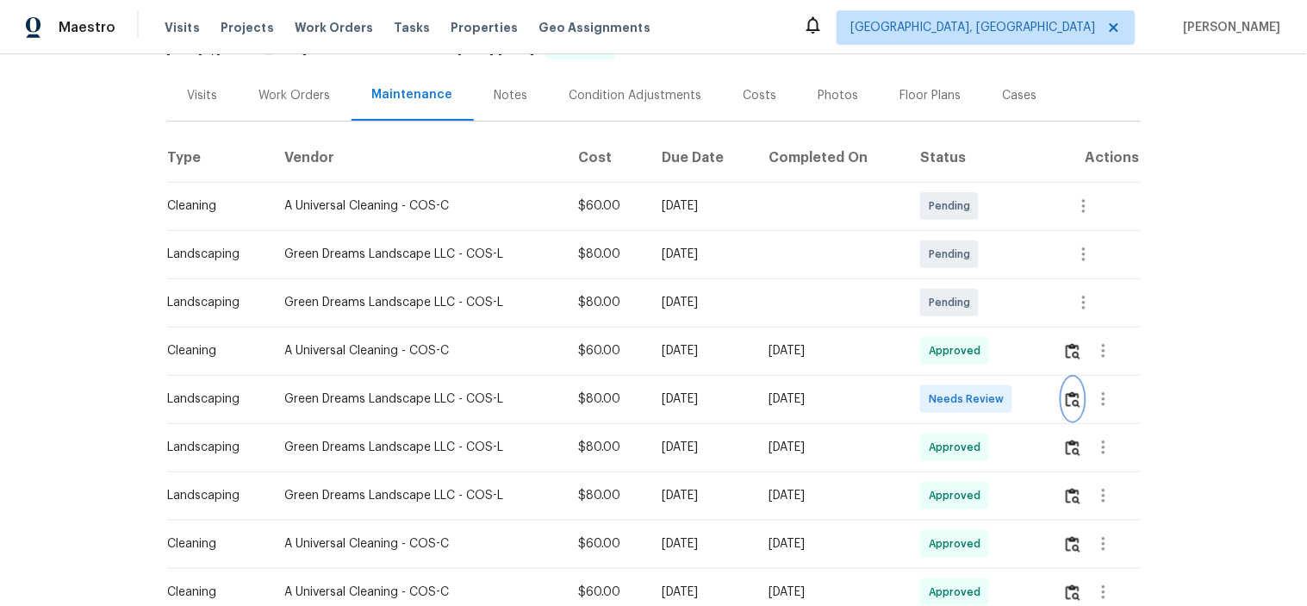
click at [1074, 398] on img "button" at bounding box center [1073, 399] width 15 height 16
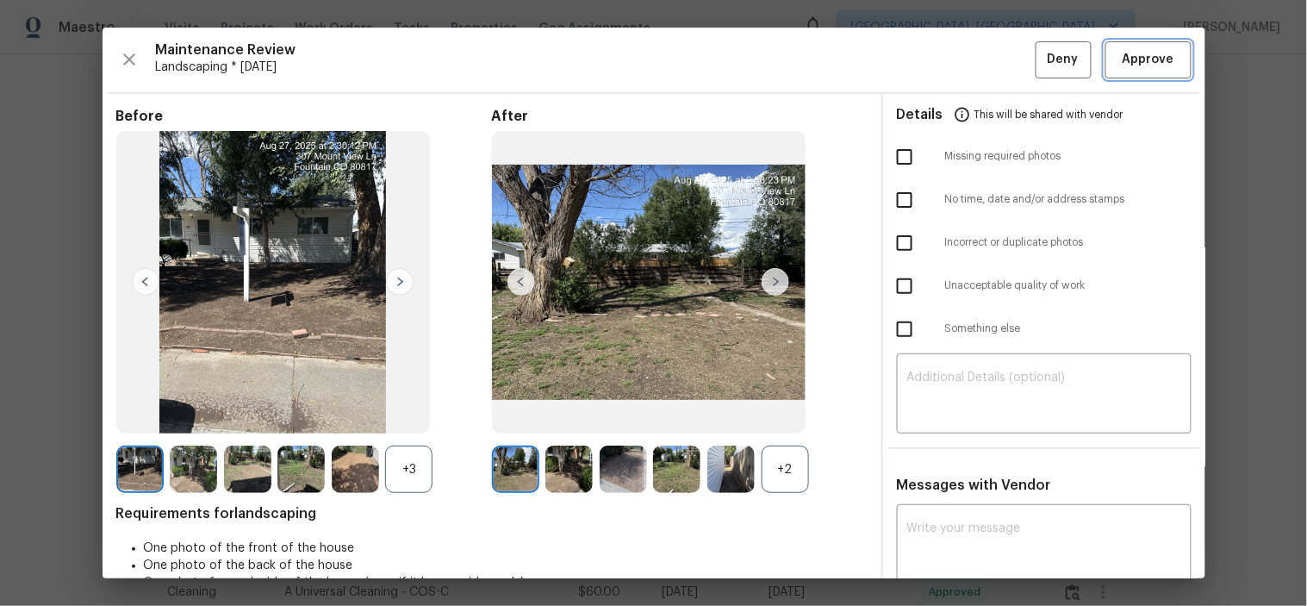
click at [1122, 50] on span "Approve" at bounding box center [1148, 60] width 52 height 22
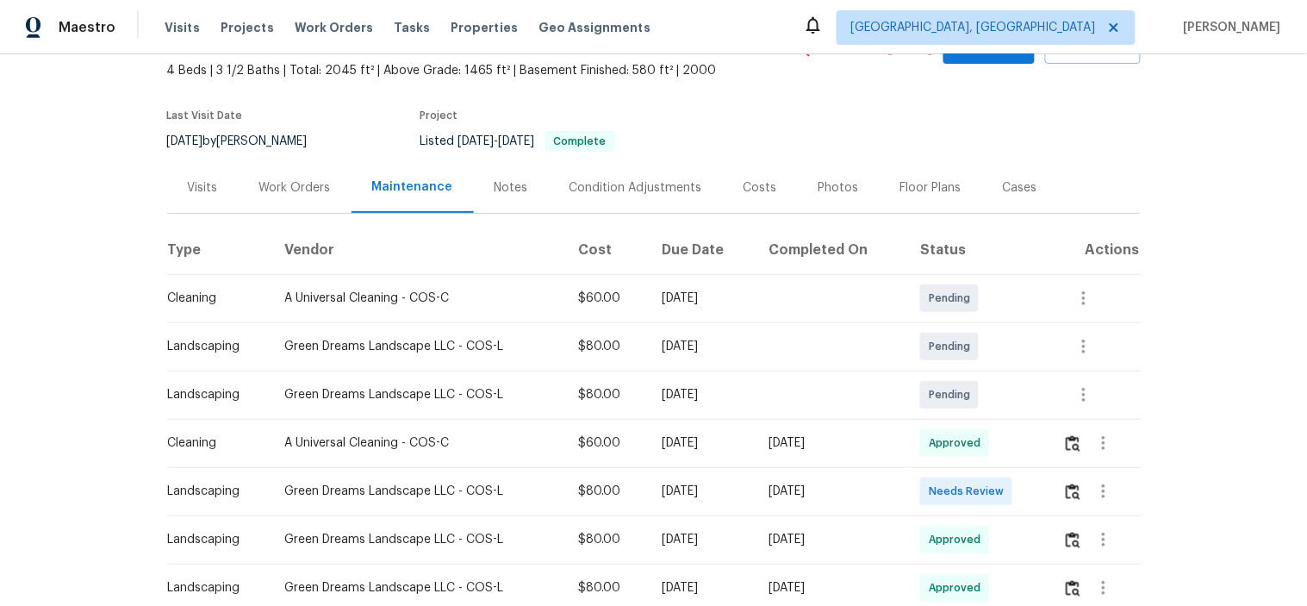
scroll to position [191, 0]
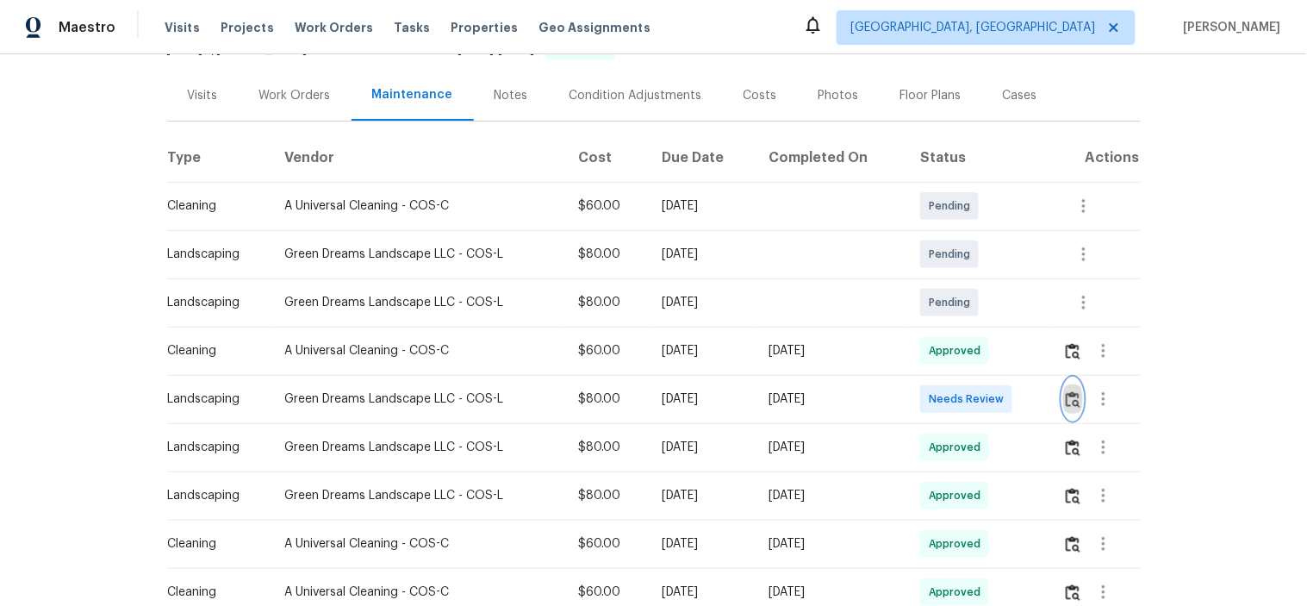
click at [1075, 401] on img "button" at bounding box center [1073, 399] width 15 height 16
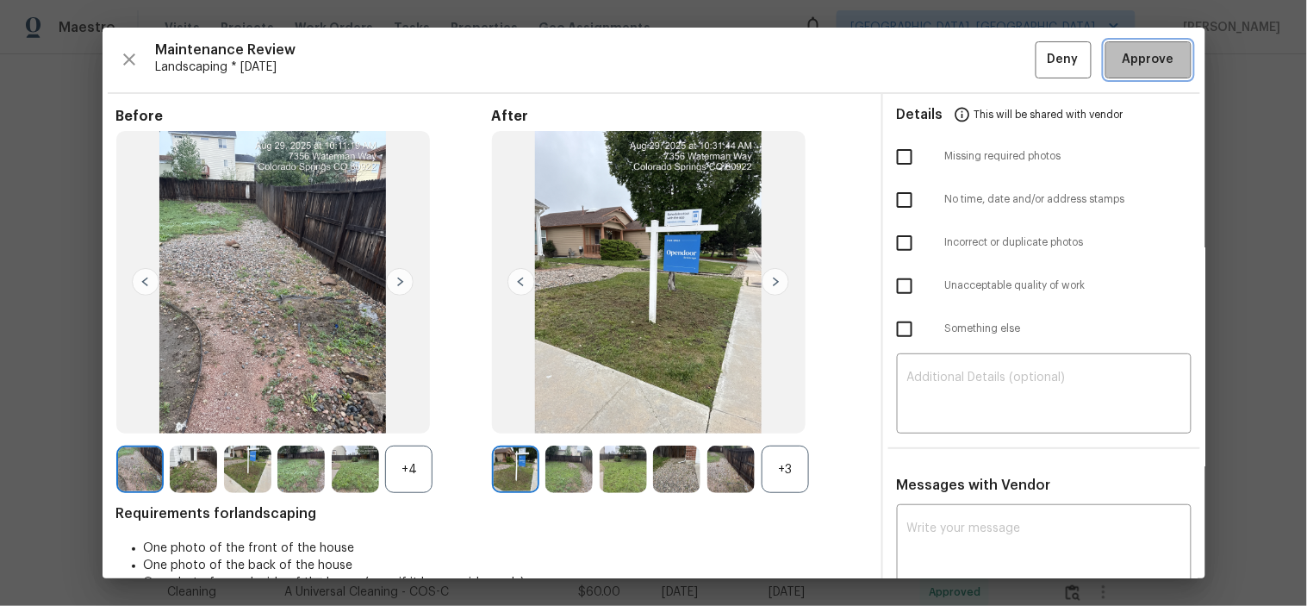
click at [1125, 49] on span "Approve" at bounding box center [1148, 60] width 52 height 22
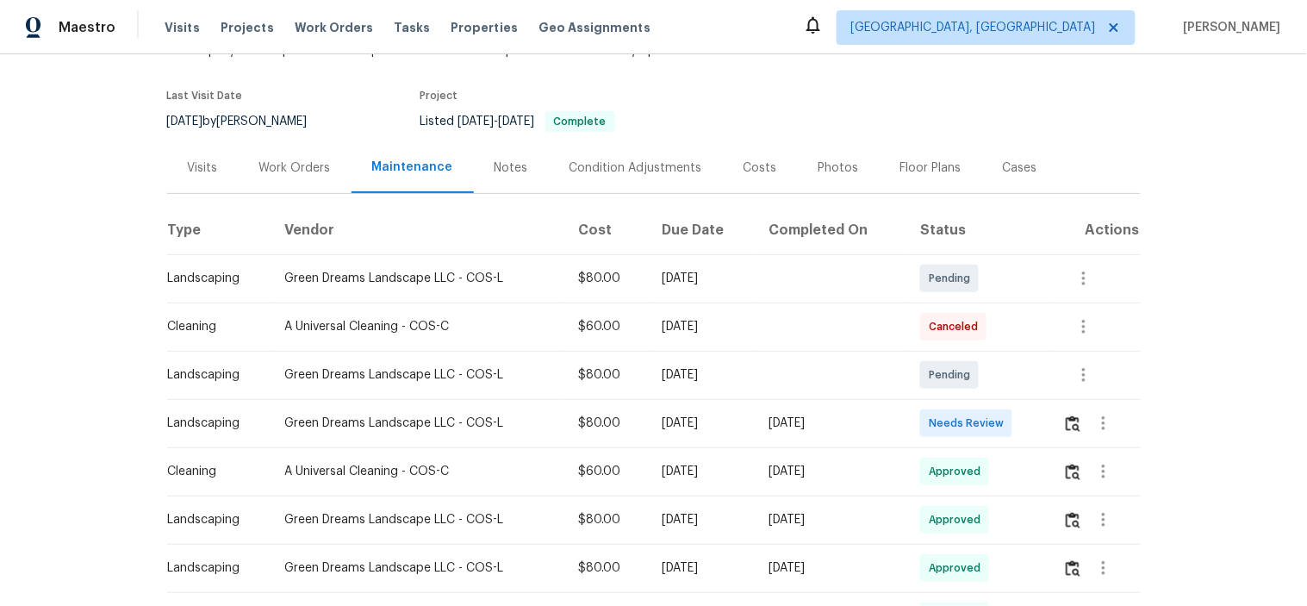
scroll to position [287, 0]
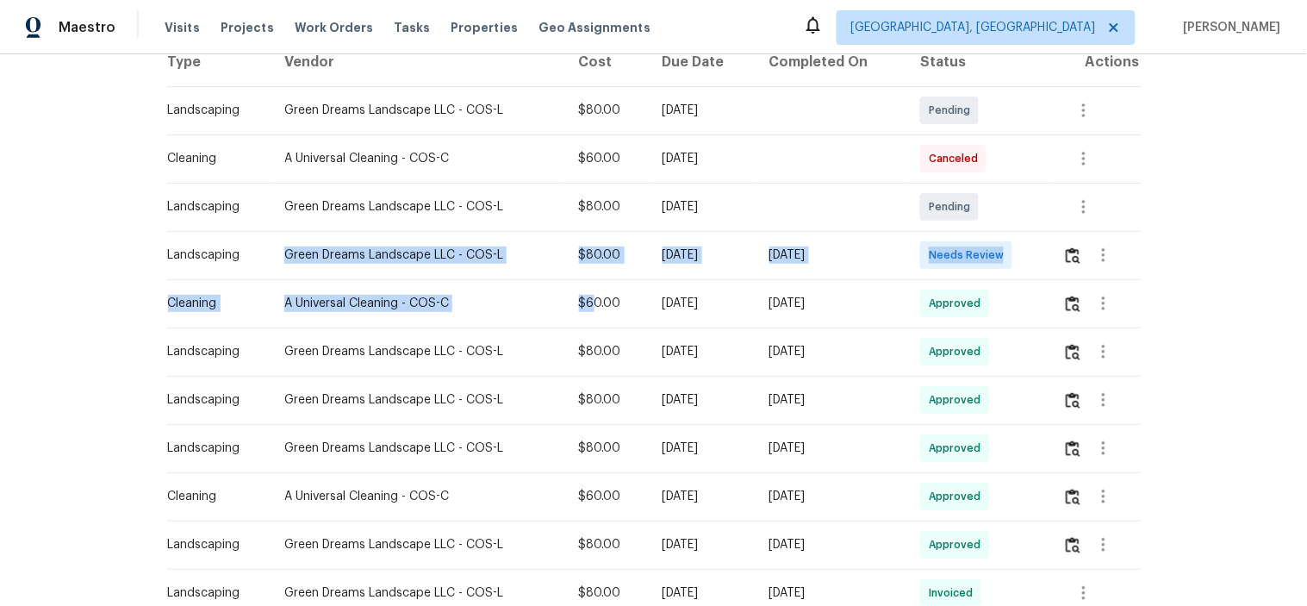
drag, startPoint x: 324, startPoint y: 246, endPoint x: 915, endPoint y: 308, distance: 594.1
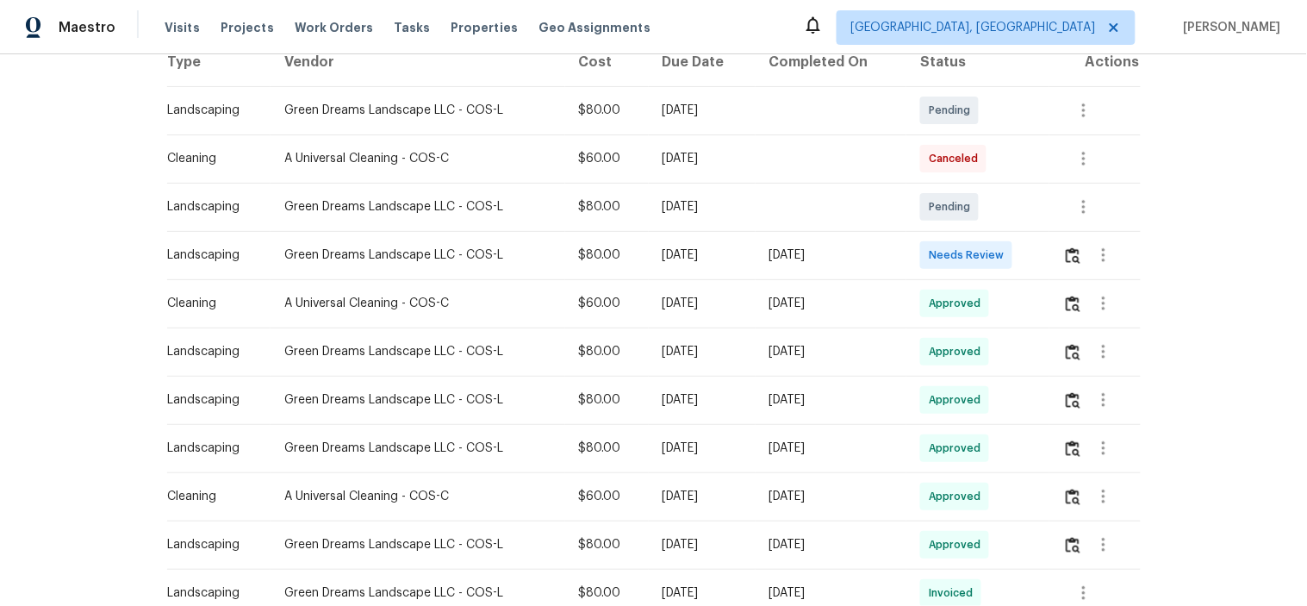
click at [1035, 282] on td "Approved" at bounding box center [977, 303] width 143 height 48
click at [1074, 251] on img "button" at bounding box center [1073, 255] width 15 height 16
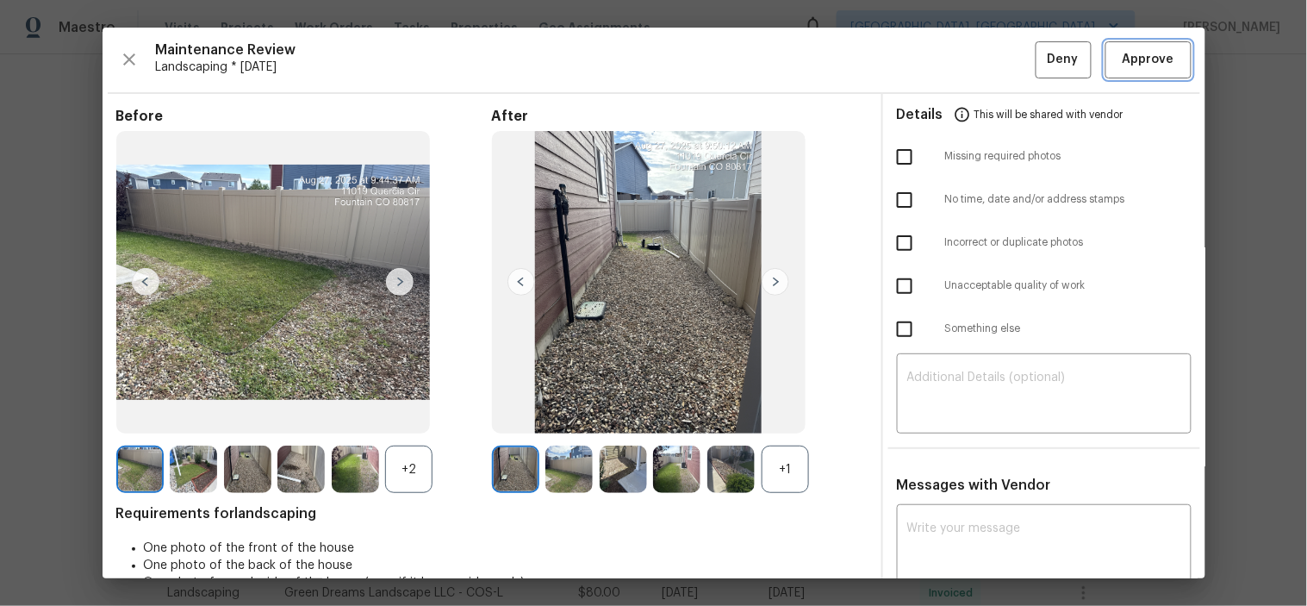
click at [1119, 60] on span "Approve" at bounding box center [1148, 60] width 59 height 22
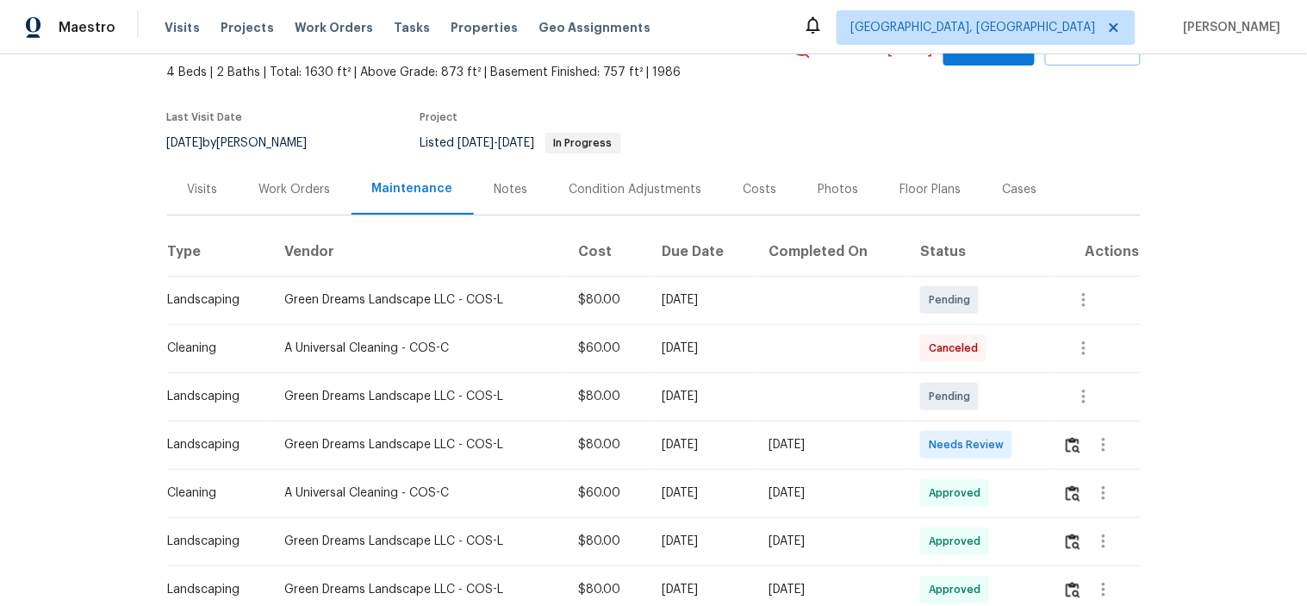
scroll to position [191, 0]
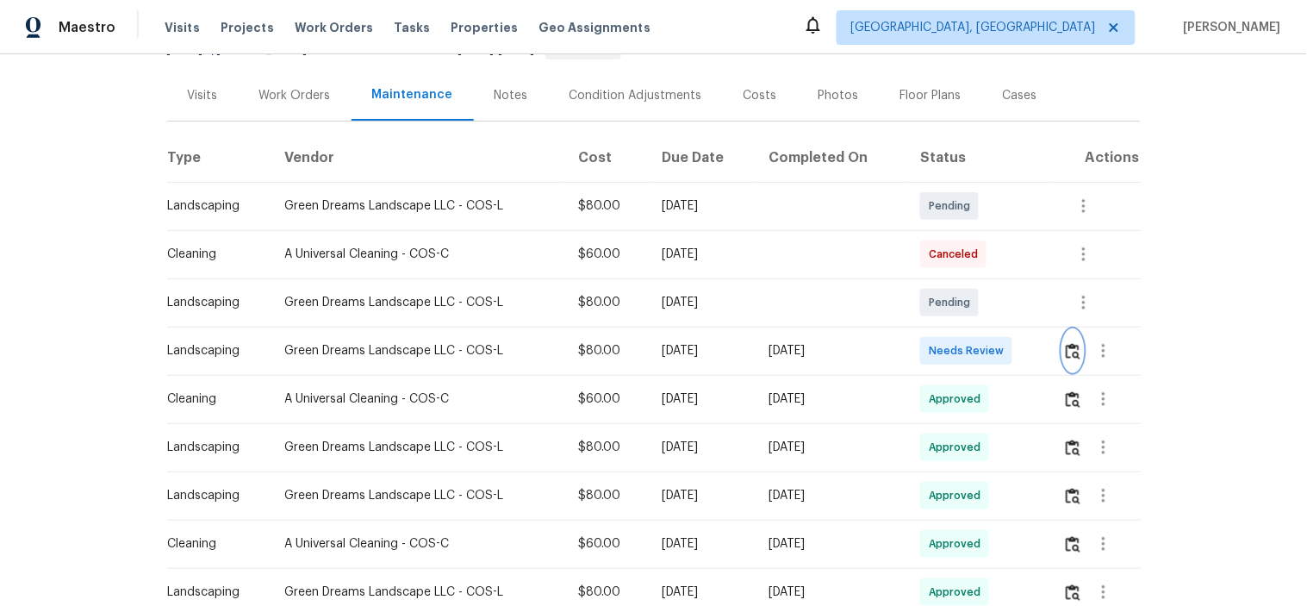
click at [1068, 346] on img "button" at bounding box center [1073, 351] width 15 height 16
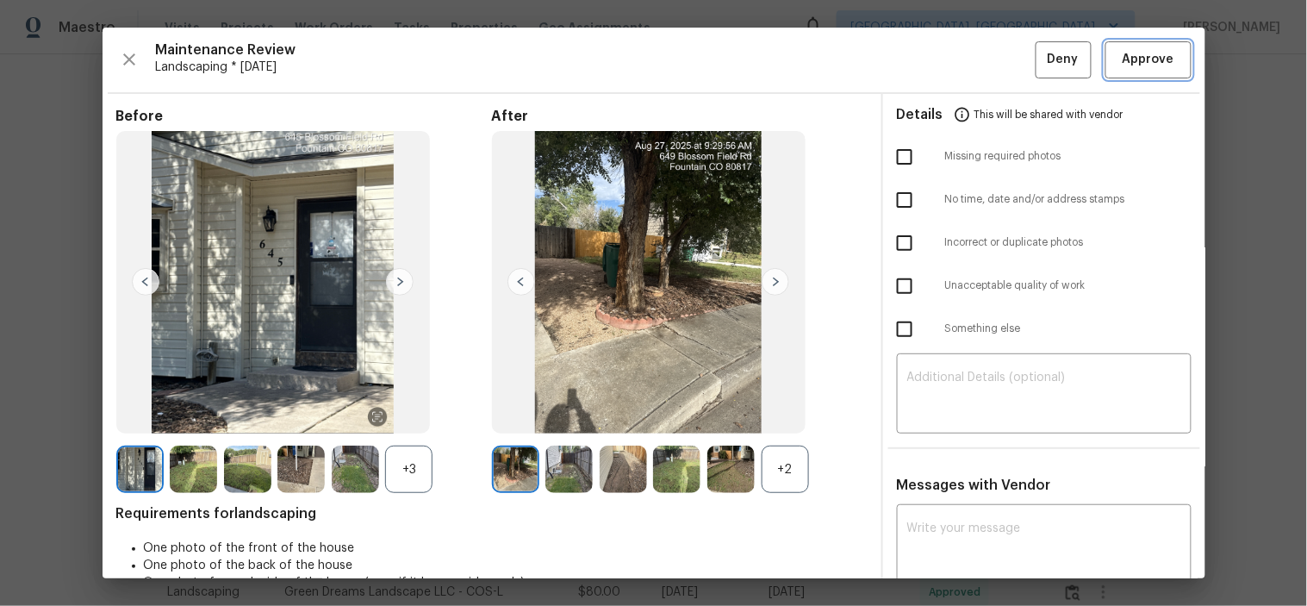
click at [1122, 53] on span "Approve" at bounding box center [1148, 60] width 52 height 22
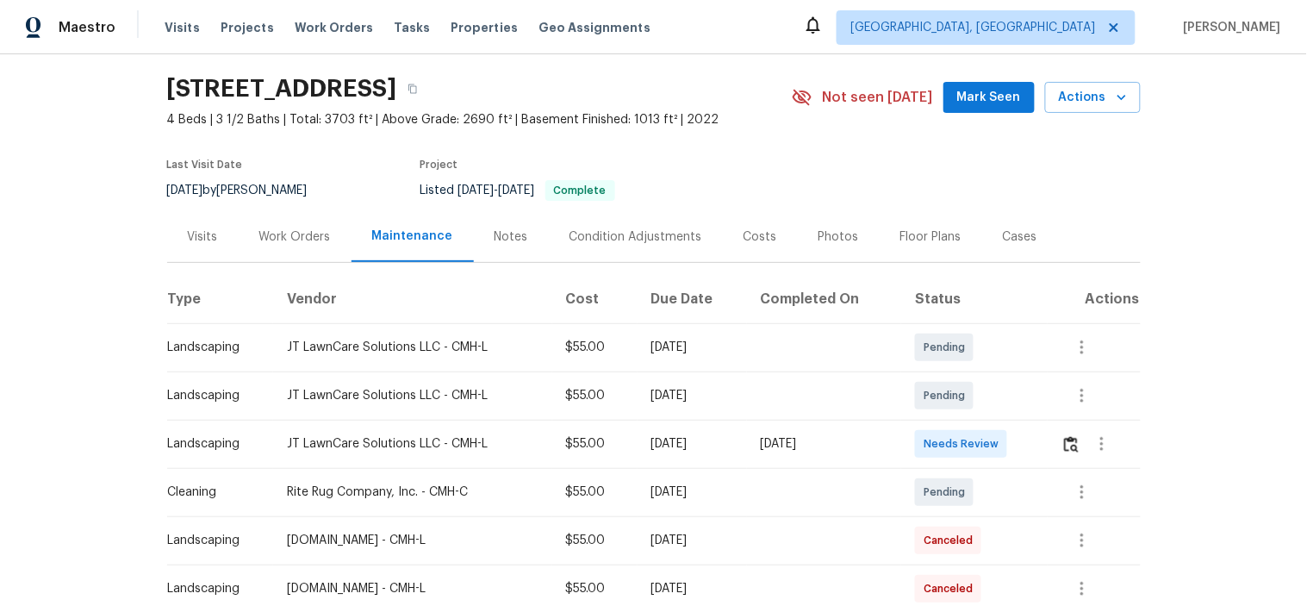
scroll to position [96, 0]
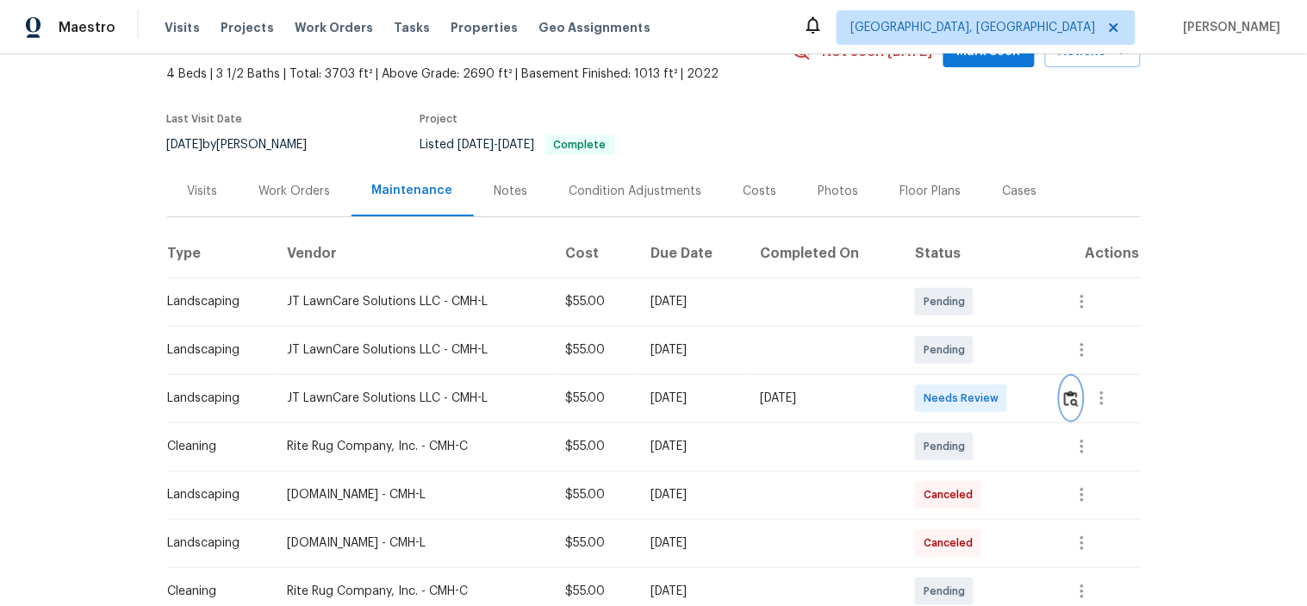
click at [1061, 401] on button "button" at bounding box center [1071, 397] width 20 height 41
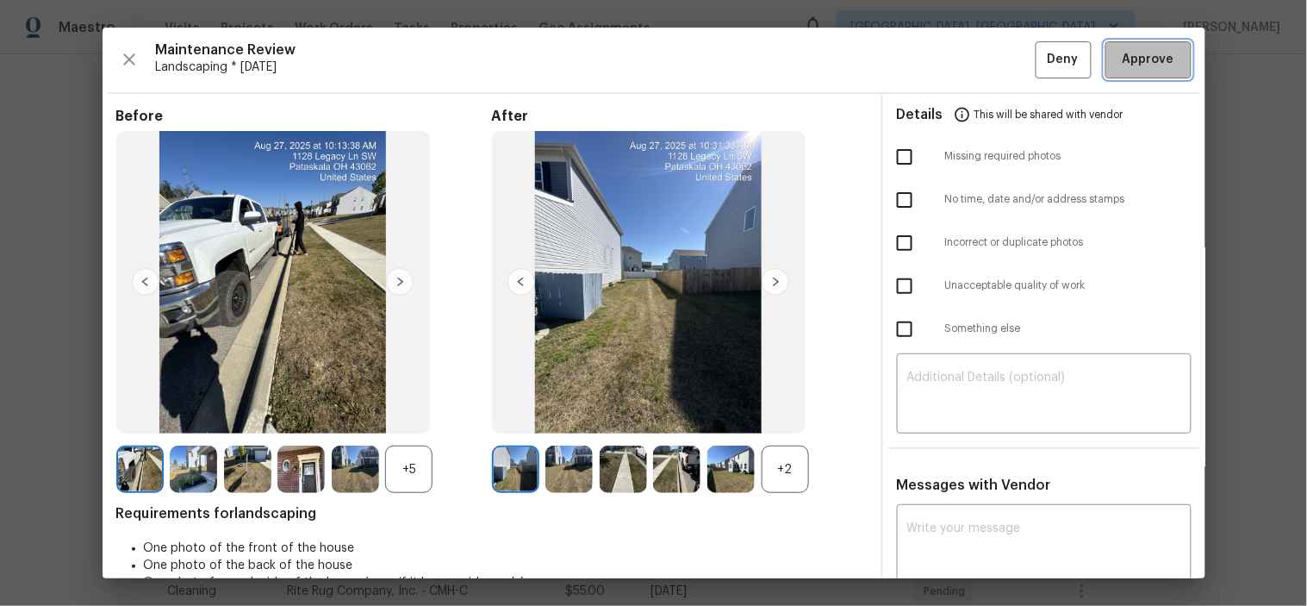
drag, startPoint x: 1129, startPoint y: 56, endPoint x: 967, endPoint y: 3, distance: 170.5
click at [1128, 56] on span "Approve" at bounding box center [1148, 60] width 52 height 22
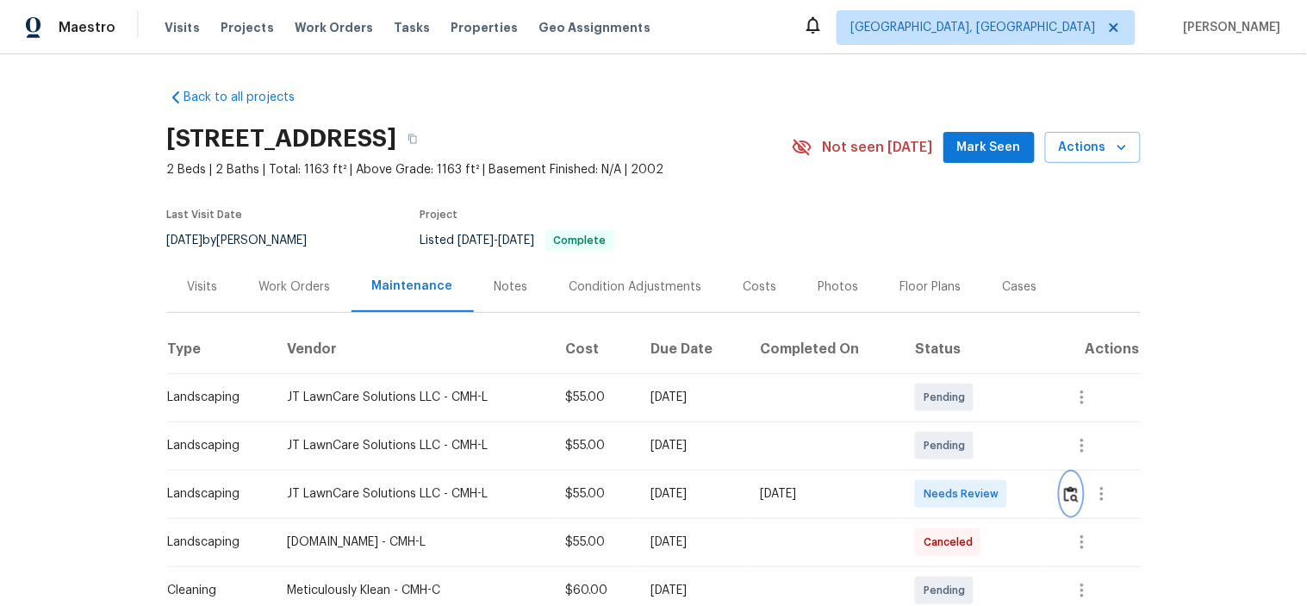
click at [1066, 489] on img "button" at bounding box center [1071, 494] width 15 height 16
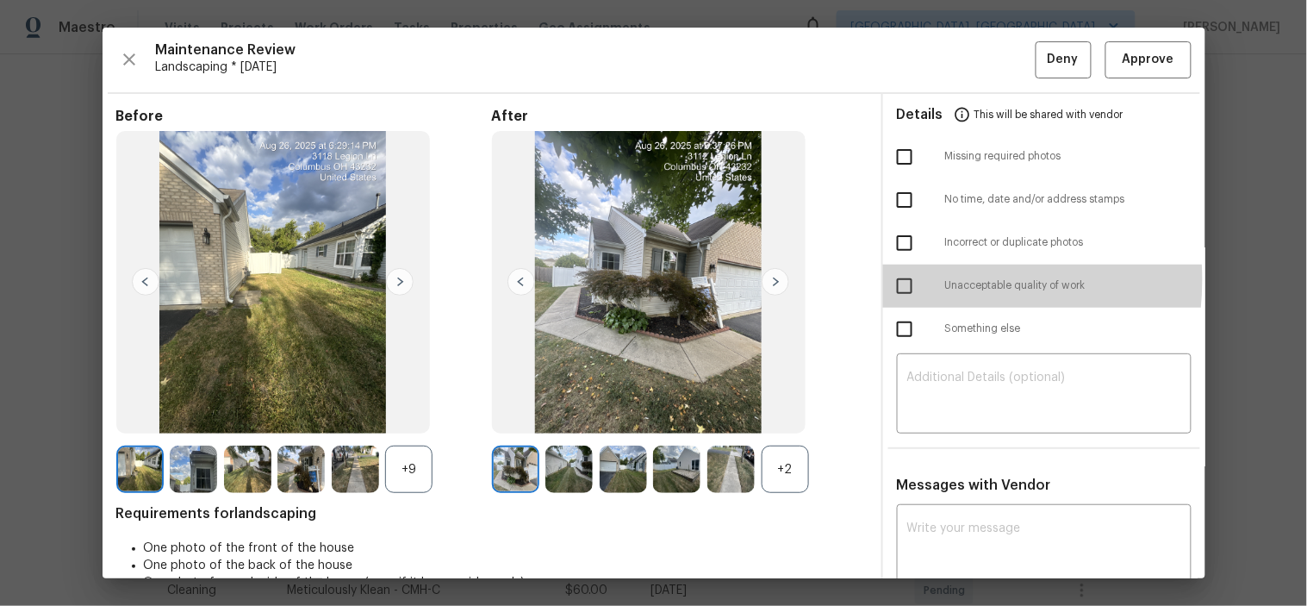
click at [901, 280] on input "checkbox" at bounding box center [904, 286] width 36 height 36
checkbox input "true"
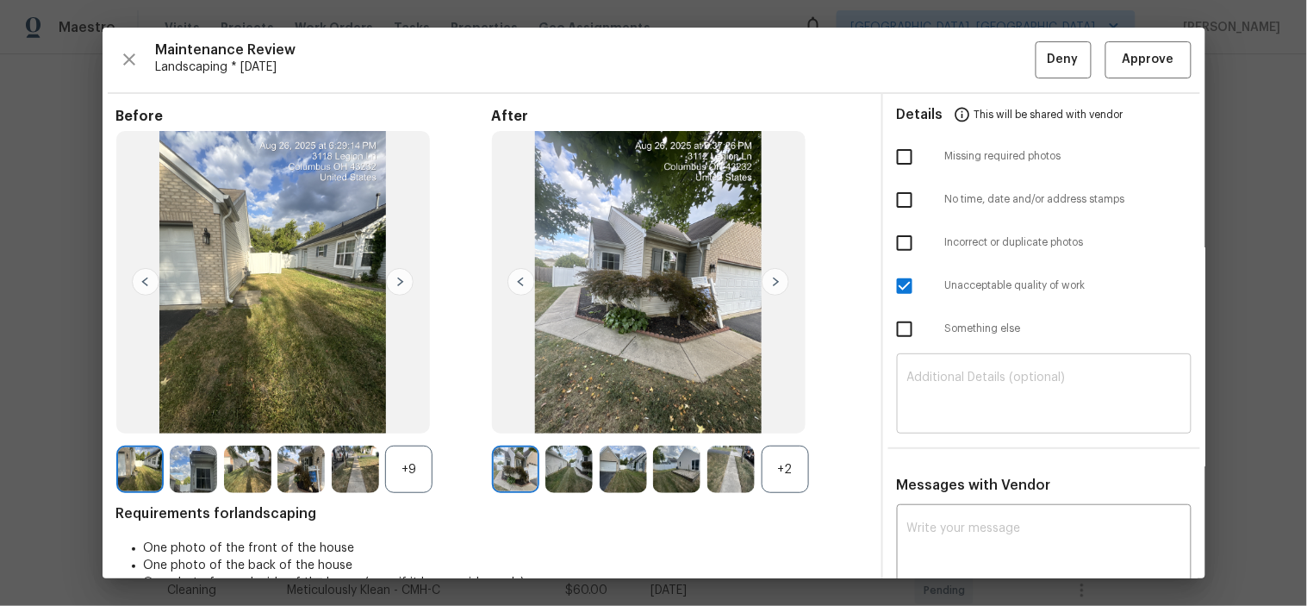
click at [1008, 391] on textarea at bounding box center [1044, 395] width 274 height 48
paste textarea "Maintenance Audit Team: Hello! Unfortunately, this landscaping visit completed …"
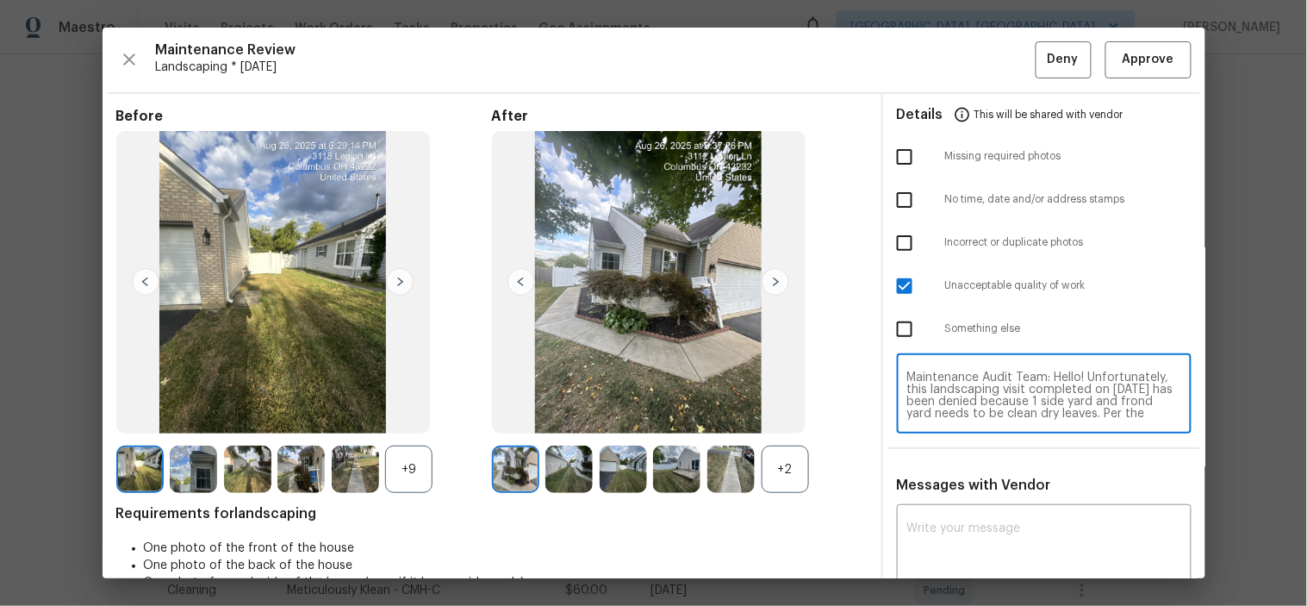
click at [1028, 394] on textarea "Maintenance Audit Team: Hello! Unfortunately, this landscaping visit completed …" at bounding box center [1044, 395] width 274 height 48
type textarea "Maintenance Audit Team: Hello! Unfortunately, this landscaping visit completed …"
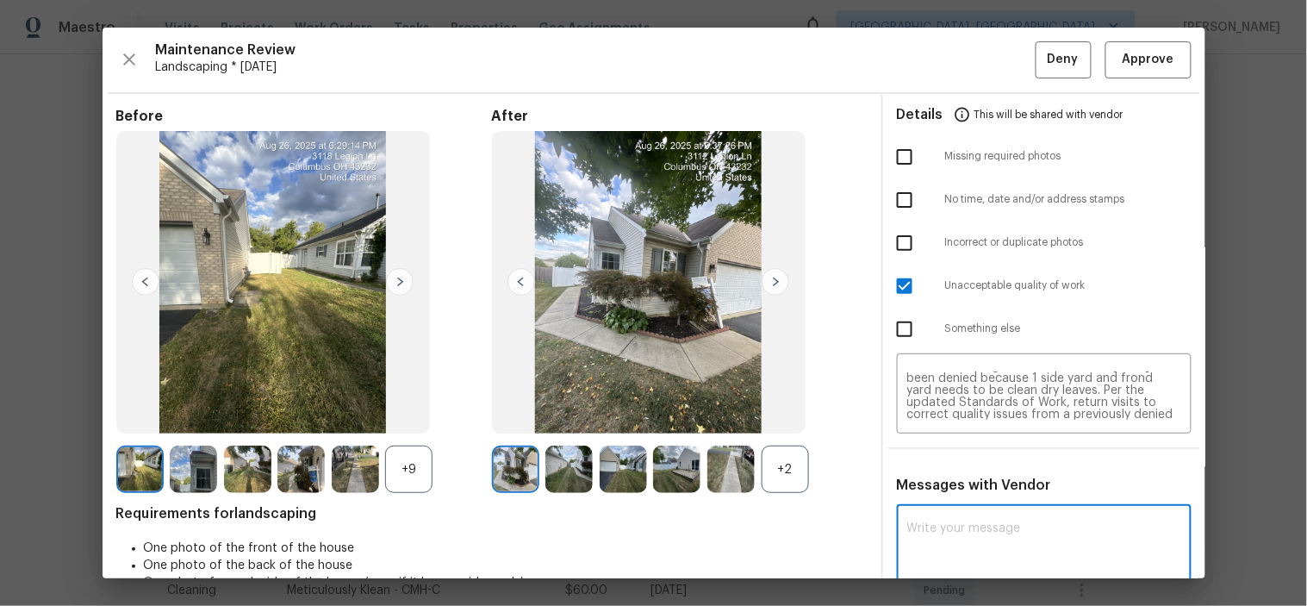
click at [1097, 532] on textarea at bounding box center [1044, 546] width 274 height 48
paste textarea "Maintenance Audit Team: Hello! Unfortunately, this landscaping visit completed …"
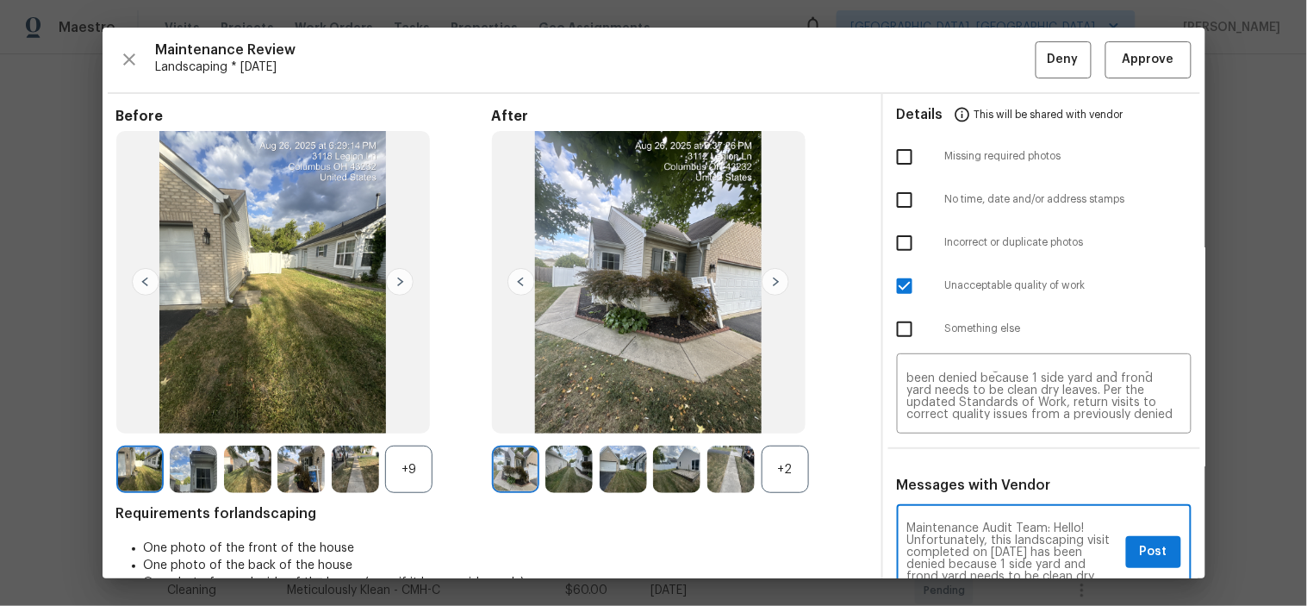
scroll to position [3, 0]
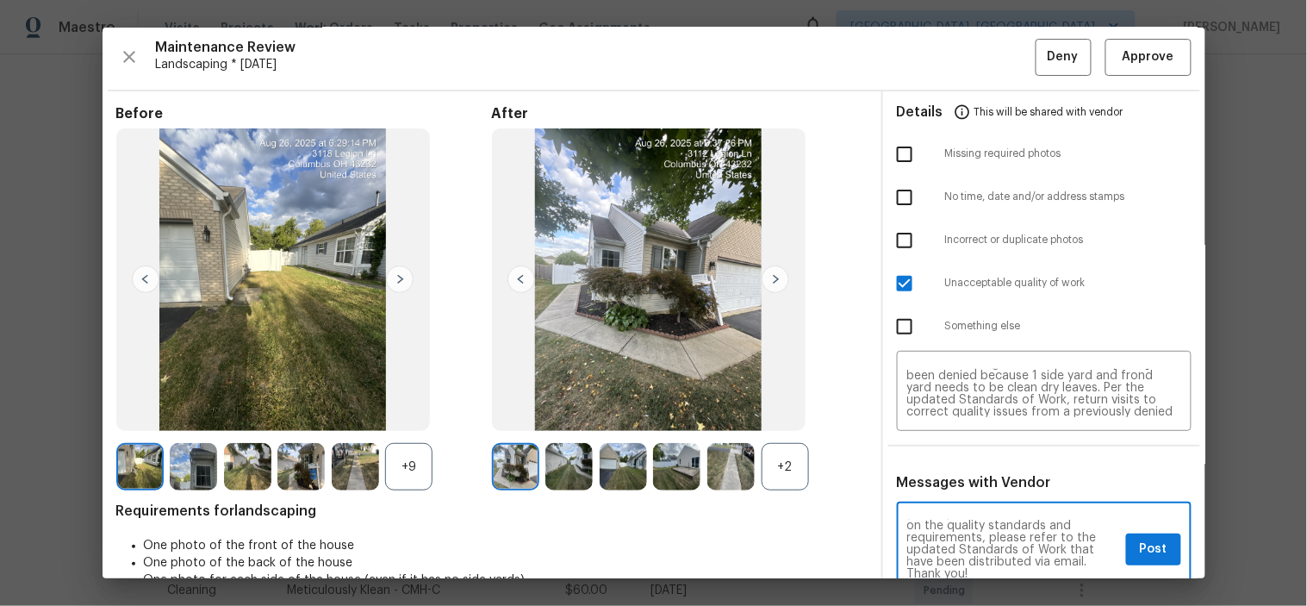
type textarea "Maintenance Audit Team: Hello! Unfortunately, this landscaping visit completed …"
drag, startPoint x: 1137, startPoint y: 544, endPoint x: 1135, endPoint y: 532, distance: 12.2
click at [1140, 544] on span "Post" at bounding box center [1154, 549] width 28 height 22
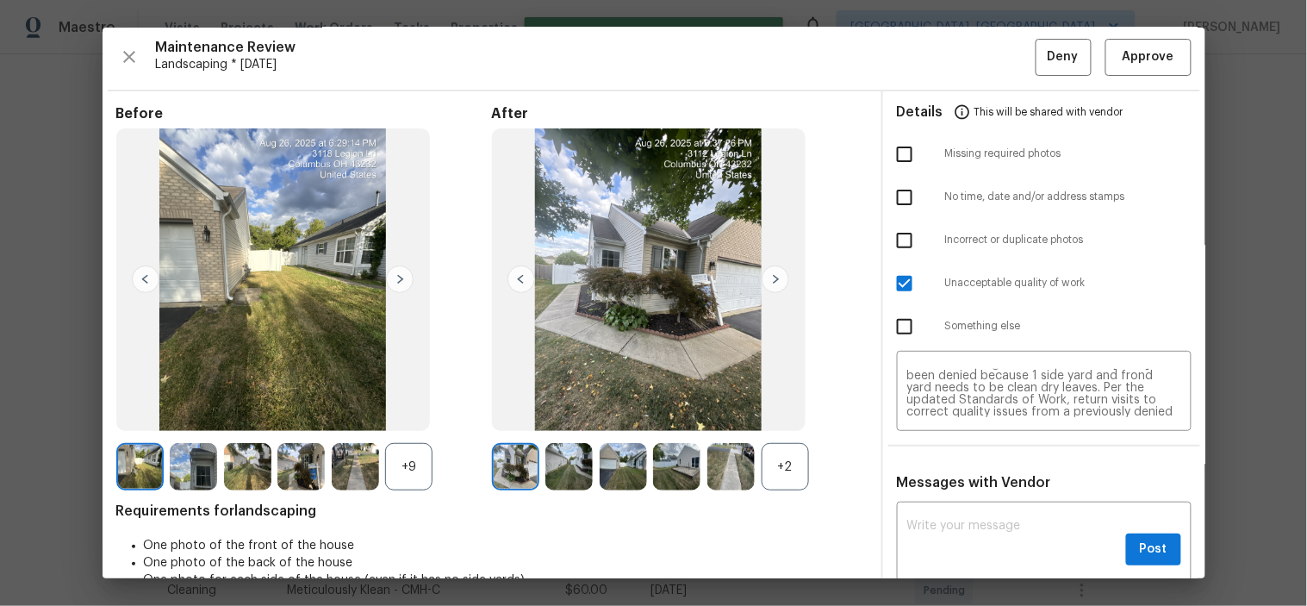
scroll to position [0, 0]
click at [1047, 53] on span "Deny" at bounding box center [1062, 58] width 31 height 22
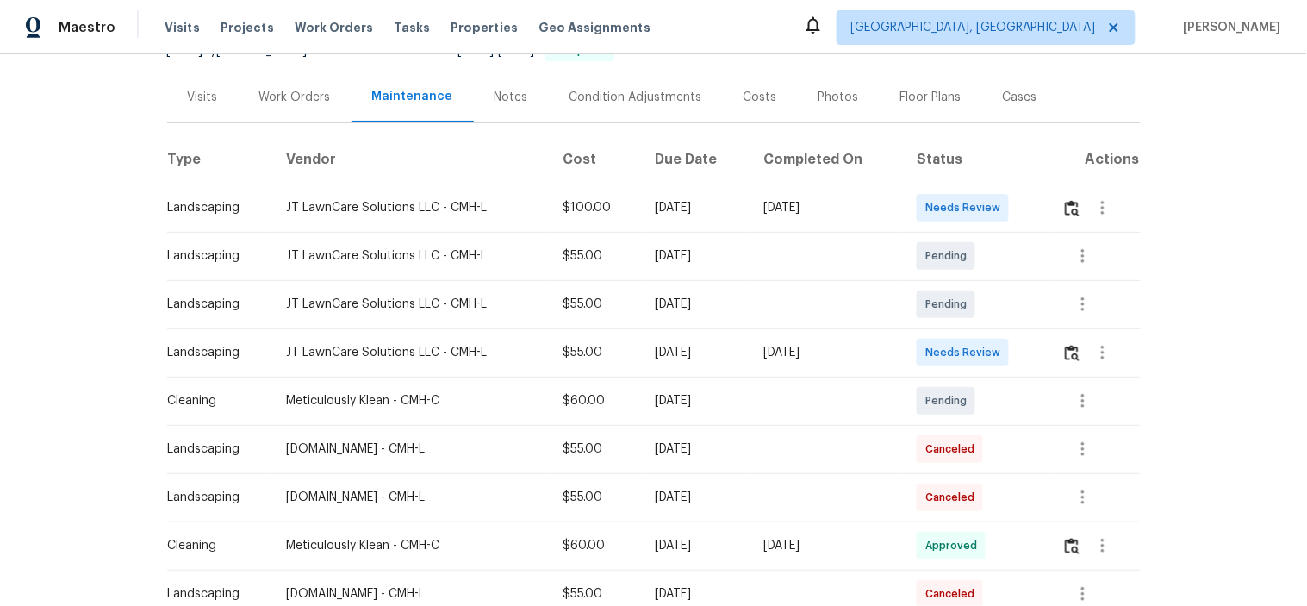
scroll to position [191, 0]
click at [1069, 355] on img "button" at bounding box center [1072, 351] width 15 height 16
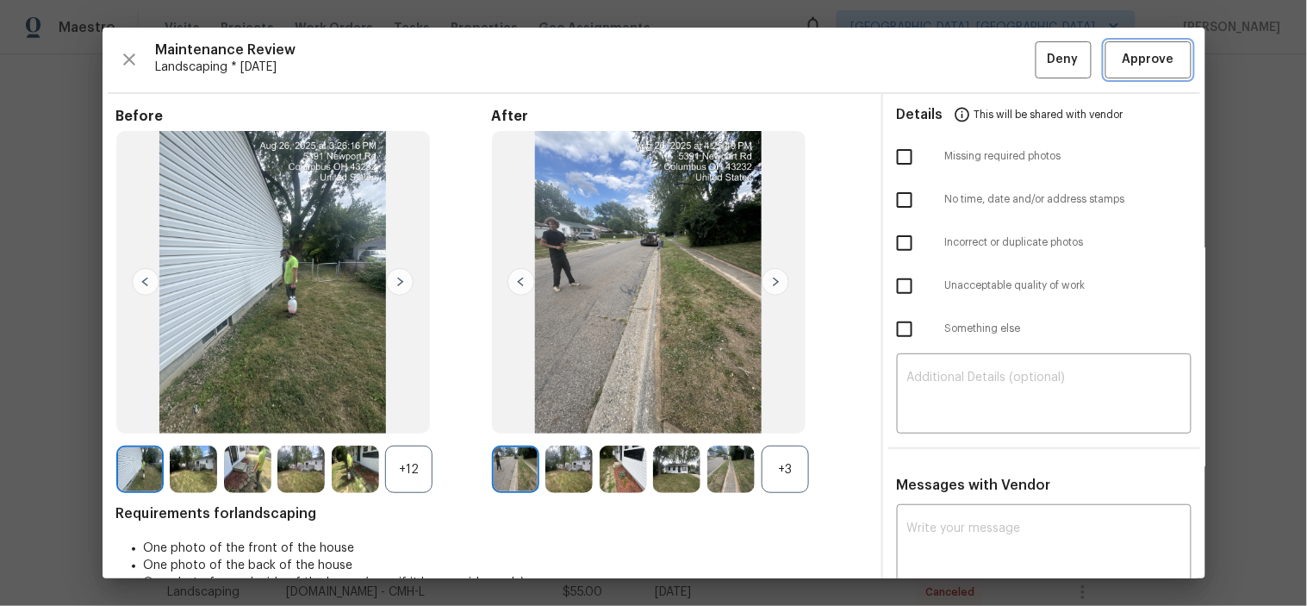
click at [1122, 67] on span "Approve" at bounding box center [1148, 60] width 52 height 22
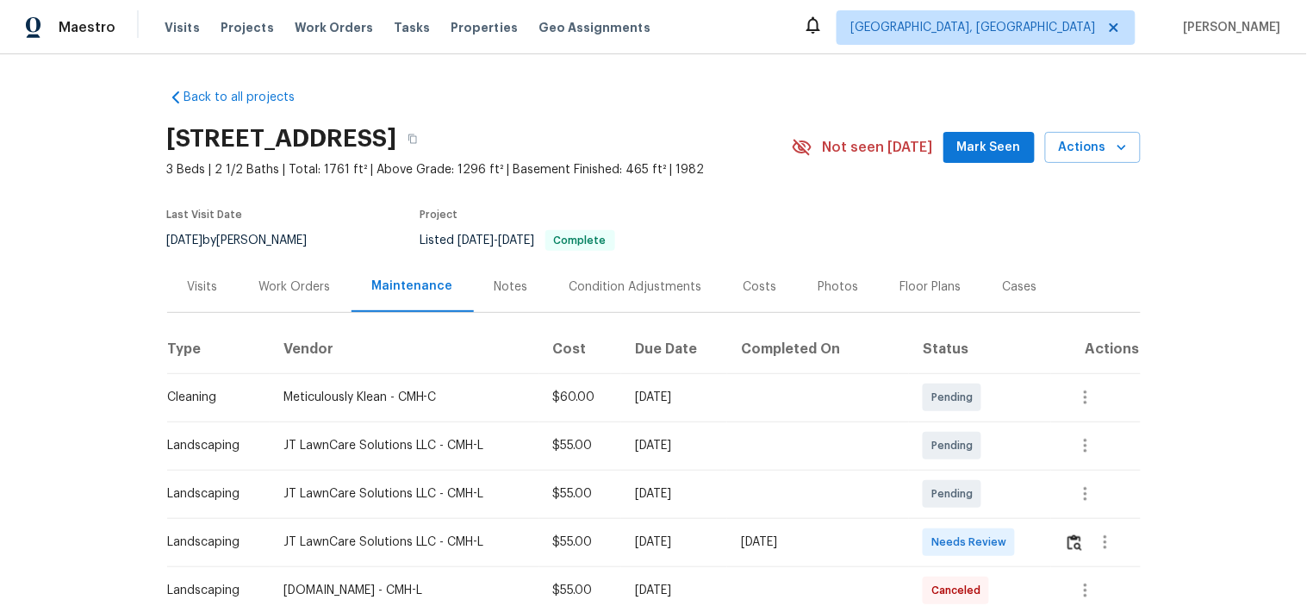
scroll to position [191, 0]
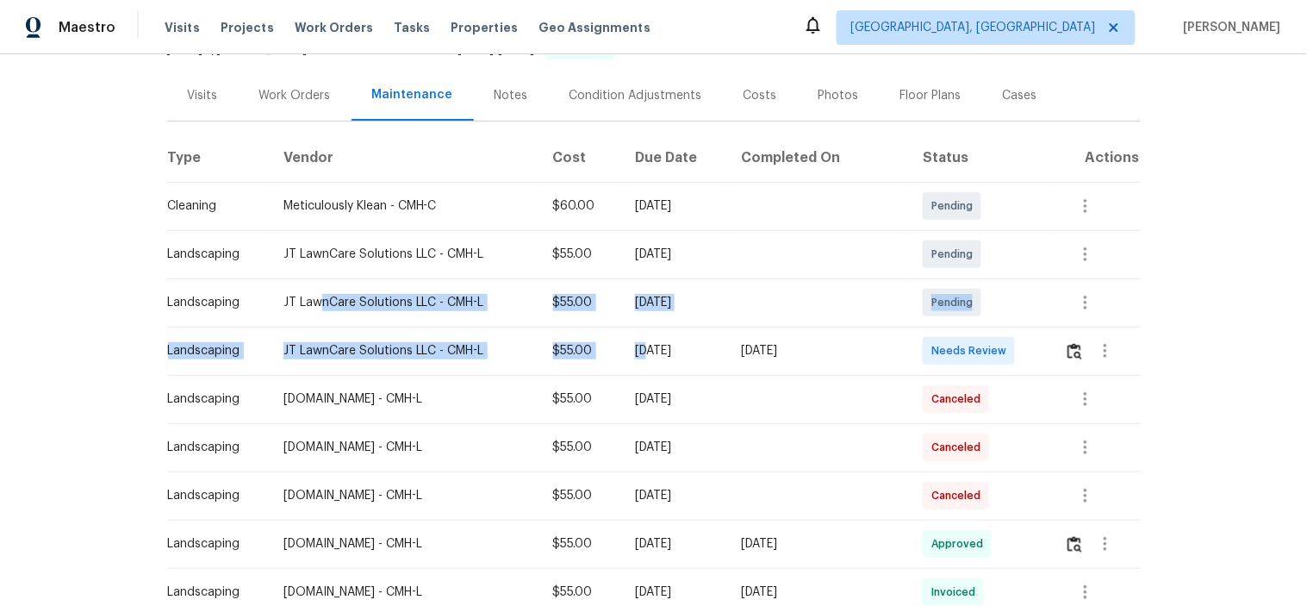
drag, startPoint x: 328, startPoint y: 313, endPoint x: 785, endPoint y: 340, distance: 457.4
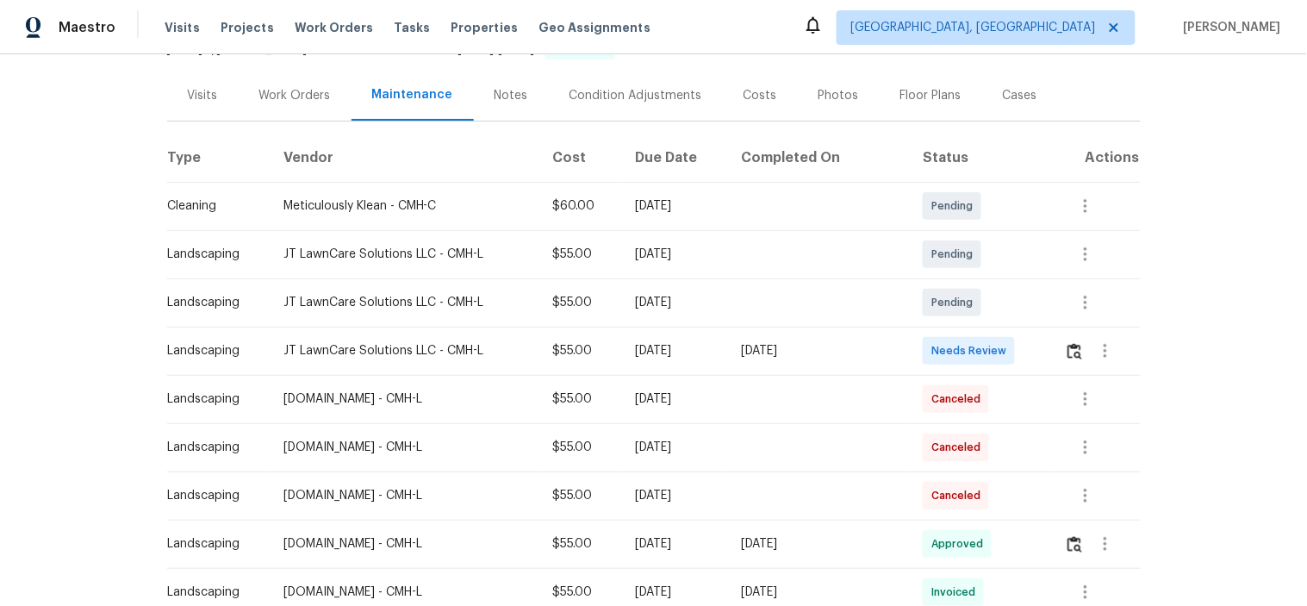
click at [950, 338] on div "Needs Review" at bounding box center [969, 351] width 92 height 28
click at [1067, 349] on img "button" at bounding box center [1074, 351] width 15 height 16
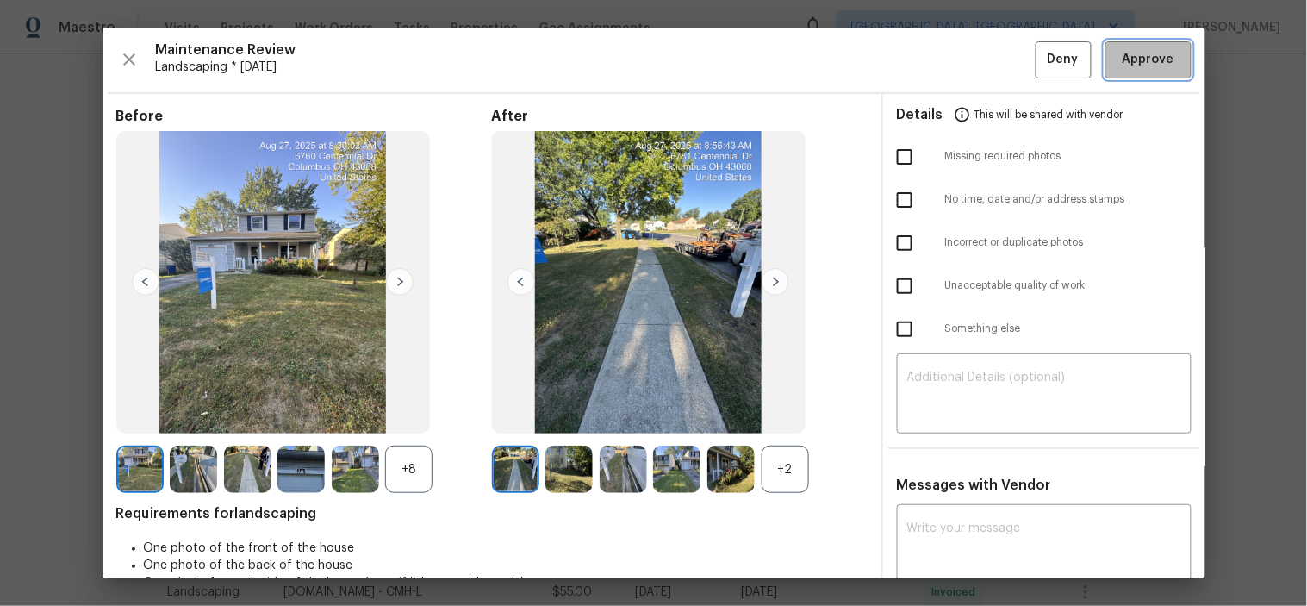
drag, startPoint x: 1130, startPoint y: 55, endPoint x: 1114, endPoint y: 47, distance: 18.5
click at [1127, 55] on span "Approve" at bounding box center [1148, 60] width 52 height 22
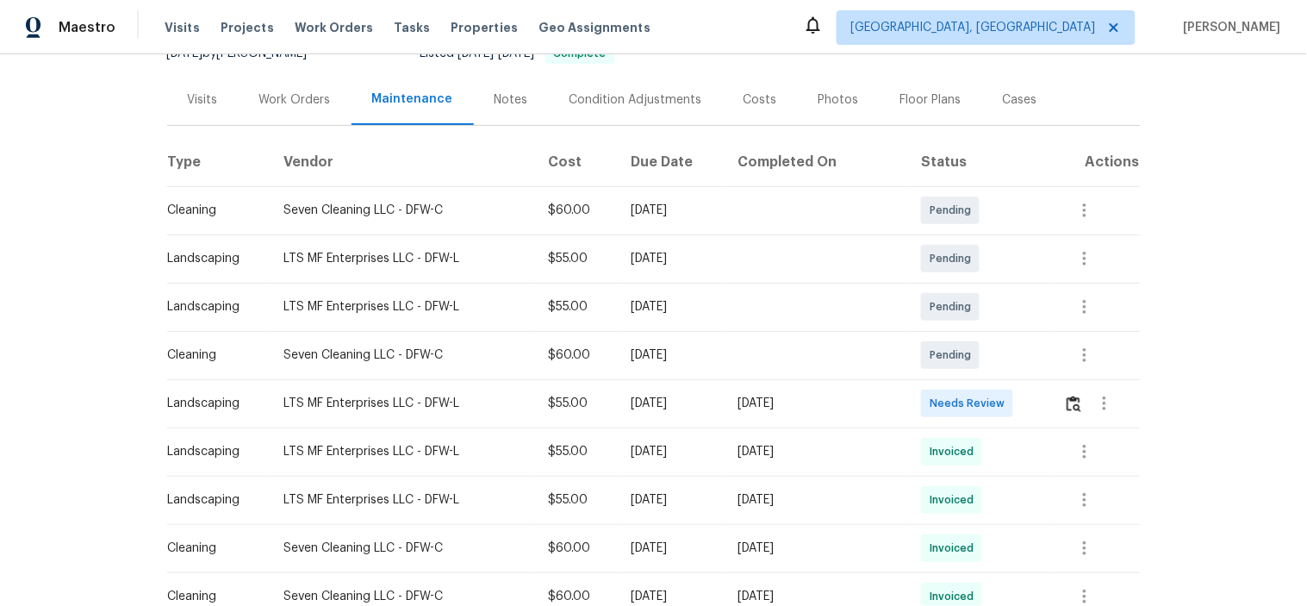
scroll to position [191, 0]
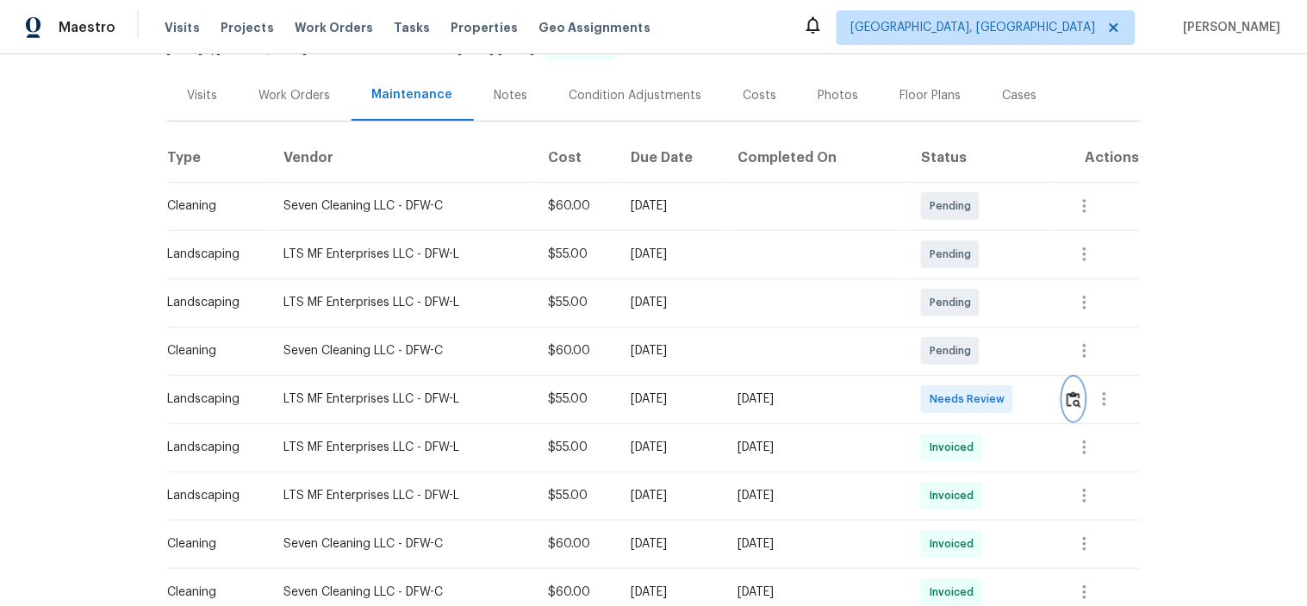
click at [1071, 401] on img "button" at bounding box center [1073, 399] width 15 height 16
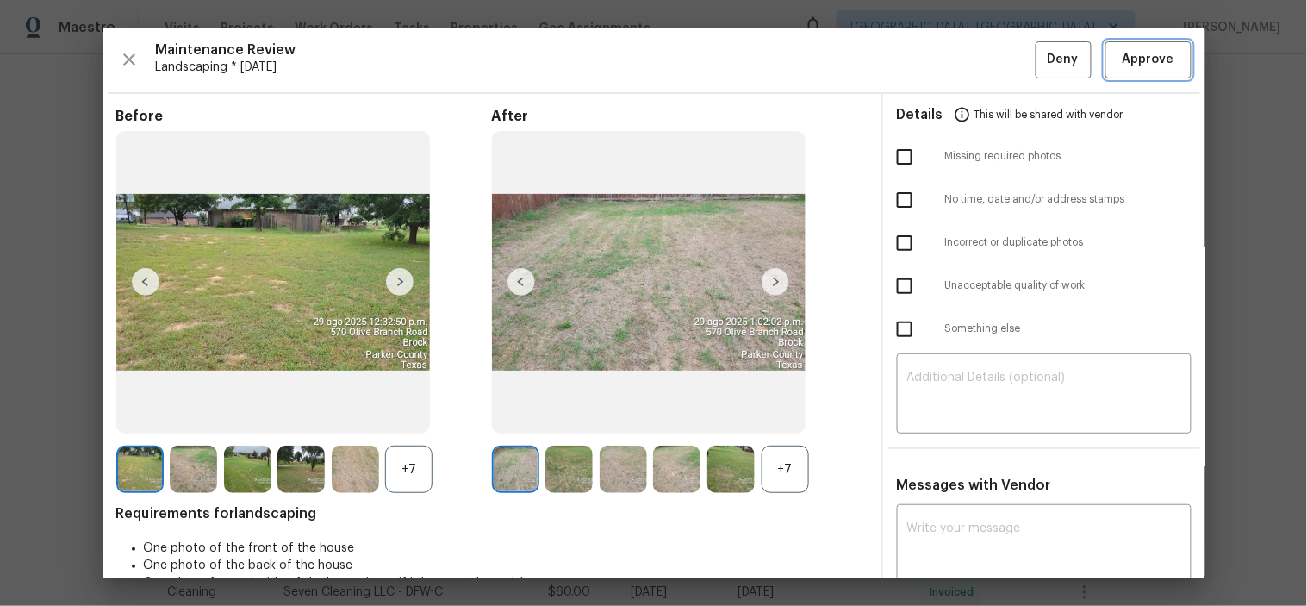
drag, startPoint x: 1137, startPoint y: 55, endPoint x: 1120, endPoint y: 54, distance: 17.2
click at [1135, 55] on span "Approve" at bounding box center [1148, 60] width 52 height 22
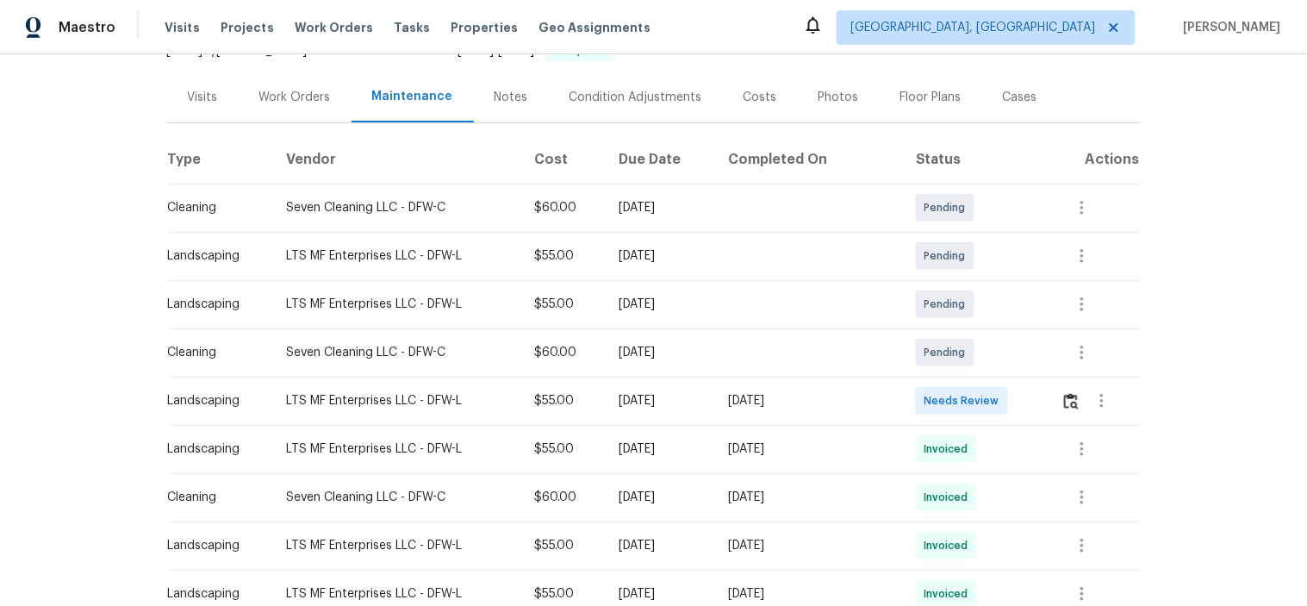
scroll to position [191, 0]
click at [971, 351] on tr "Cleaning Seven Cleaning LLC - DFW-C $60.00 Mon, Aug 25 2025 Pending" at bounding box center [653, 350] width 973 height 48
click at [1066, 397] on img "button" at bounding box center [1071, 399] width 15 height 16
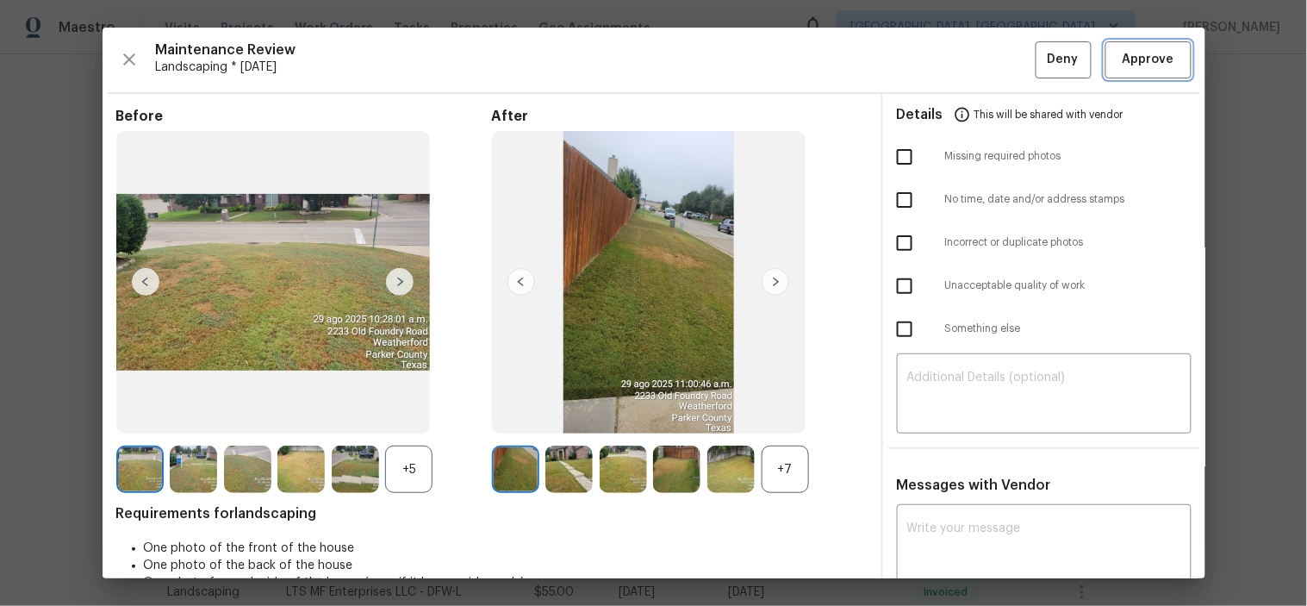
drag, startPoint x: 1140, startPoint y: 59, endPoint x: 1022, endPoint y: 3, distance: 129.8
click at [1139, 59] on span "Approve" at bounding box center [1148, 60] width 52 height 22
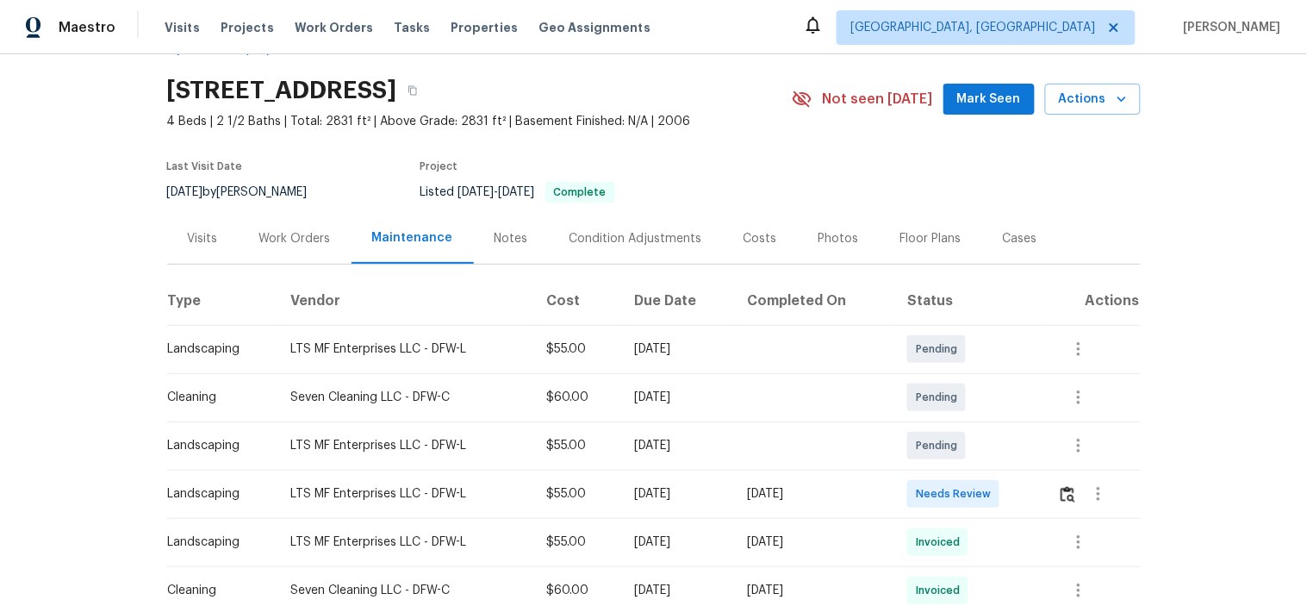
scroll to position [96, 0]
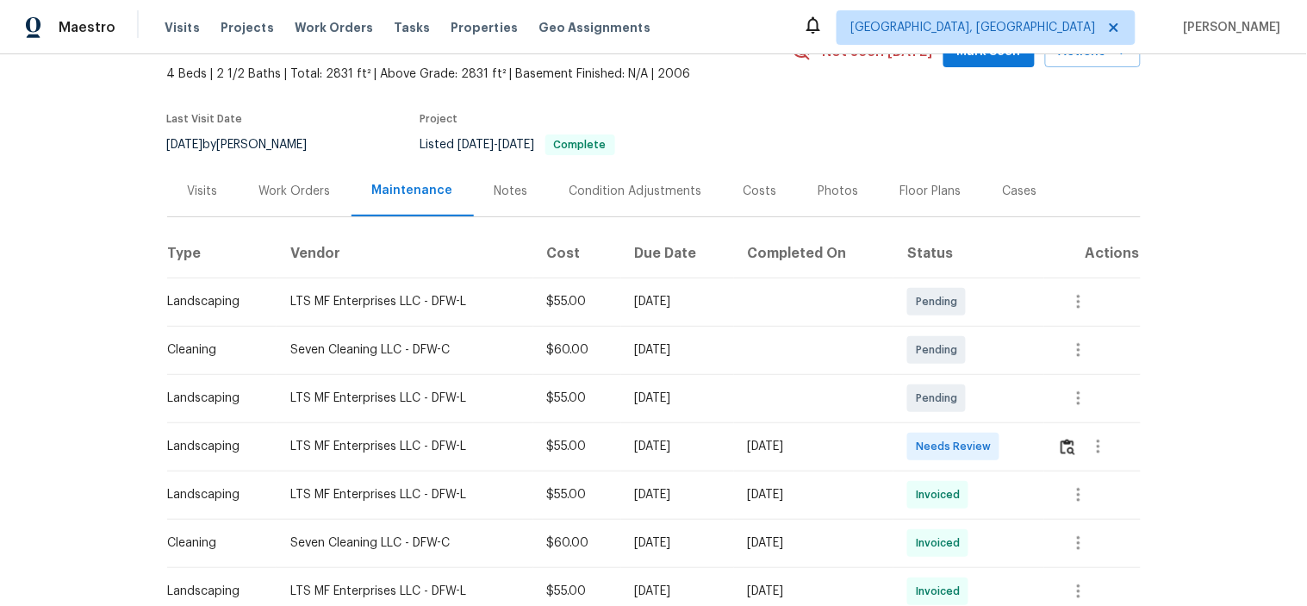
click at [1058, 429] on div at bounding box center [1098, 446] width 81 height 41
click at [1060, 441] on img "button" at bounding box center [1067, 446] width 15 height 16
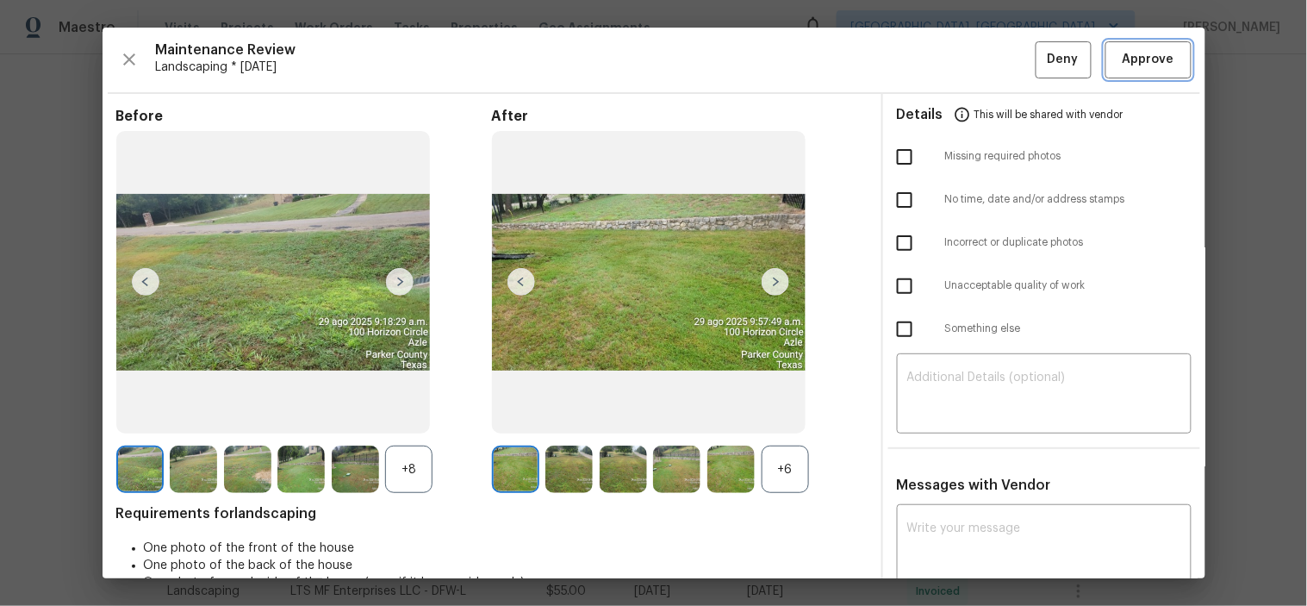
drag, startPoint x: 1135, startPoint y: 52, endPoint x: 1090, endPoint y: 53, distance: 44.8
click at [1134, 50] on span "Approve" at bounding box center [1148, 60] width 52 height 22
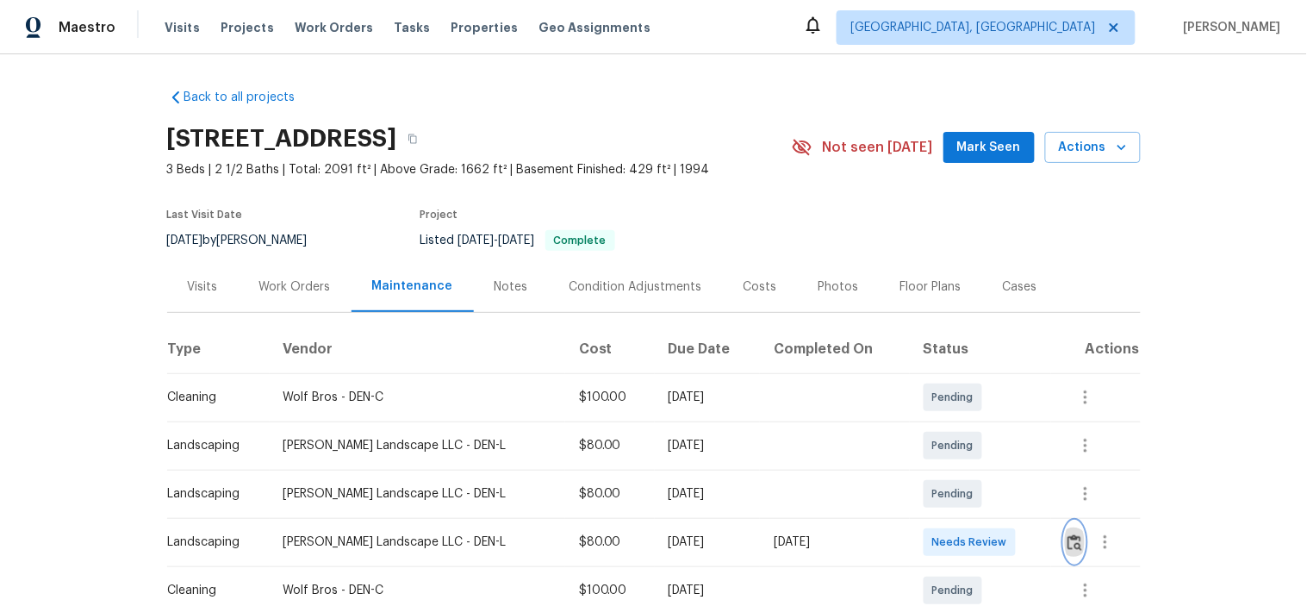
click at [1067, 540] on img "button" at bounding box center [1074, 542] width 15 height 16
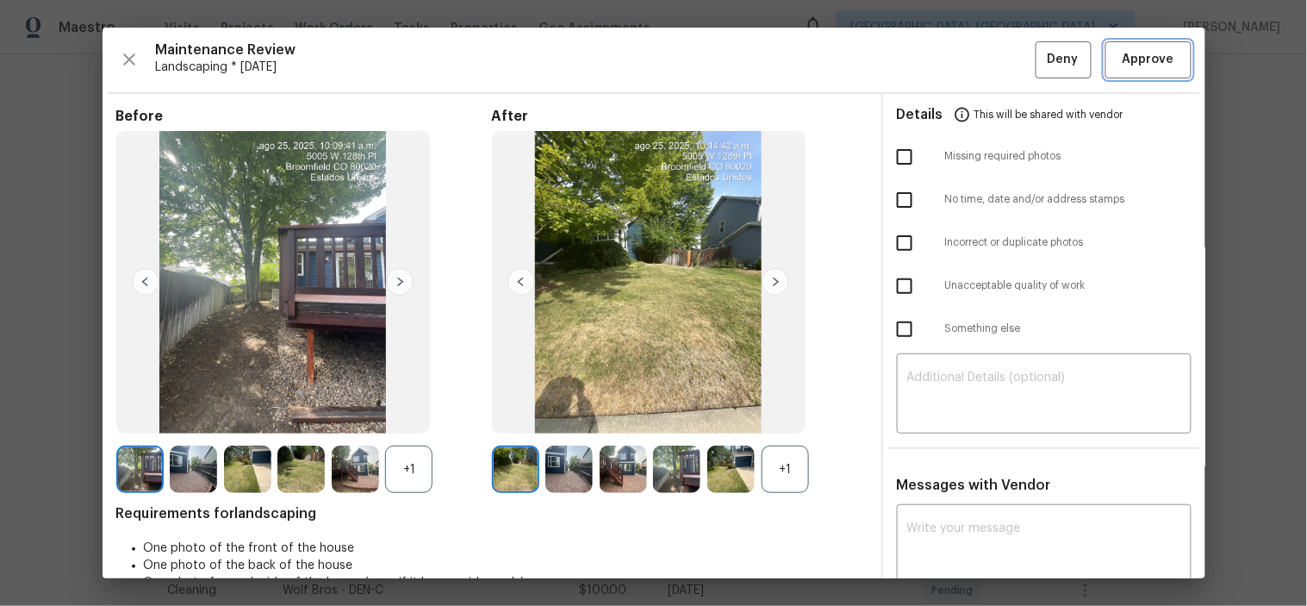
click at [1131, 72] on button "Approve" at bounding box center [1148, 59] width 86 height 37
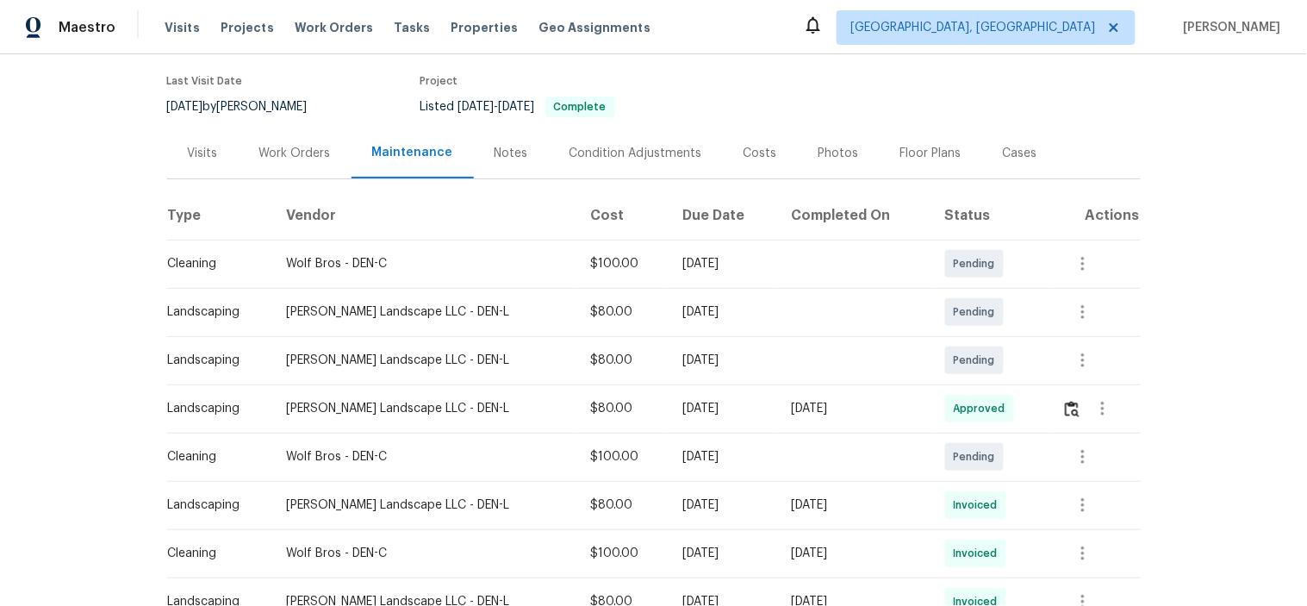
scroll to position [191, 0]
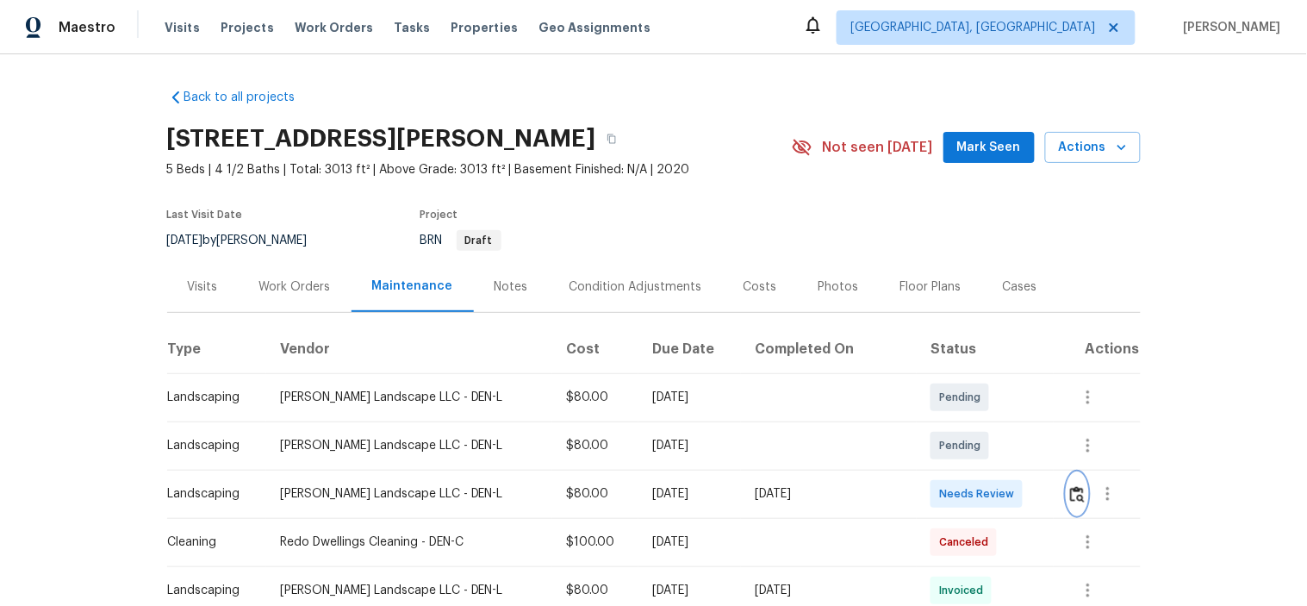
click at [1070, 489] on img "button" at bounding box center [1077, 494] width 15 height 16
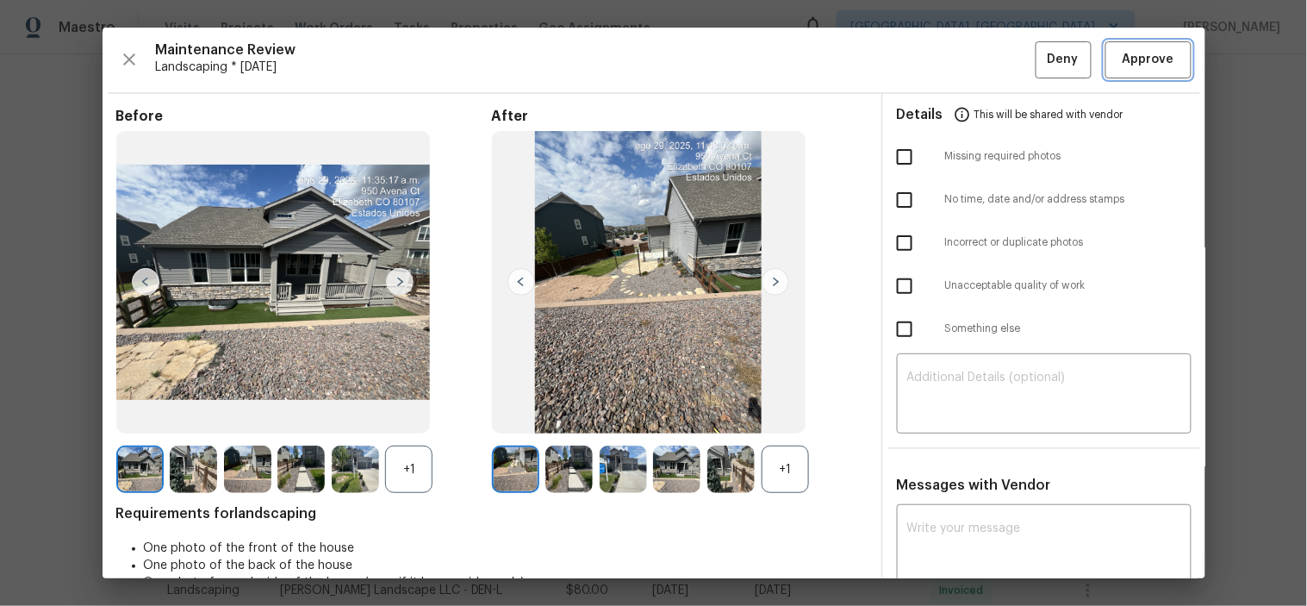
click at [1124, 44] on button "Approve" at bounding box center [1148, 59] width 86 height 37
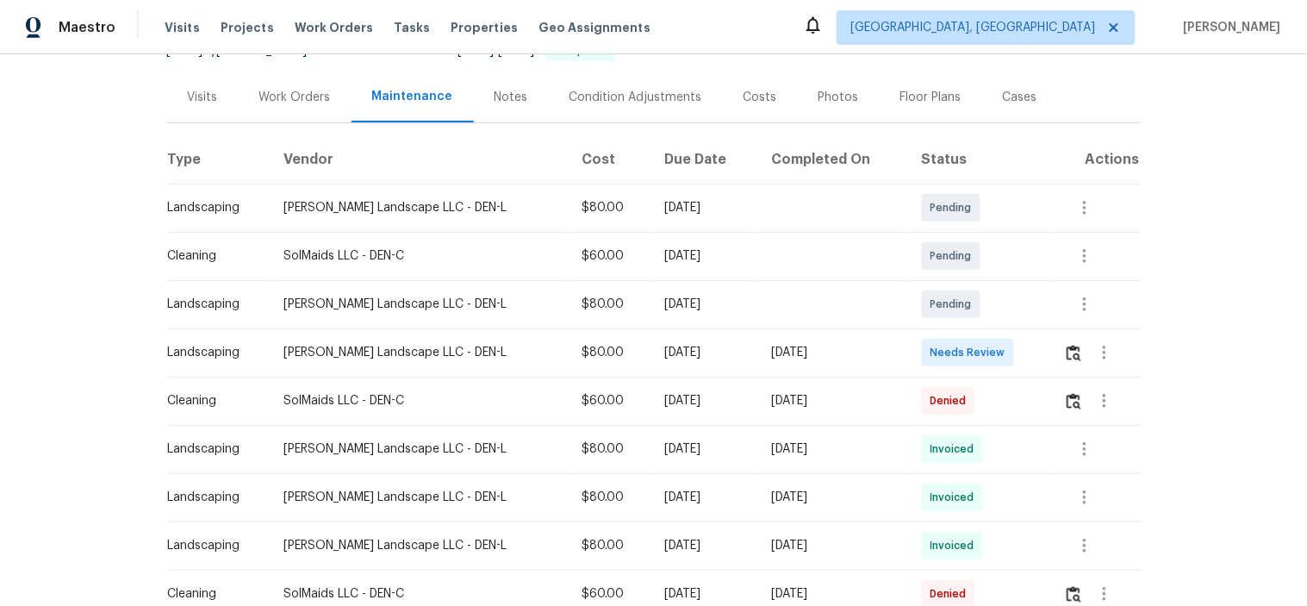
scroll to position [191, 0]
click at [1066, 353] on img "button" at bounding box center [1073, 351] width 15 height 16
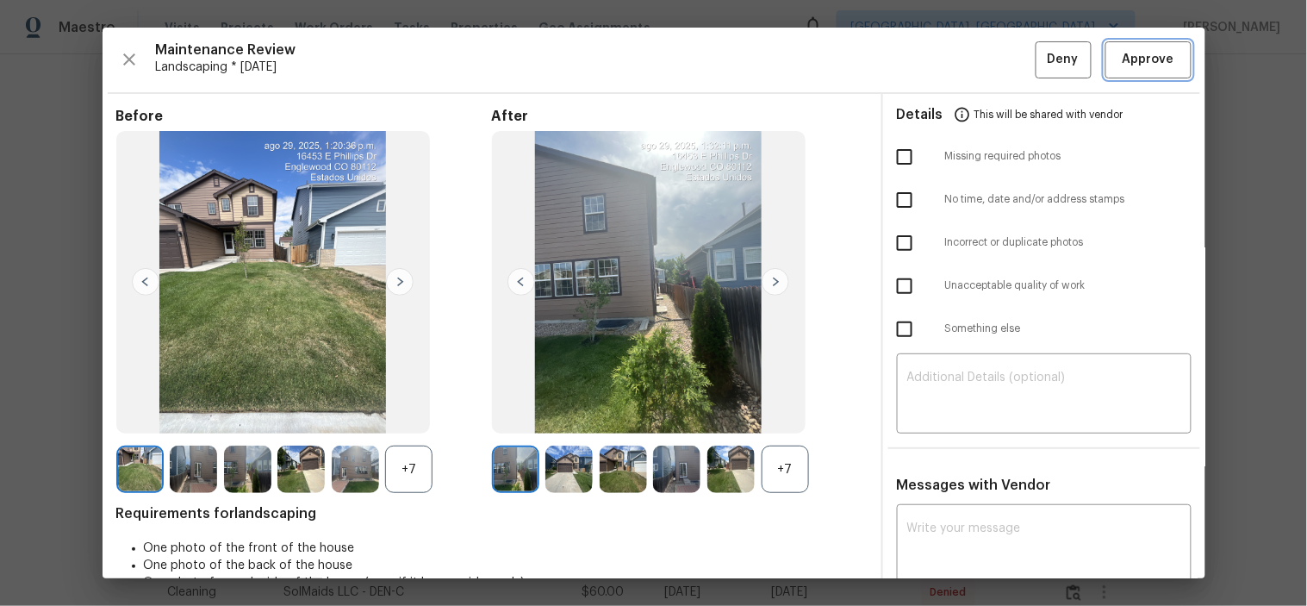
click at [1125, 65] on span "Approve" at bounding box center [1148, 60] width 52 height 22
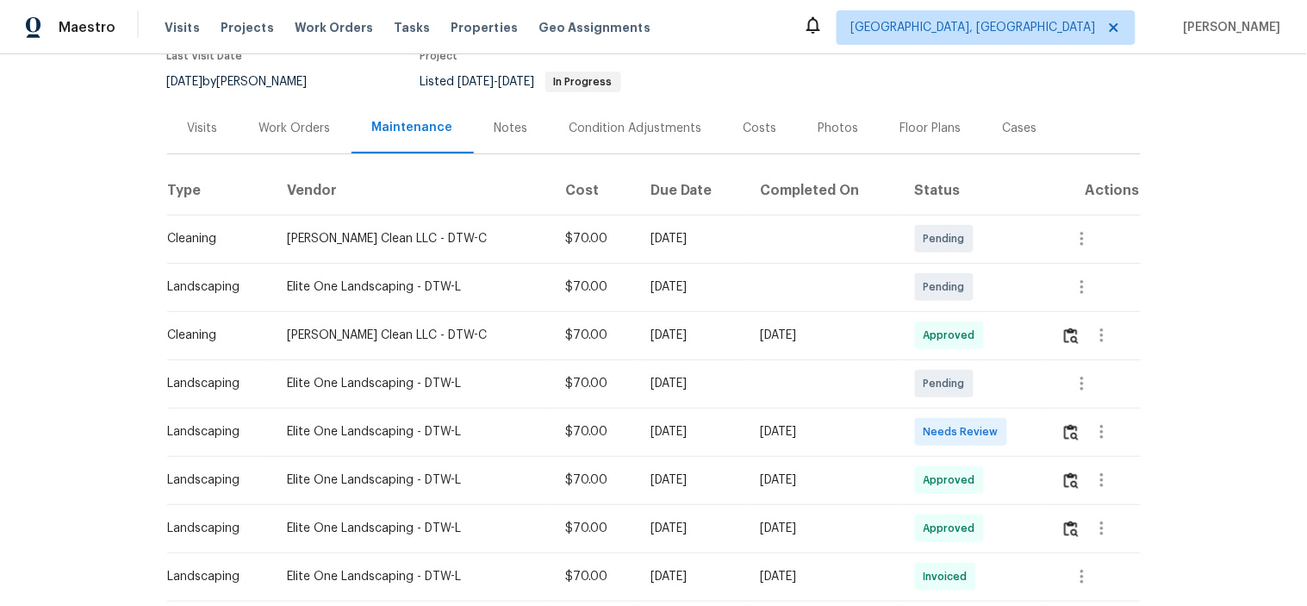
scroll to position [191, 0]
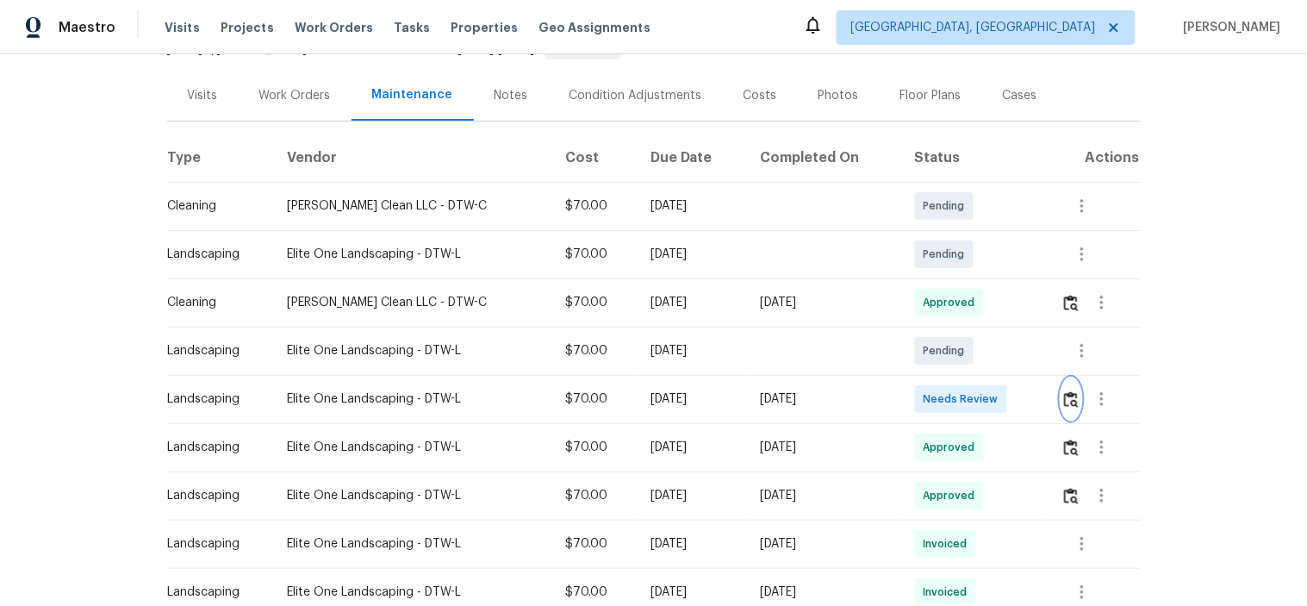
click at [1072, 407] on button "button" at bounding box center [1071, 398] width 20 height 41
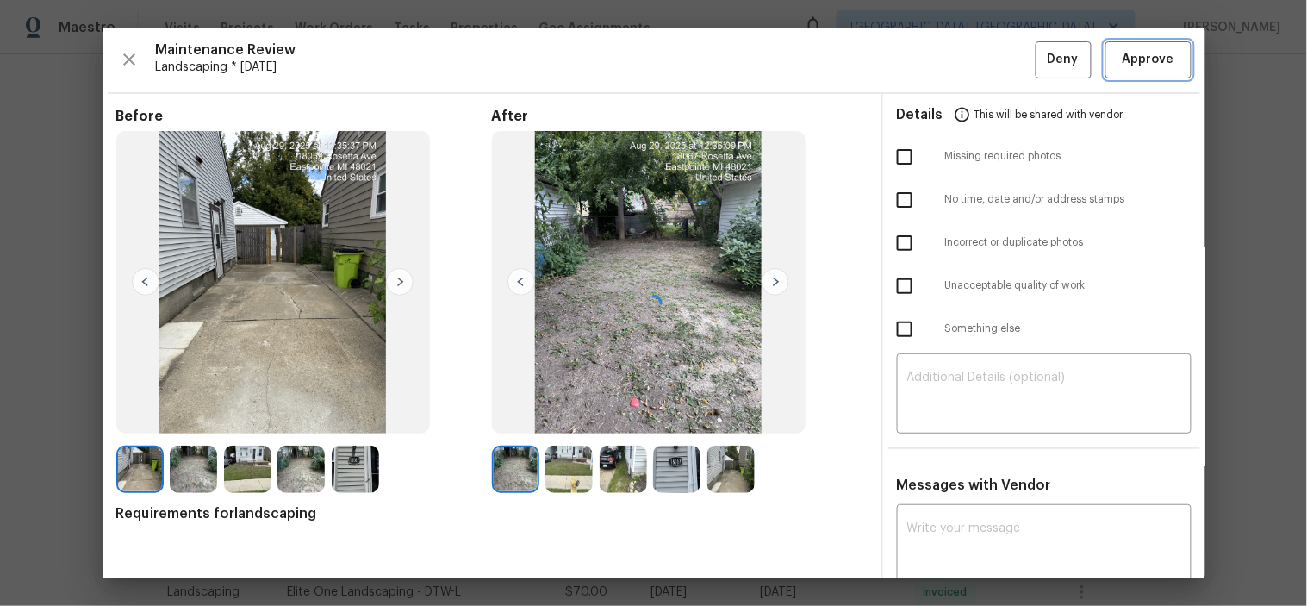
click at [1147, 64] on span "Approve" at bounding box center [1148, 60] width 52 height 22
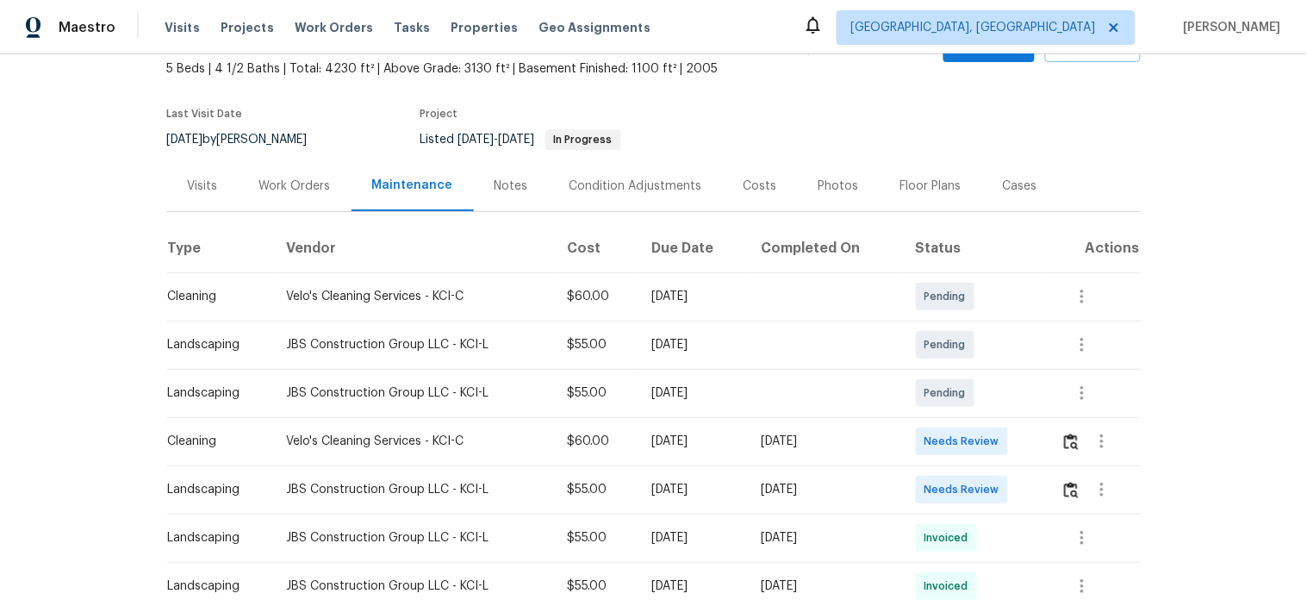
scroll to position [191, 0]
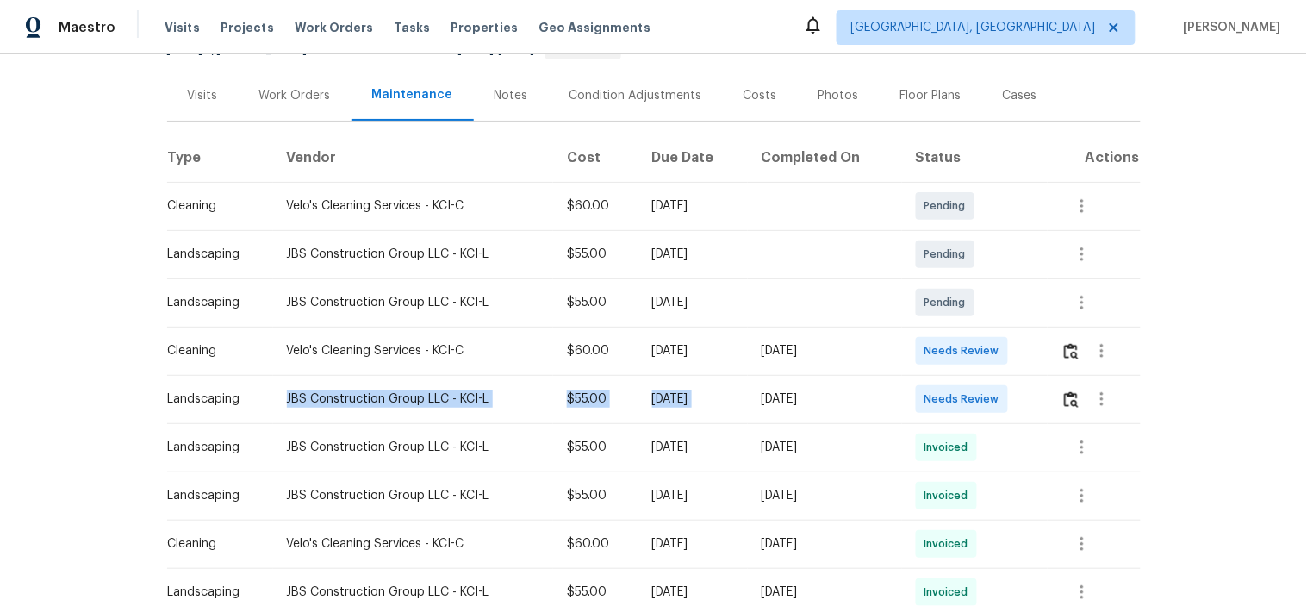
drag, startPoint x: 761, startPoint y: 386, endPoint x: 985, endPoint y: 340, distance: 229.4
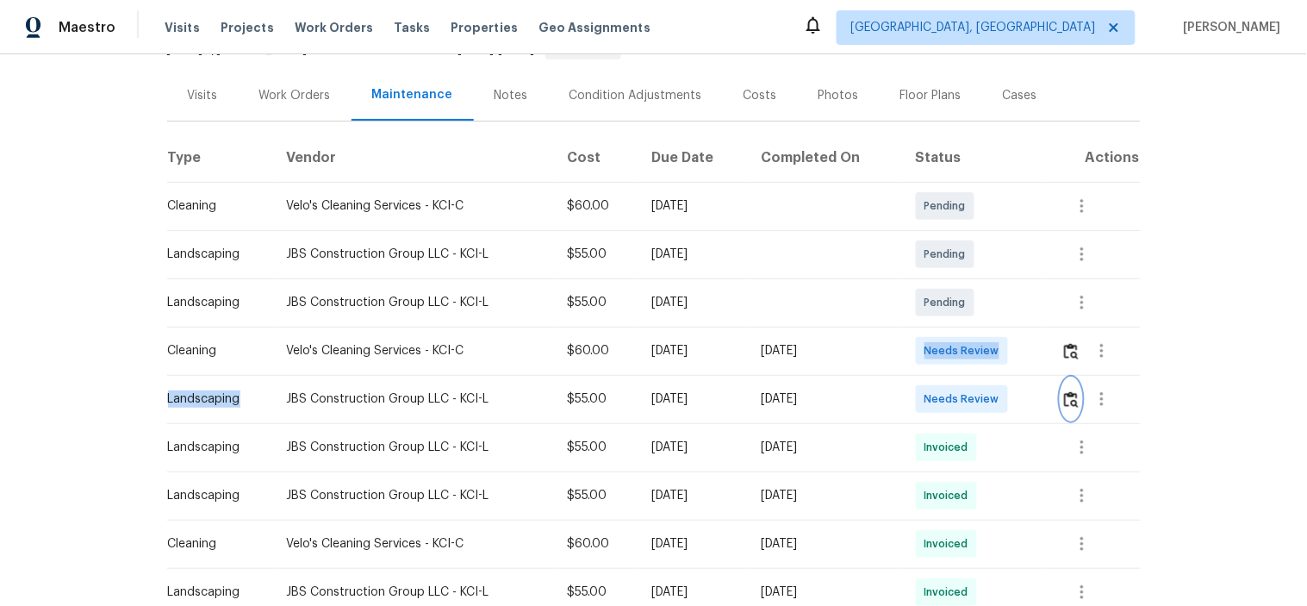
click at [1069, 405] on img "button" at bounding box center [1071, 399] width 15 height 16
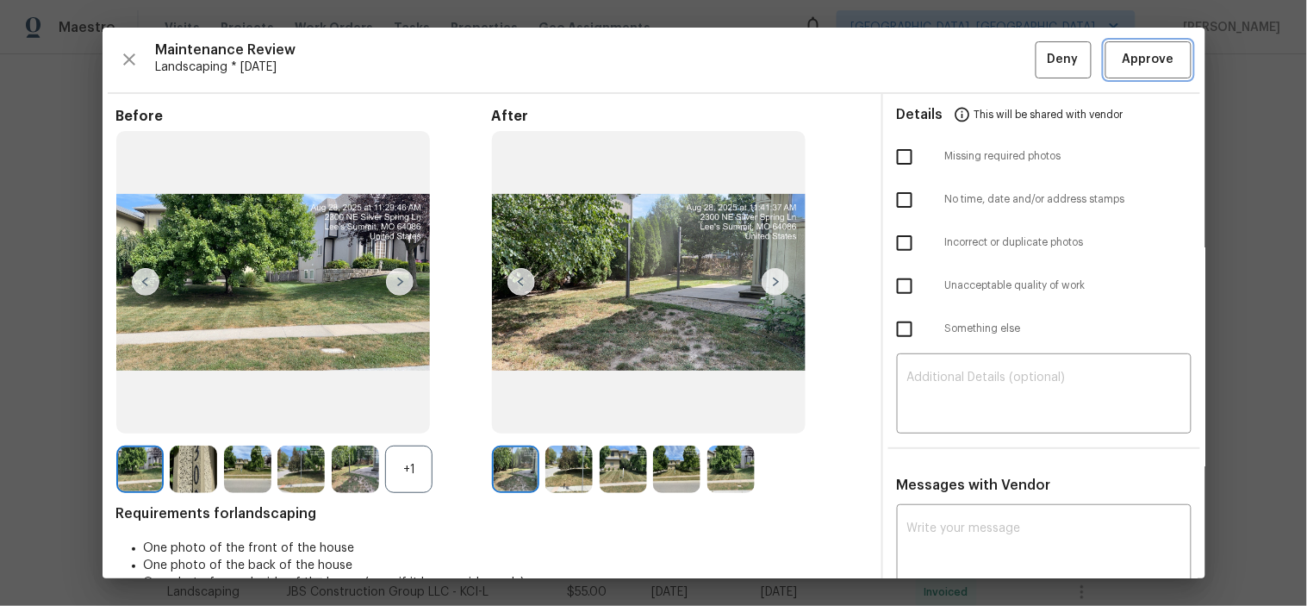
drag, startPoint x: 1148, startPoint y: 50, endPoint x: 1128, endPoint y: 47, distance: 20.1
click at [1146, 50] on span "Approve" at bounding box center [1148, 60] width 52 height 22
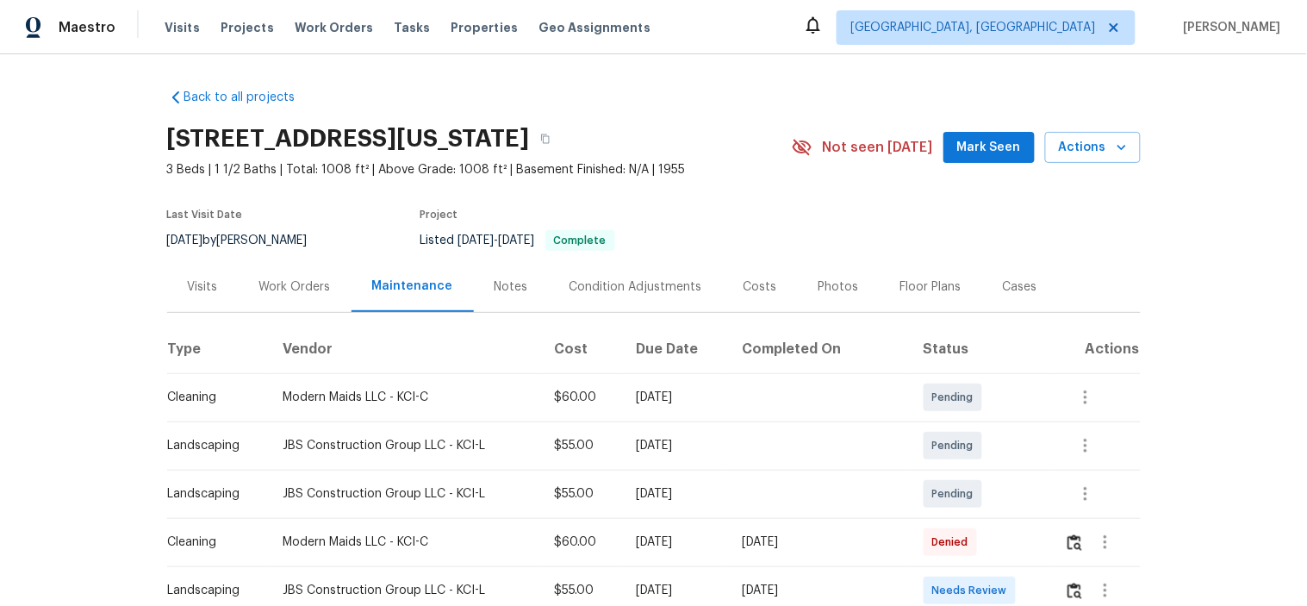
scroll to position [96, 0]
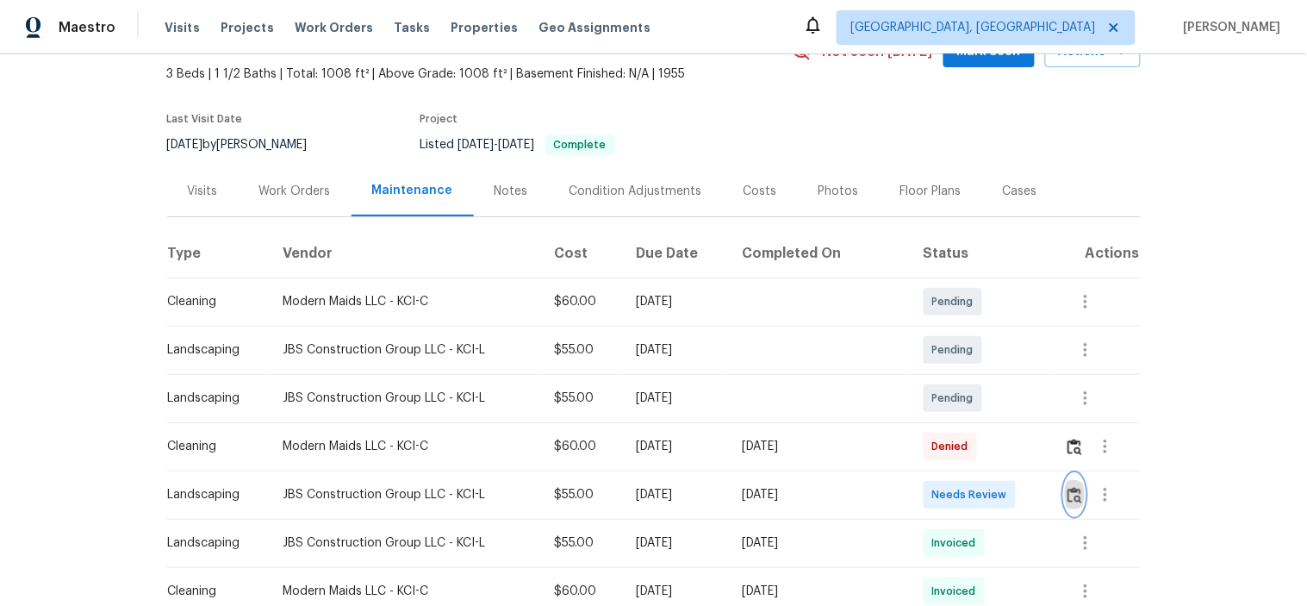
click at [1067, 487] on img "button" at bounding box center [1074, 495] width 15 height 16
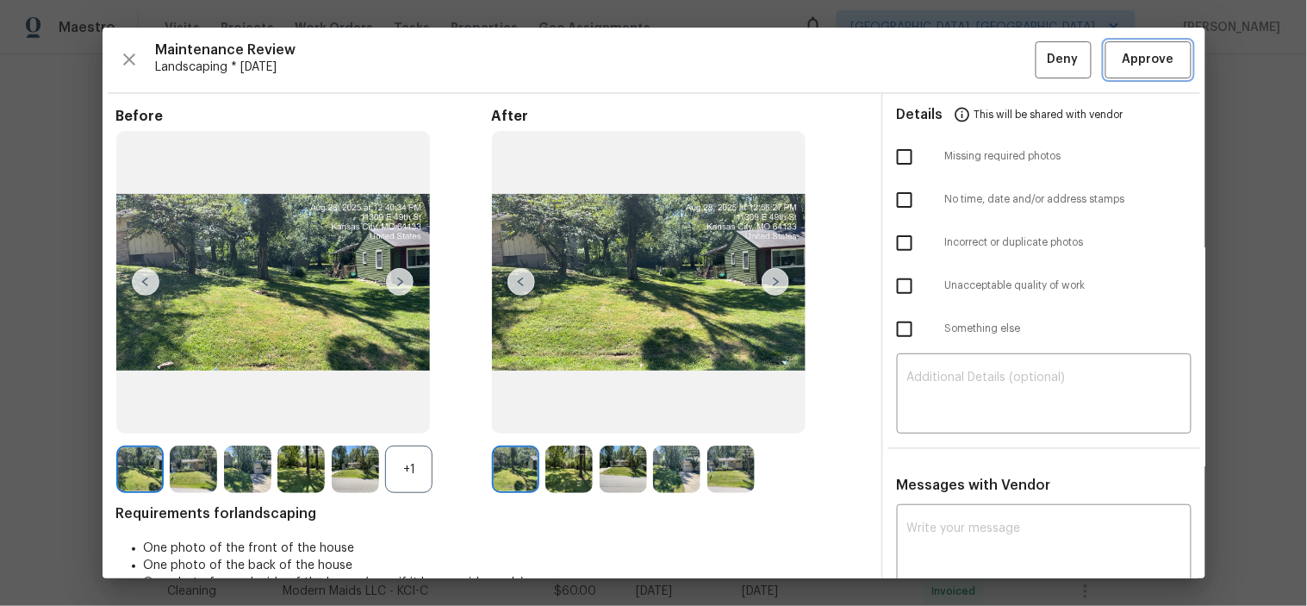
click at [1127, 58] on span "Approve" at bounding box center [1148, 60] width 52 height 22
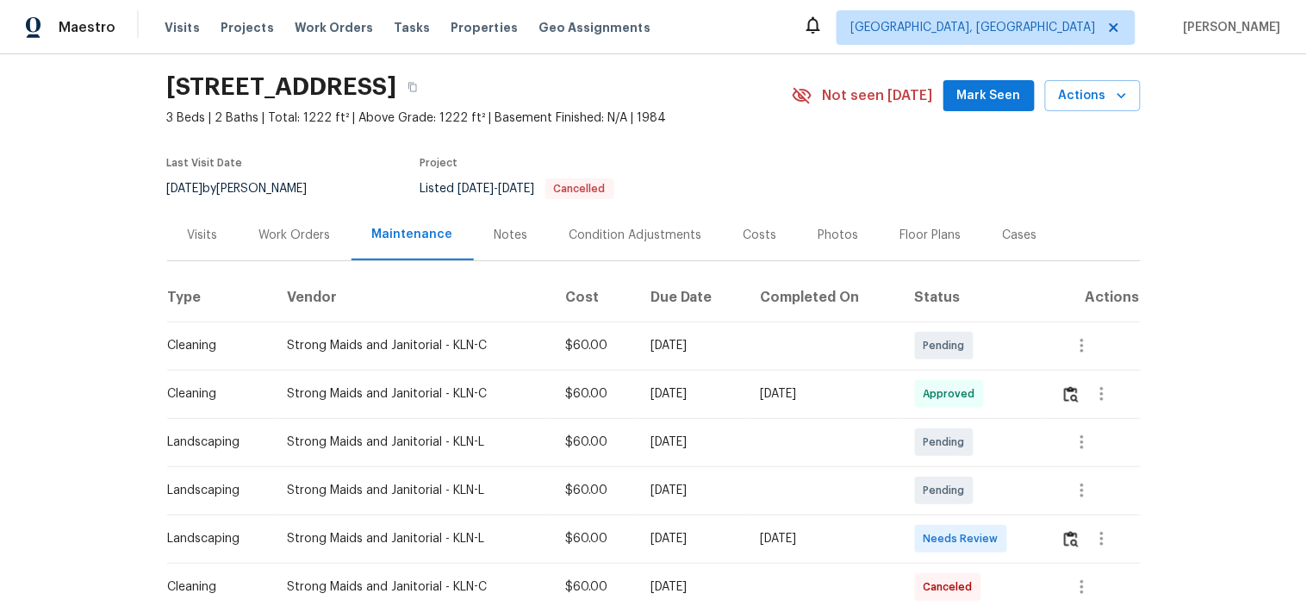
scroll to position [191, 0]
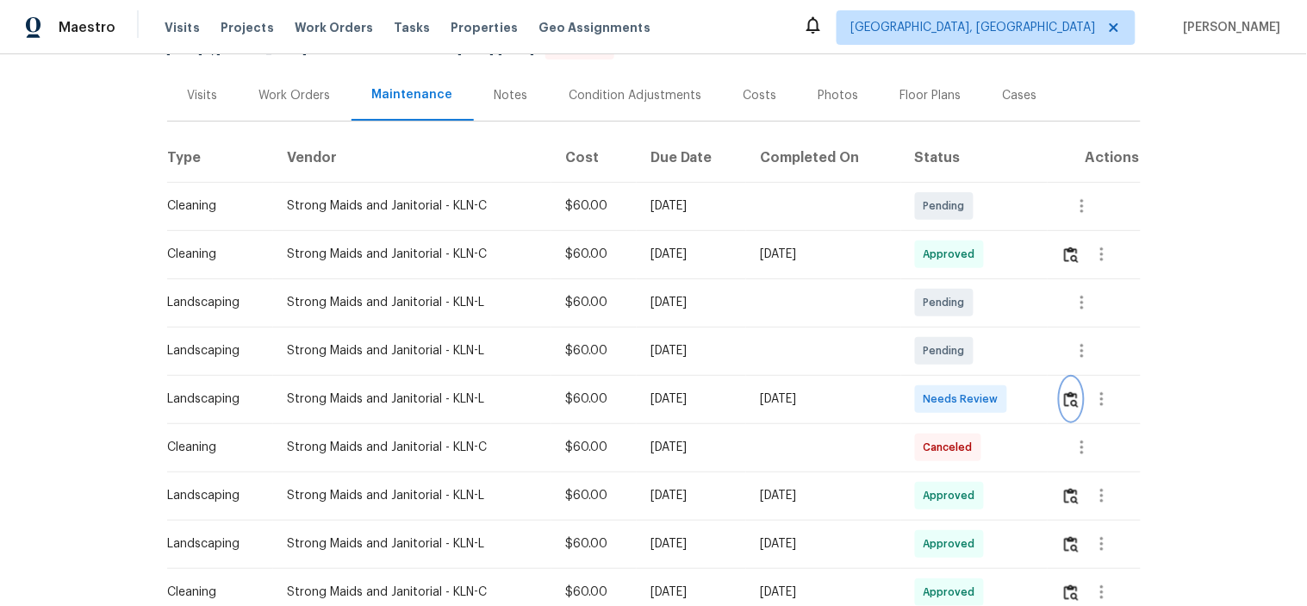
click at [1069, 400] on img "button" at bounding box center [1071, 399] width 15 height 16
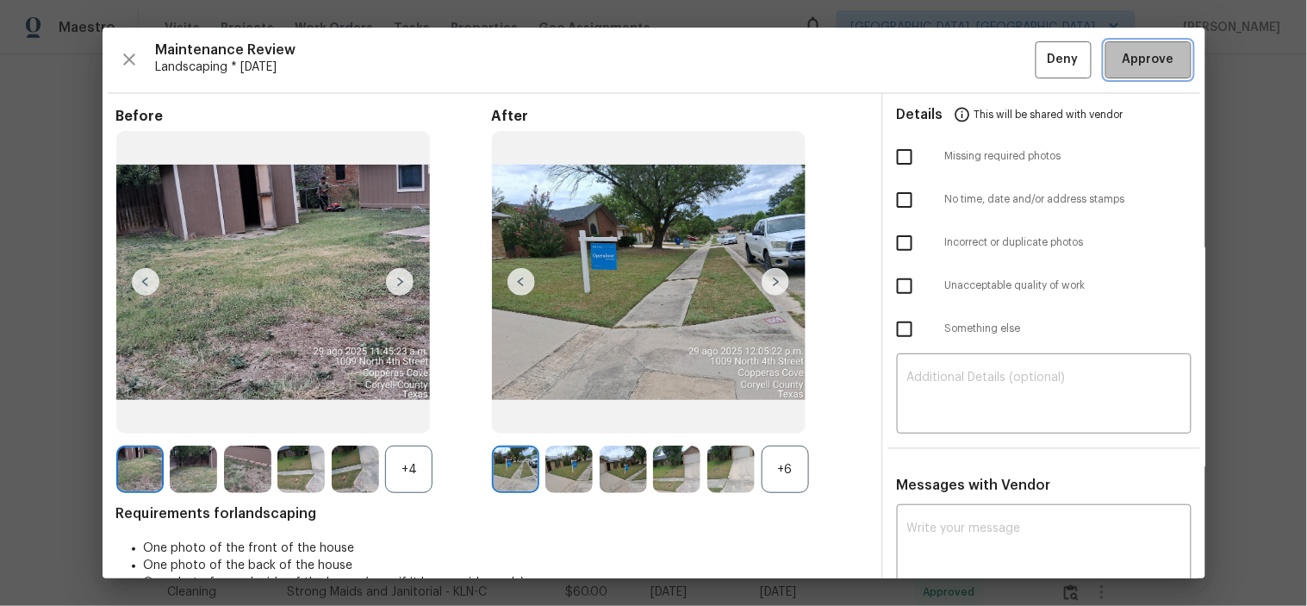
click at [1138, 56] on span "Approve" at bounding box center [1148, 60] width 52 height 22
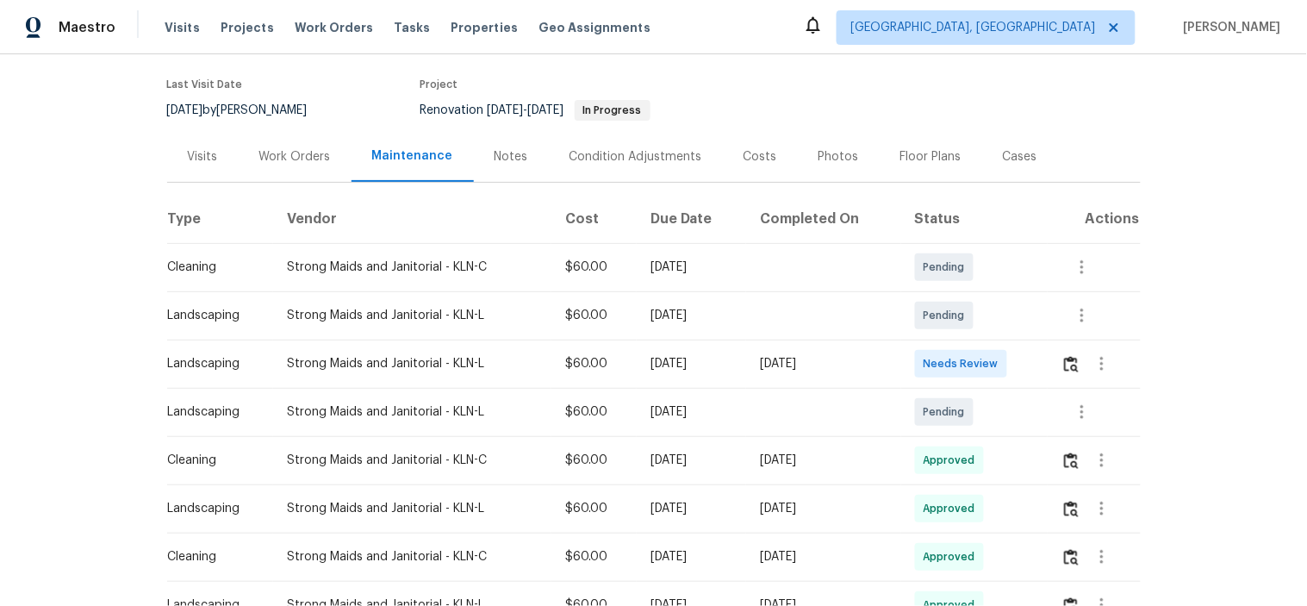
scroll to position [270, 0]
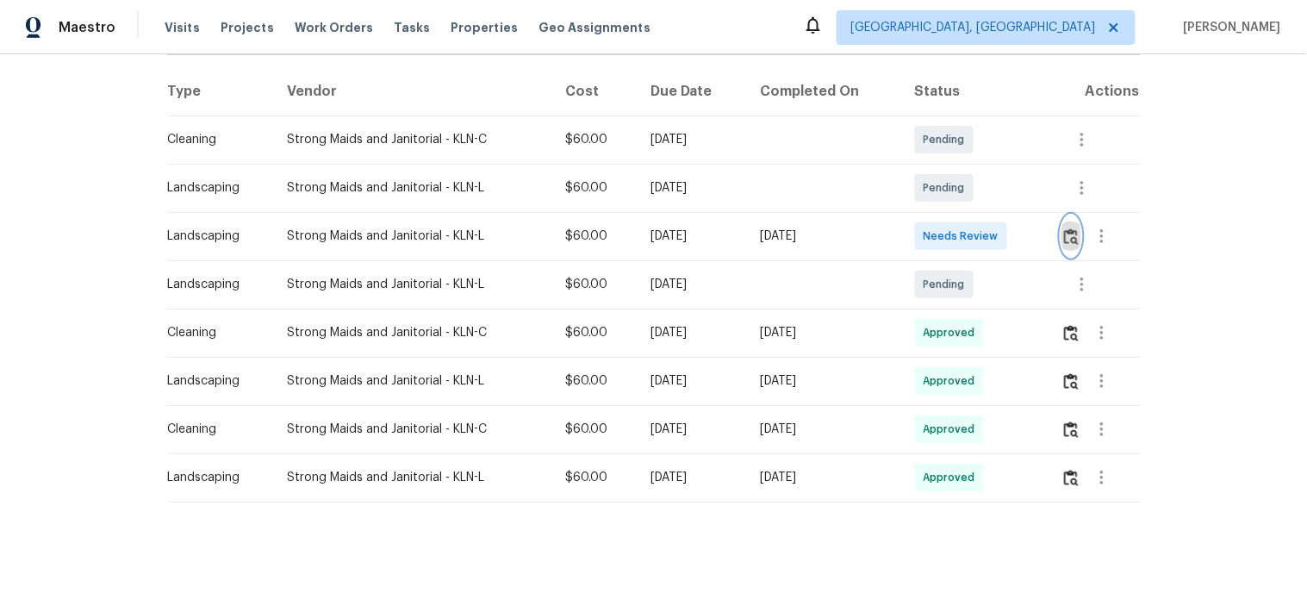
click at [1065, 237] on button "button" at bounding box center [1071, 235] width 20 height 41
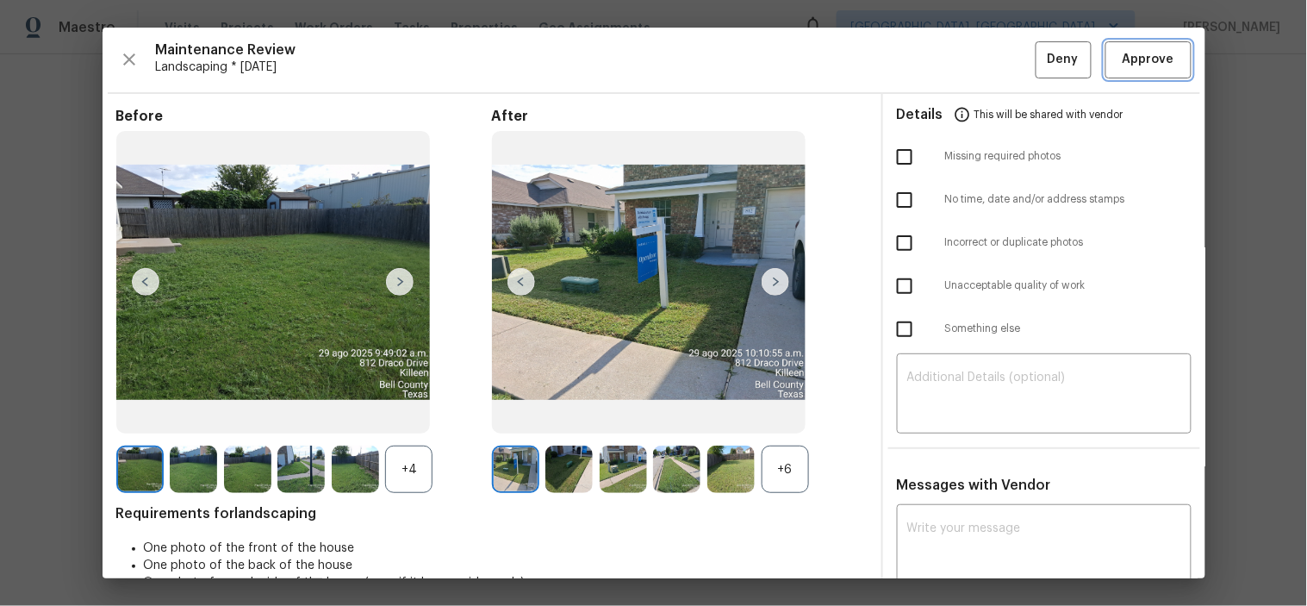
click at [1132, 56] on span "Approve" at bounding box center [1148, 60] width 52 height 22
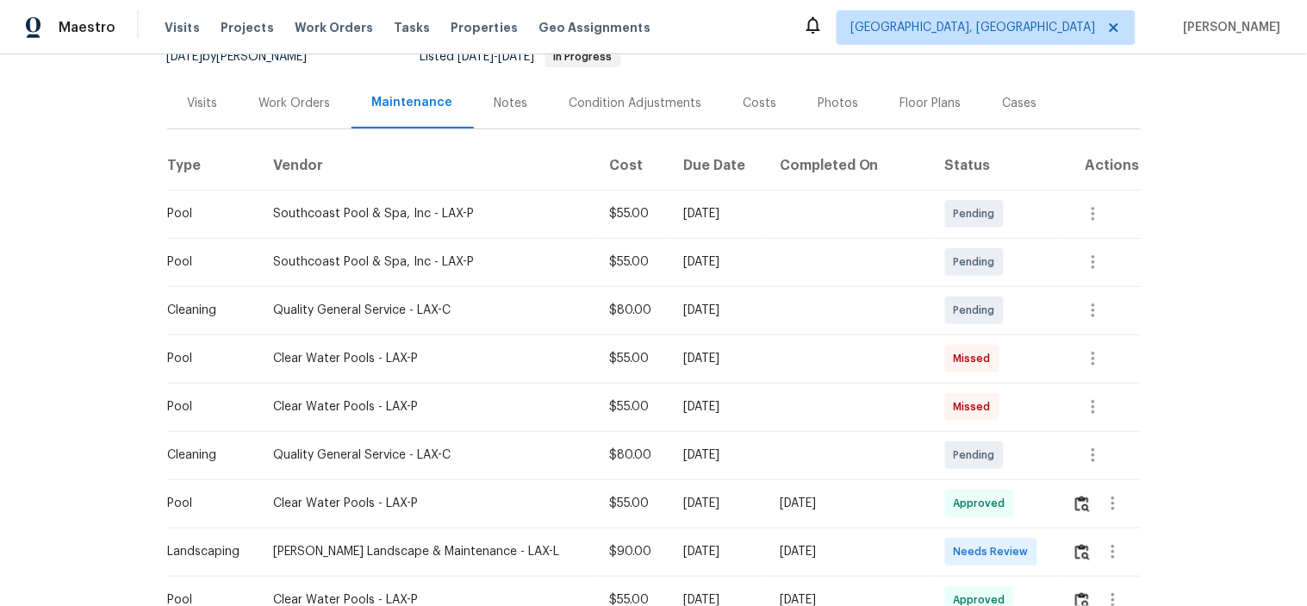
scroll to position [287, 0]
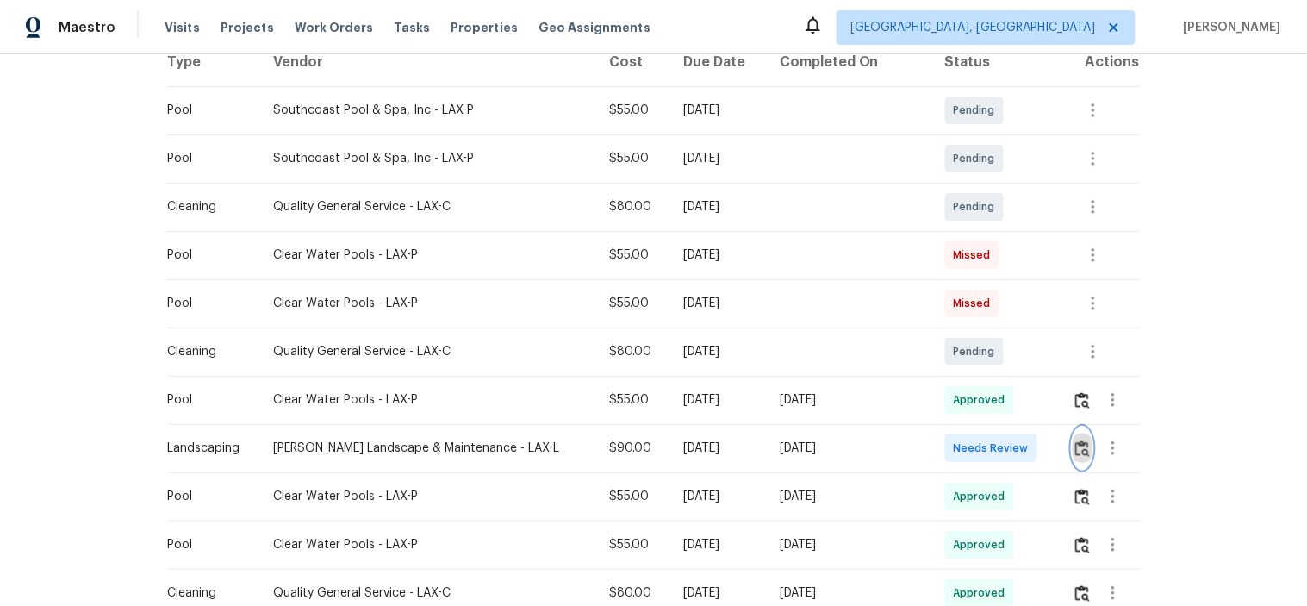
click at [1075, 457] on img "button" at bounding box center [1082, 448] width 15 height 16
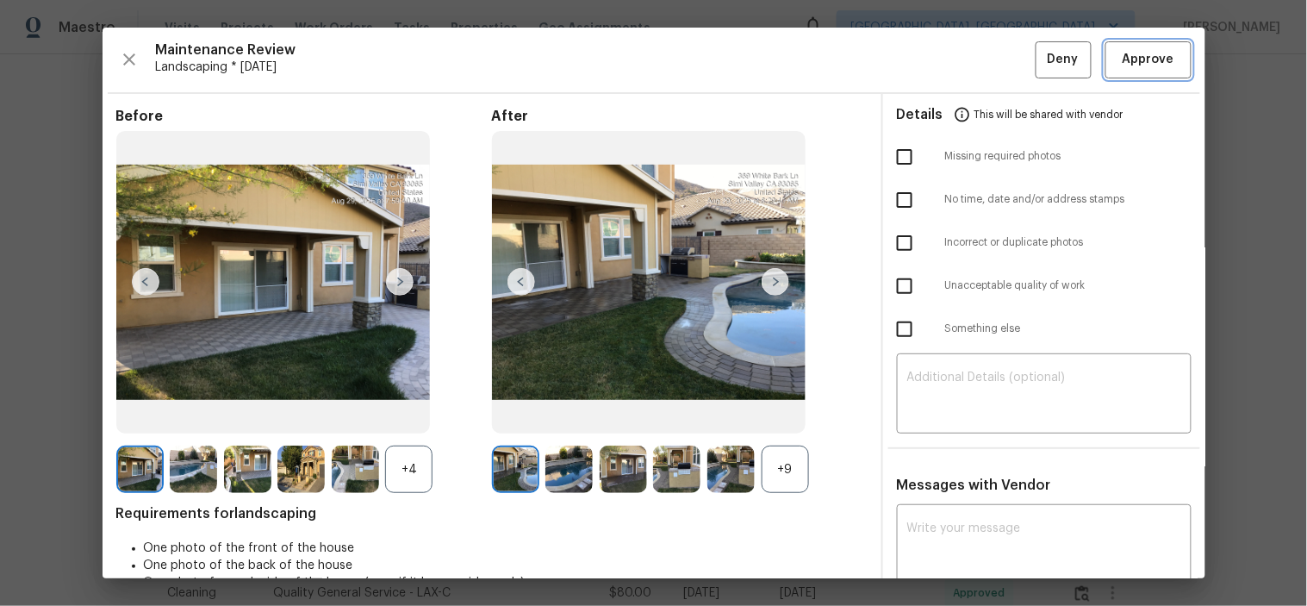
click at [1156, 56] on span "Approve" at bounding box center [1148, 60] width 52 height 22
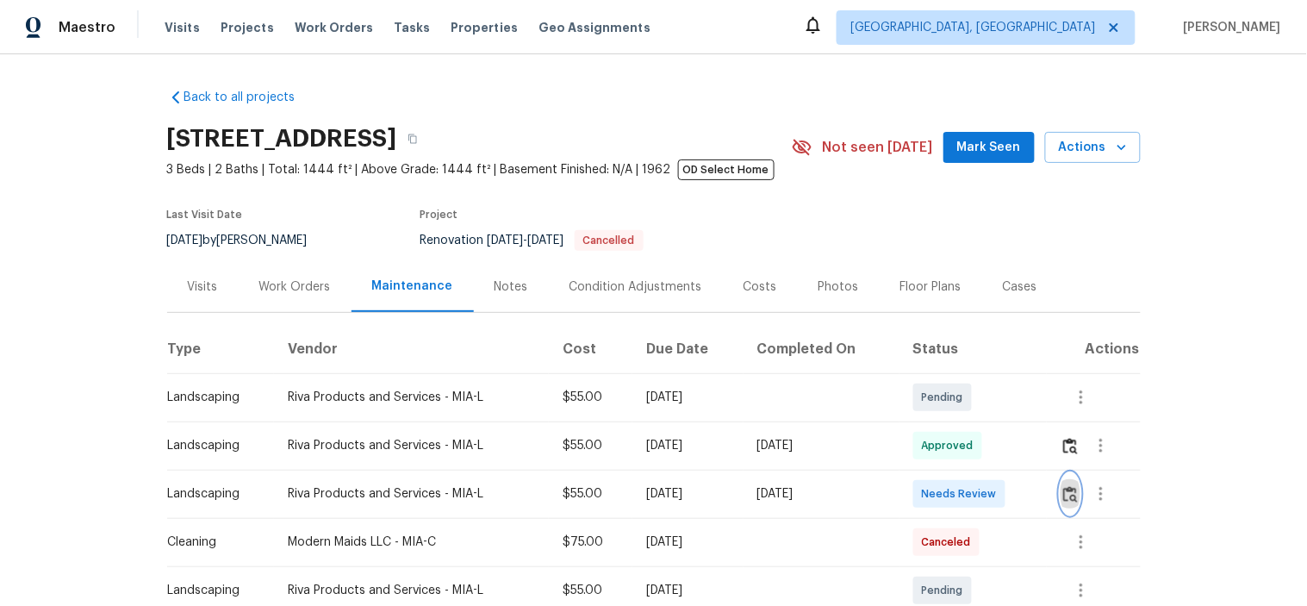
click at [1071, 500] on img "button" at bounding box center [1070, 494] width 15 height 16
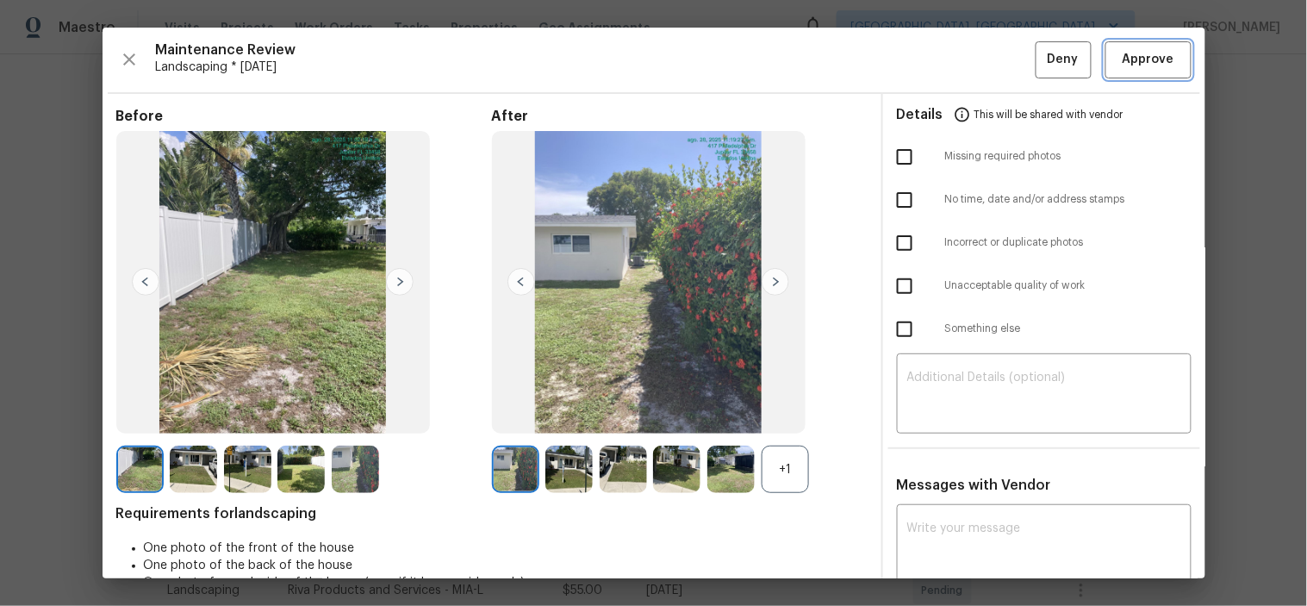
drag, startPoint x: 1152, startPoint y: 65, endPoint x: 851, endPoint y: 89, distance: 301.6
click at [1152, 64] on span "Approve" at bounding box center [1148, 60] width 52 height 22
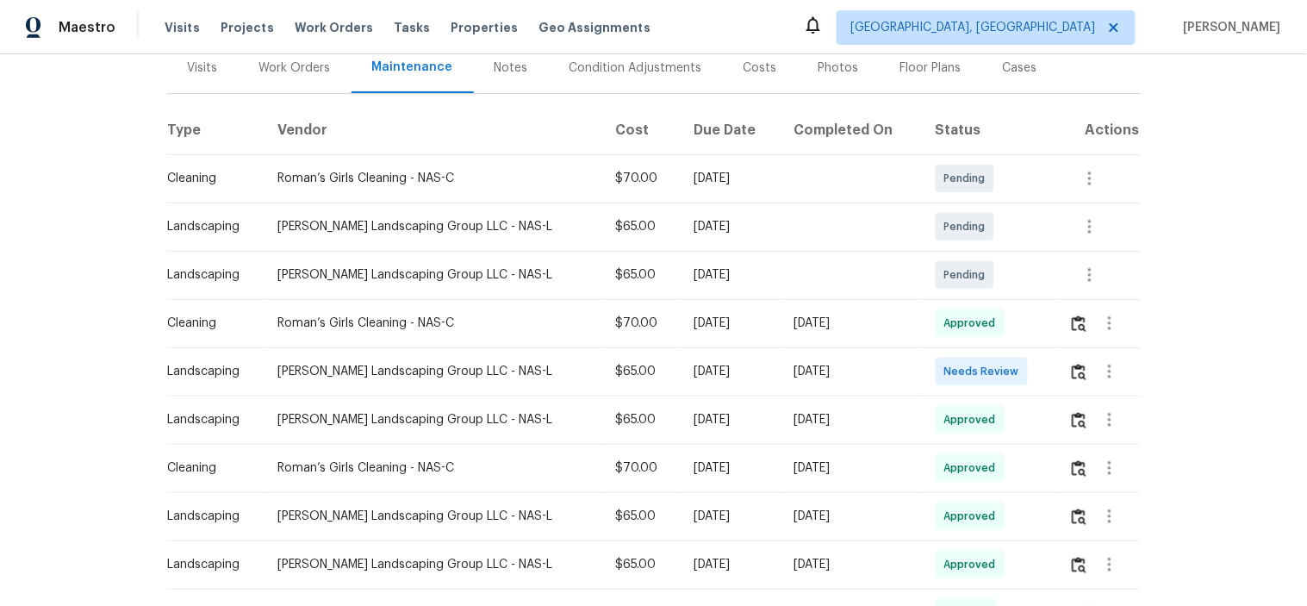
scroll to position [382, 0]
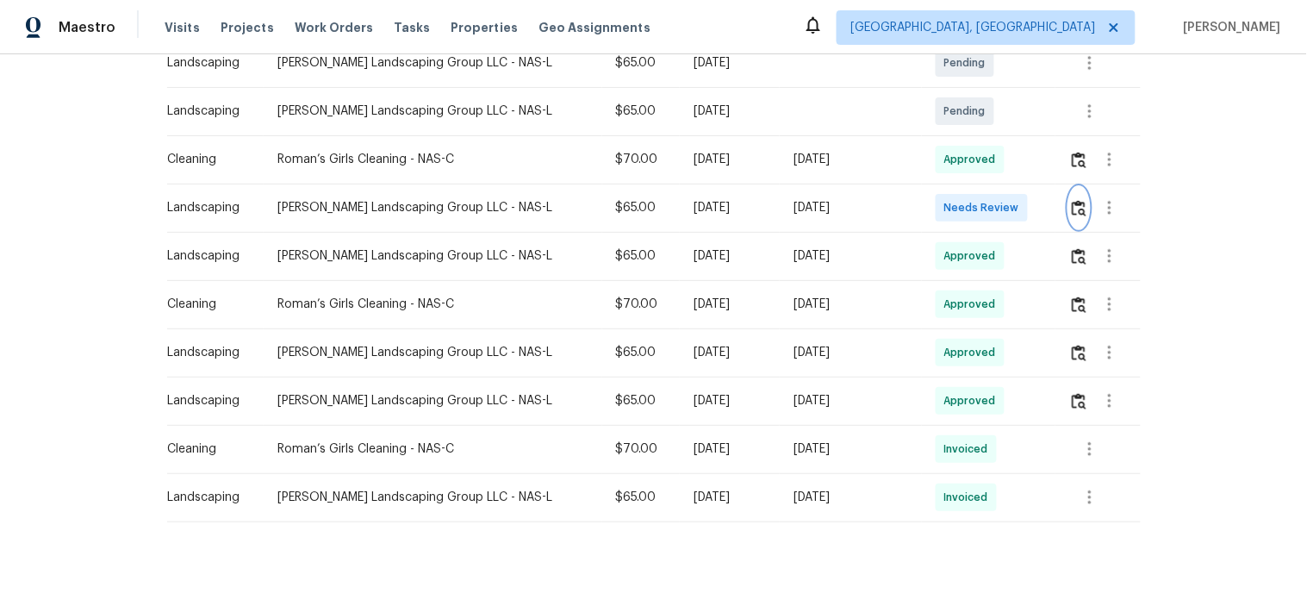
click at [1070, 218] on button "button" at bounding box center [1079, 207] width 20 height 41
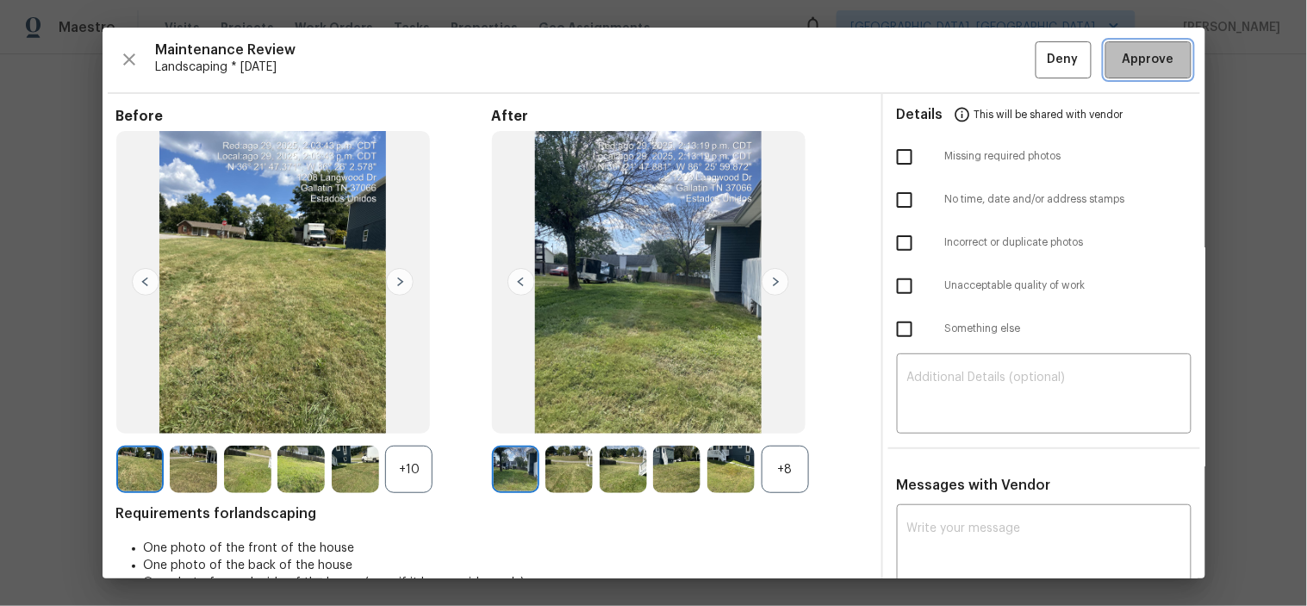
drag, startPoint x: 1140, startPoint y: 59, endPoint x: 1097, endPoint y: 47, distance: 44.7
click at [1140, 60] on span "Approve" at bounding box center [1148, 60] width 52 height 22
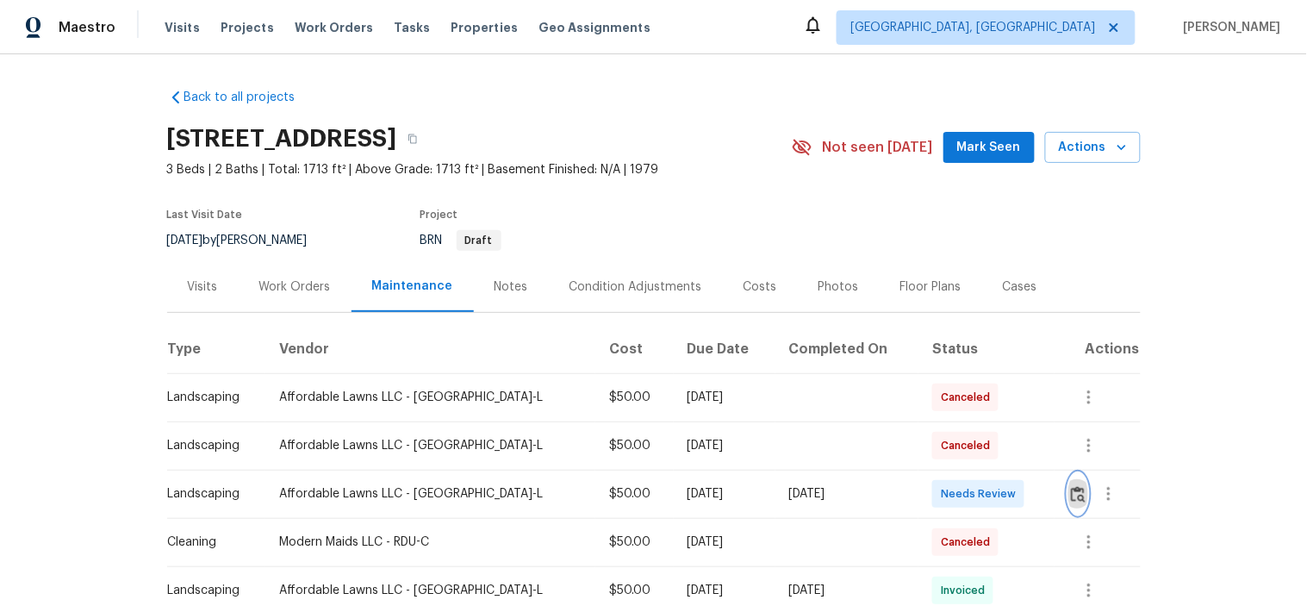
click at [1071, 497] on img "button" at bounding box center [1078, 494] width 15 height 16
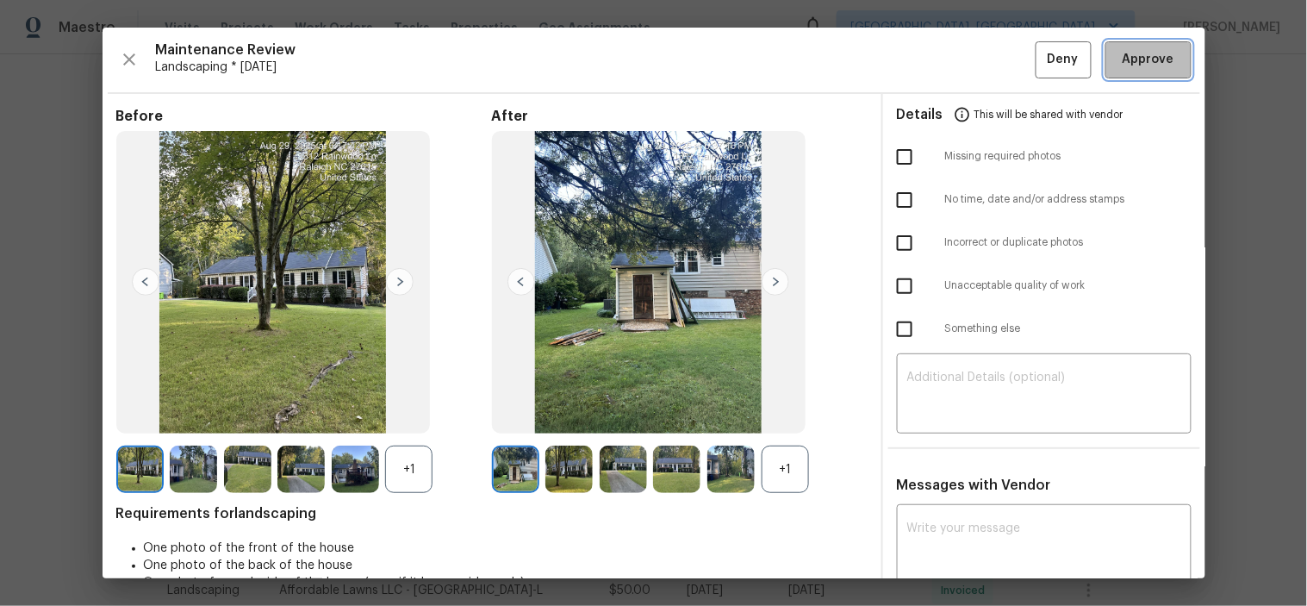
click at [1123, 71] on button "Approve" at bounding box center [1148, 59] width 86 height 37
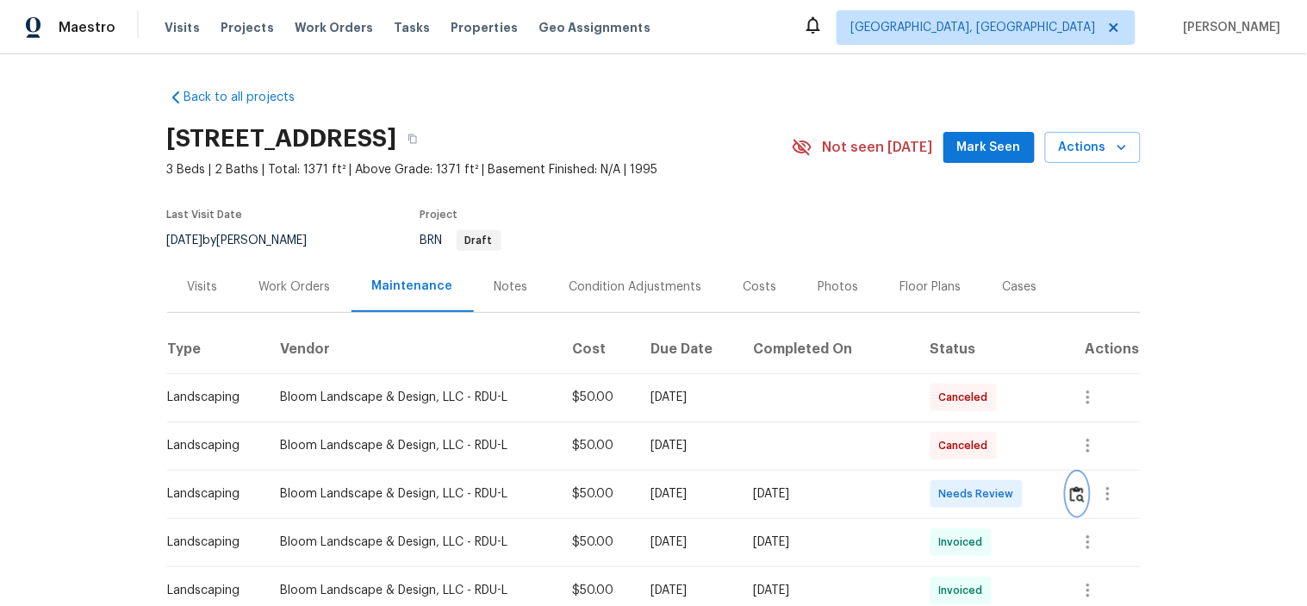
click at [1077, 502] on button "button" at bounding box center [1077, 493] width 20 height 41
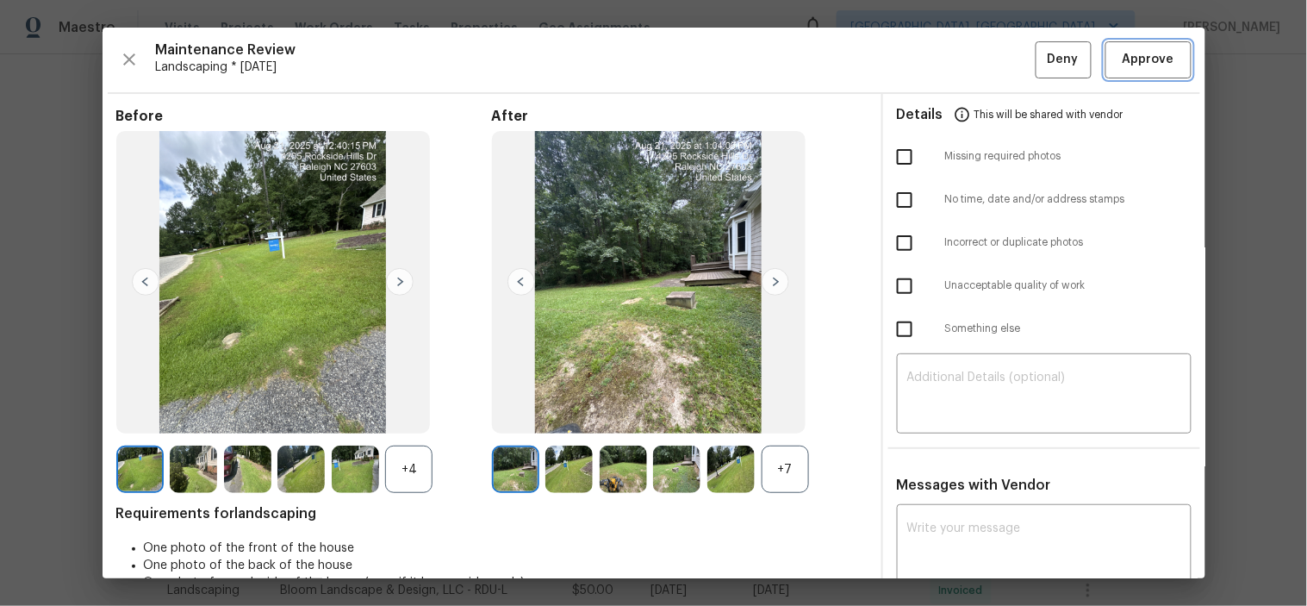
drag, startPoint x: 1150, startPoint y: 55, endPoint x: 1132, endPoint y: 53, distance: 18.3
click at [1150, 54] on span "Approve" at bounding box center [1148, 60] width 52 height 22
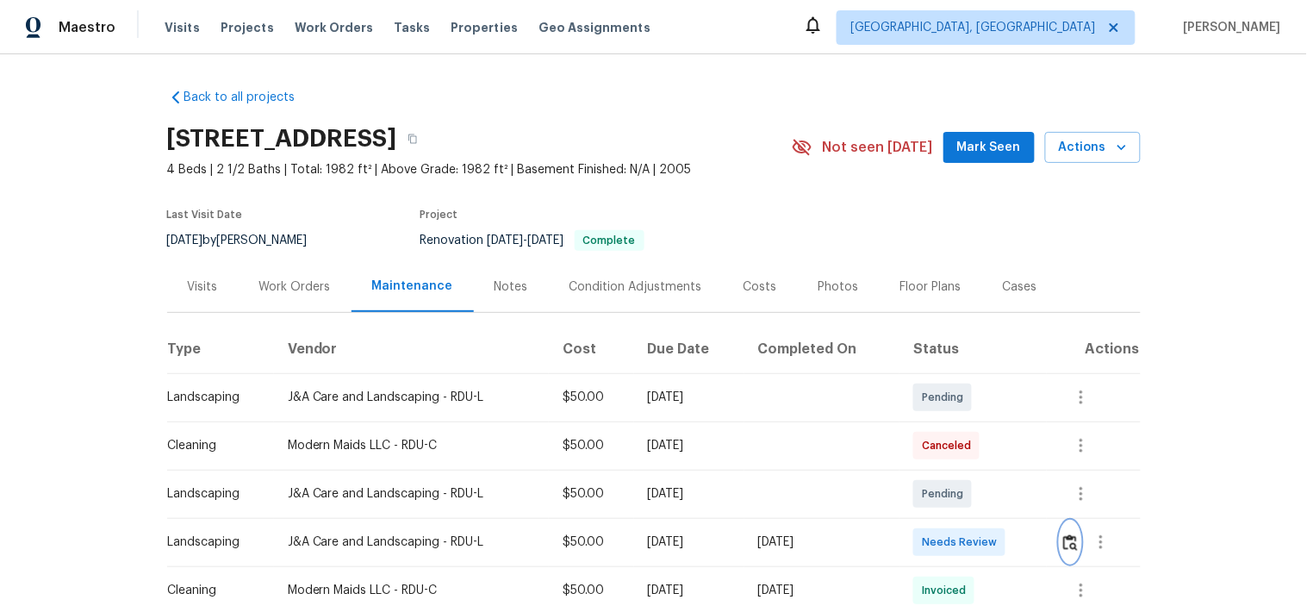
click at [1070, 550] on button "button" at bounding box center [1070, 541] width 20 height 41
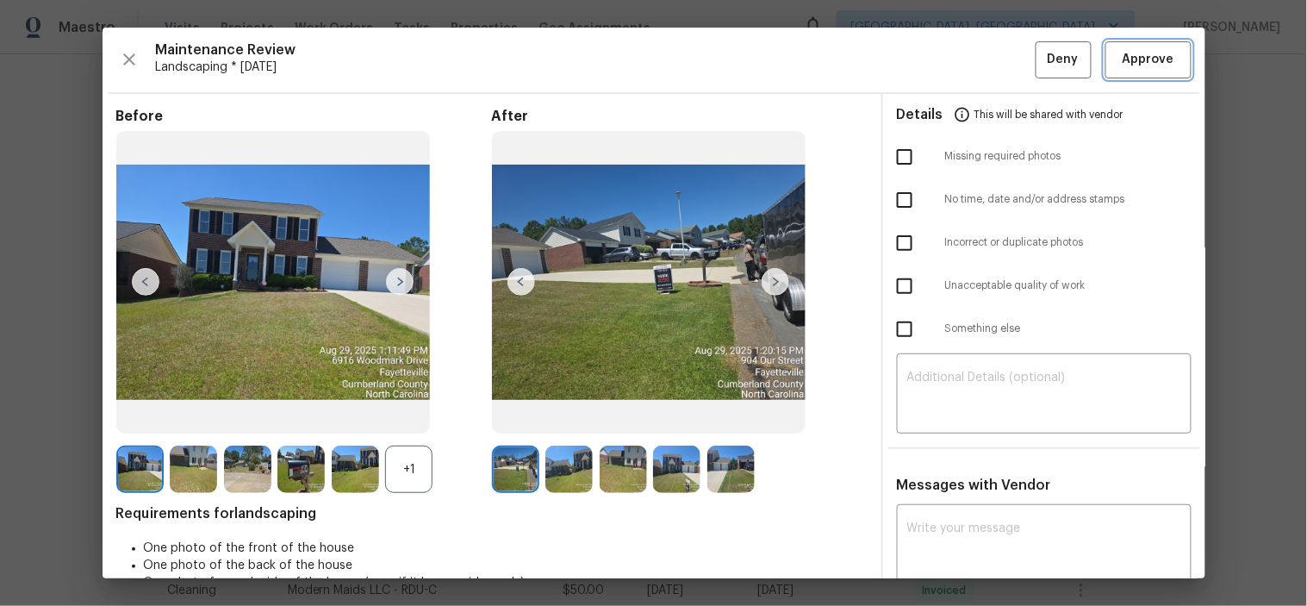
click at [1124, 67] on span "Approve" at bounding box center [1148, 60] width 52 height 22
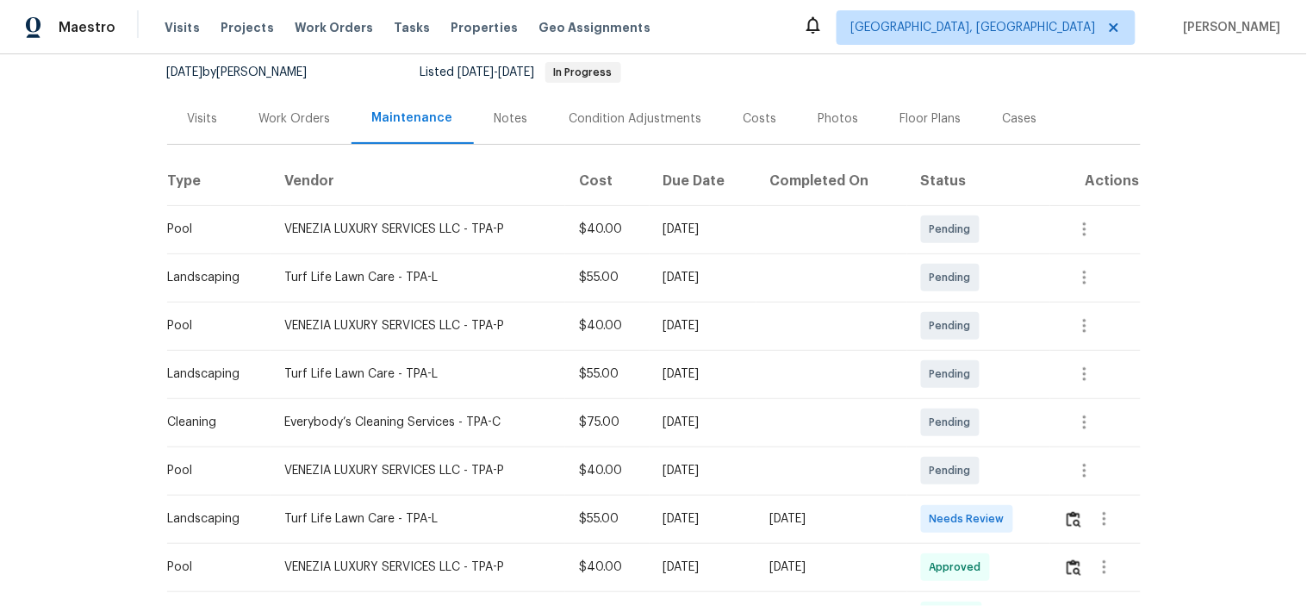
scroll to position [382, 0]
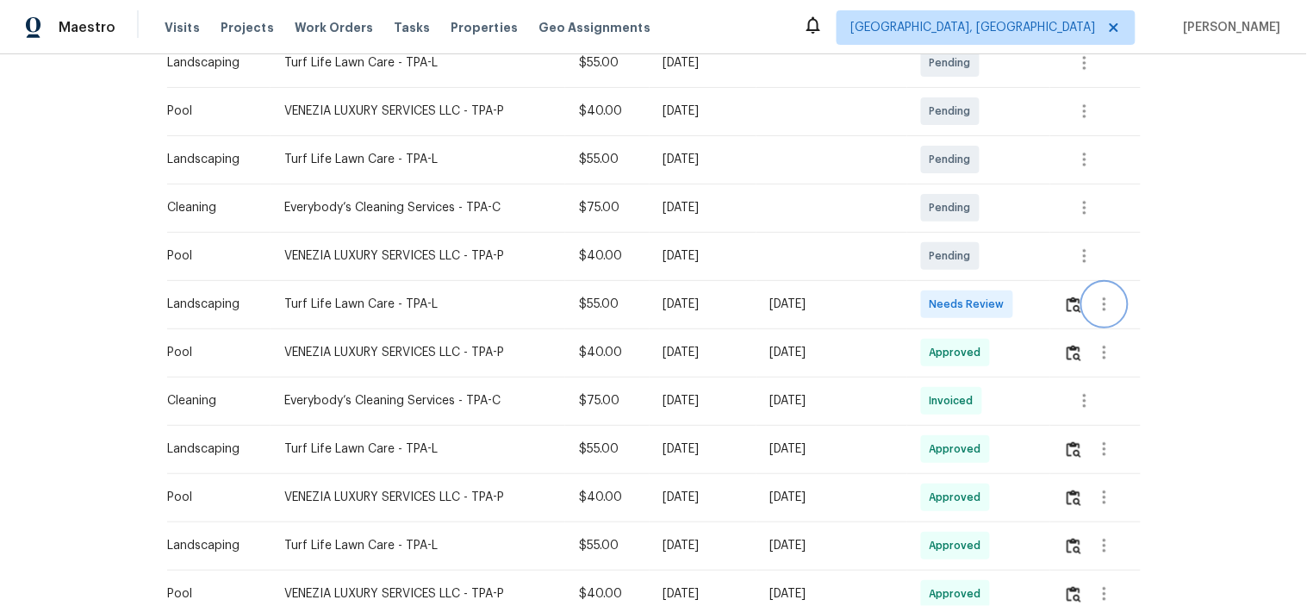
click at [1089, 301] on button "button" at bounding box center [1104, 303] width 41 height 41
click at [1055, 300] on div at bounding box center [653, 303] width 1307 height 606
click at [1064, 307] on div at bounding box center [1102, 303] width 76 height 41
click at [1066, 307] on img "button" at bounding box center [1073, 304] width 15 height 16
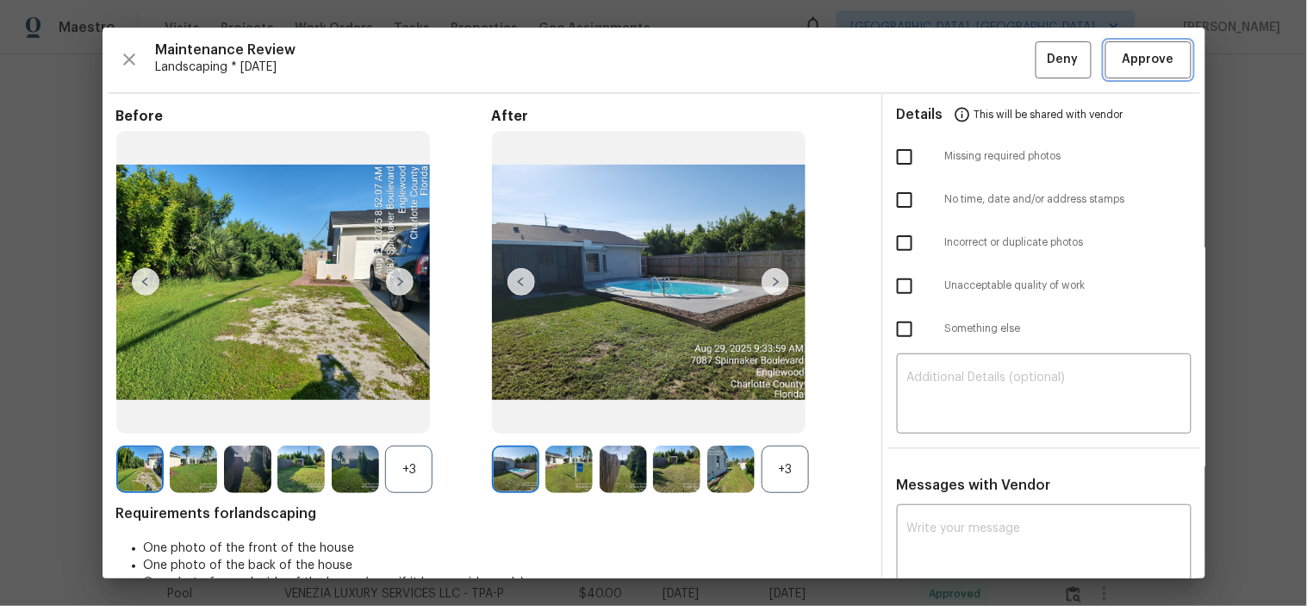
click at [1122, 58] on span "Approve" at bounding box center [1148, 60] width 52 height 22
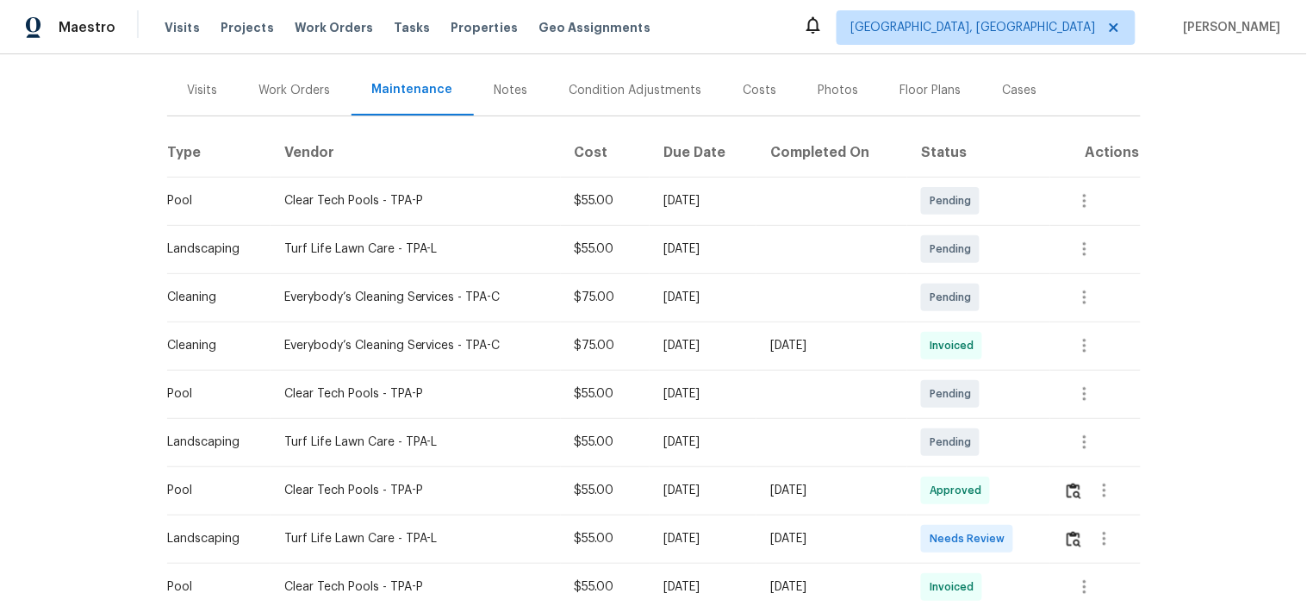
scroll to position [287, 0]
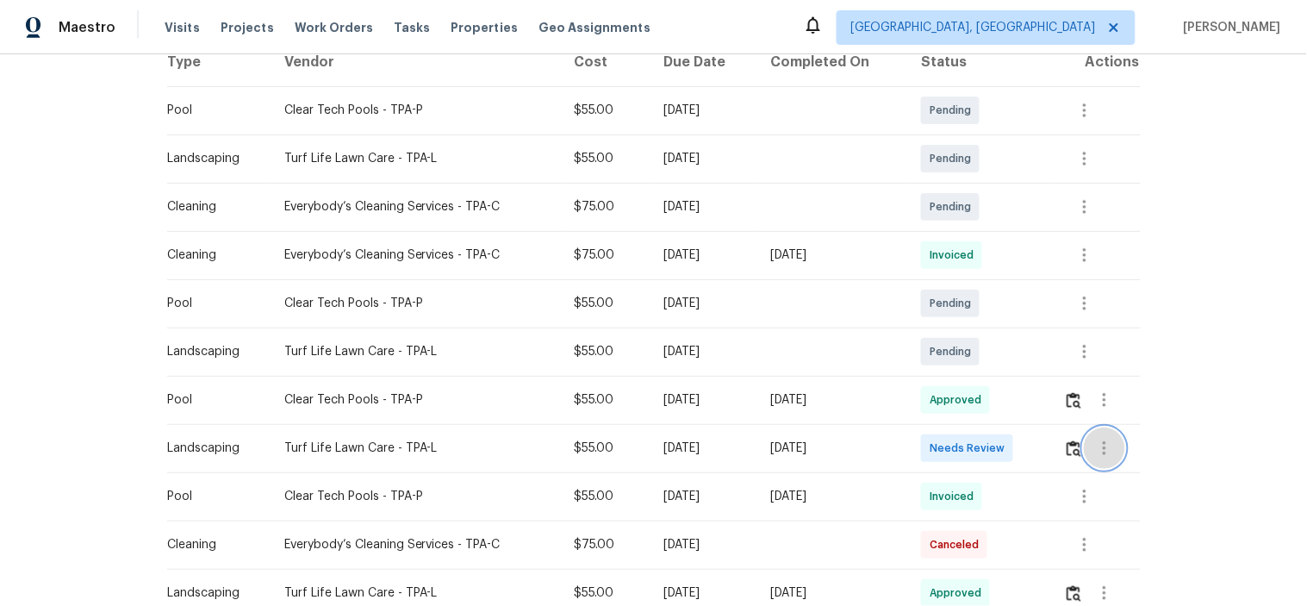
click at [1084, 450] on button "button" at bounding box center [1104, 447] width 41 height 41
click at [1062, 450] on div at bounding box center [653, 303] width 1307 height 606
click at [1064, 444] on button "button" at bounding box center [1074, 447] width 20 height 41
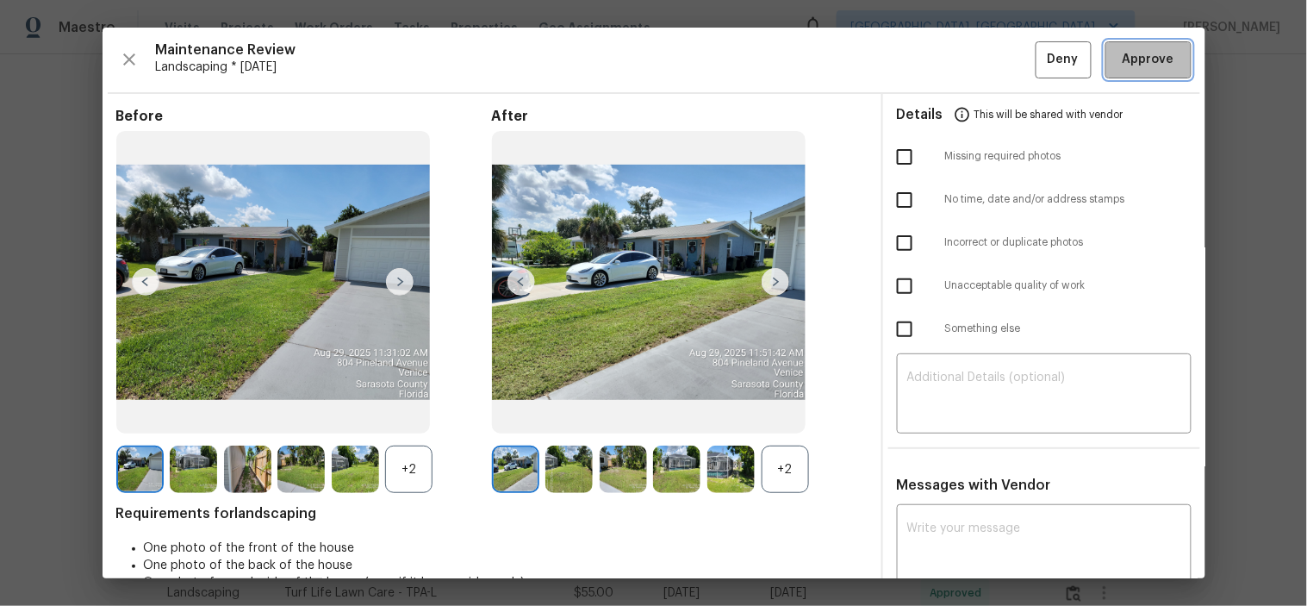
click at [1141, 46] on button "Approve" at bounding box center [1148, 59] width 86 height 37
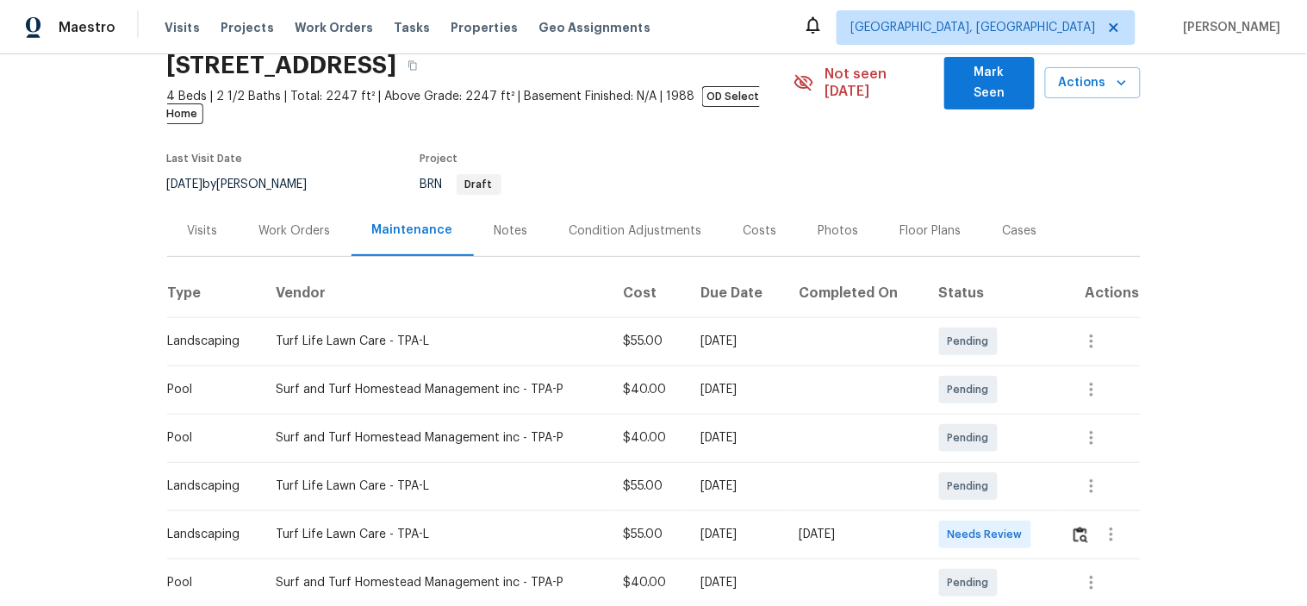
scroll to position [96, 0]
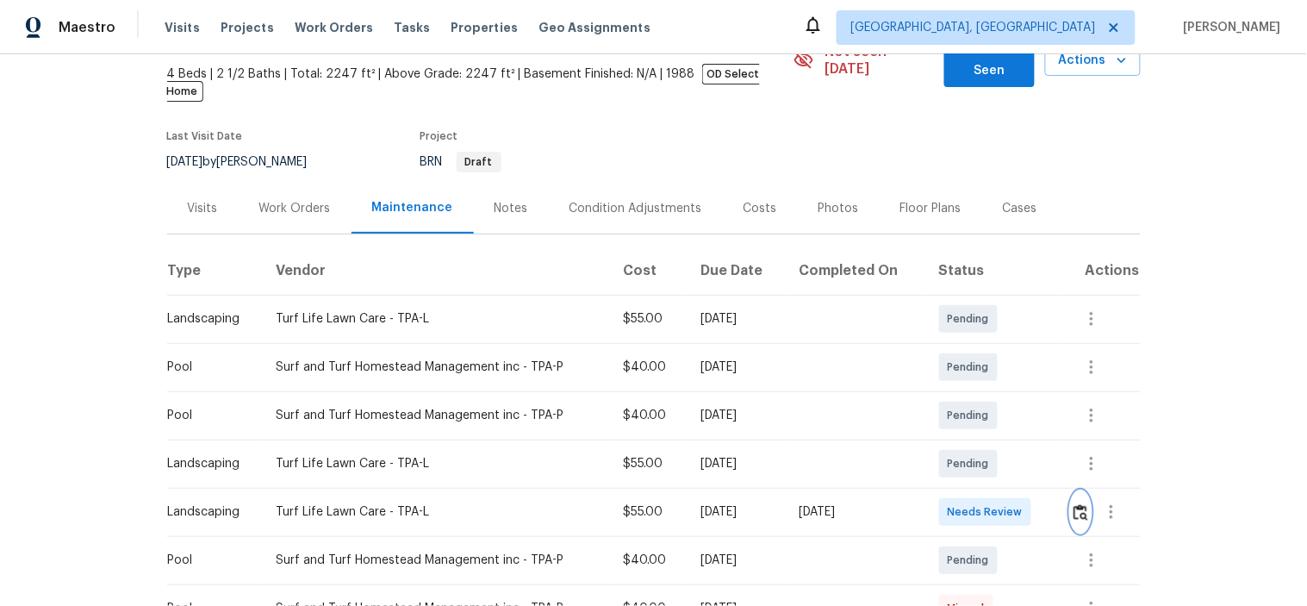
click at [1073, 504] on img "button" at bounding box center [1080, 512] width 15 height 16
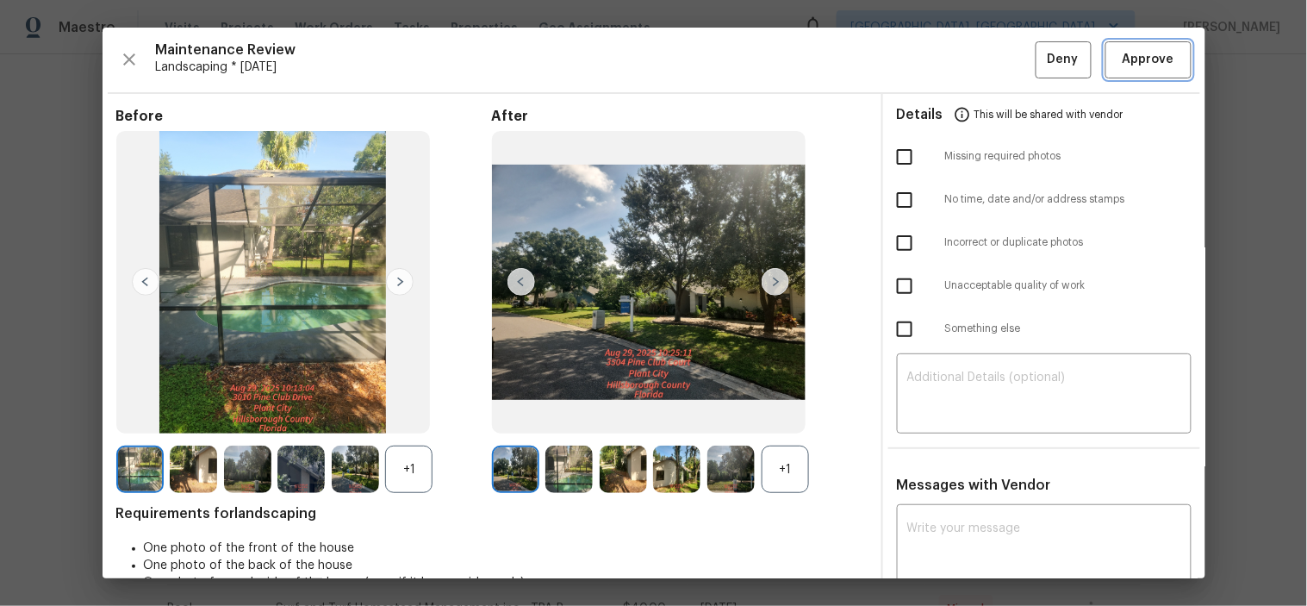
click at [1144, 59] on span "Approve" at bounding box center [1148, 60] width 52 height 22
